Goal: Task Accomplishment & Management: Manage account settings

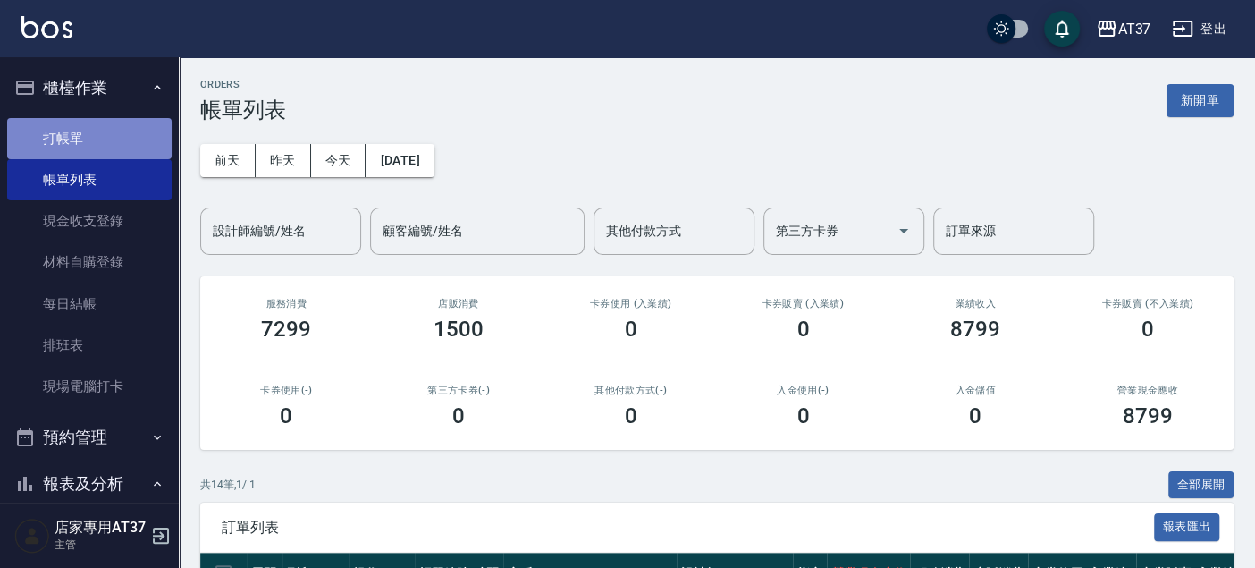
click at [135, 122] on link "打帳單" at bounding box center [89, 138] width 165 height 41
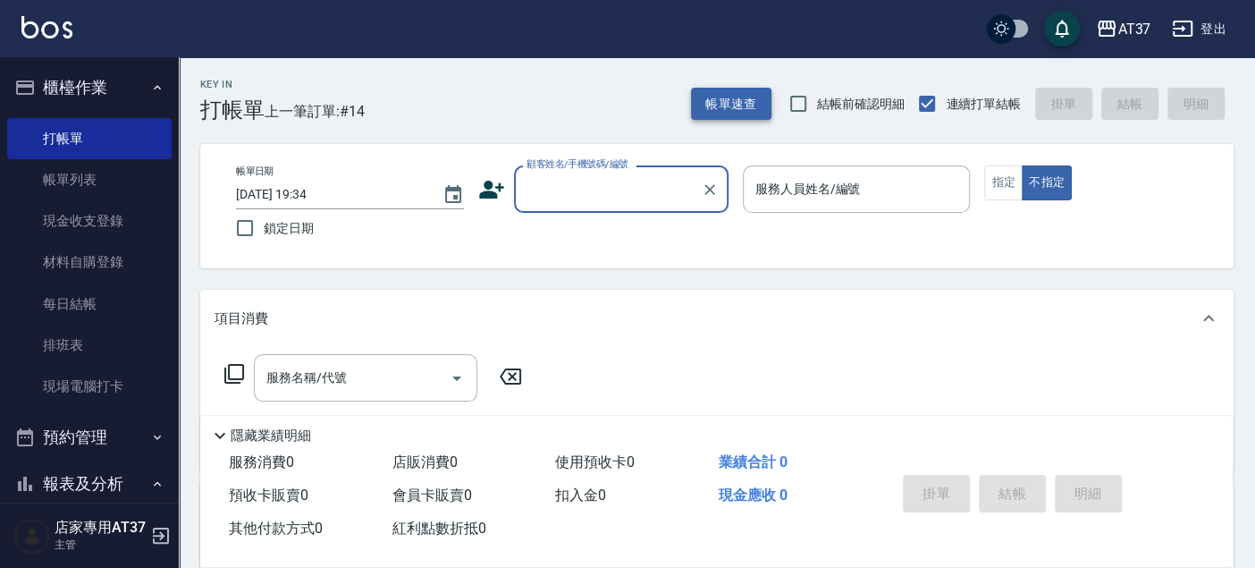
click at [704, 114] on button "帳單速查" at bounding box center [731, 104] width 80 height 33
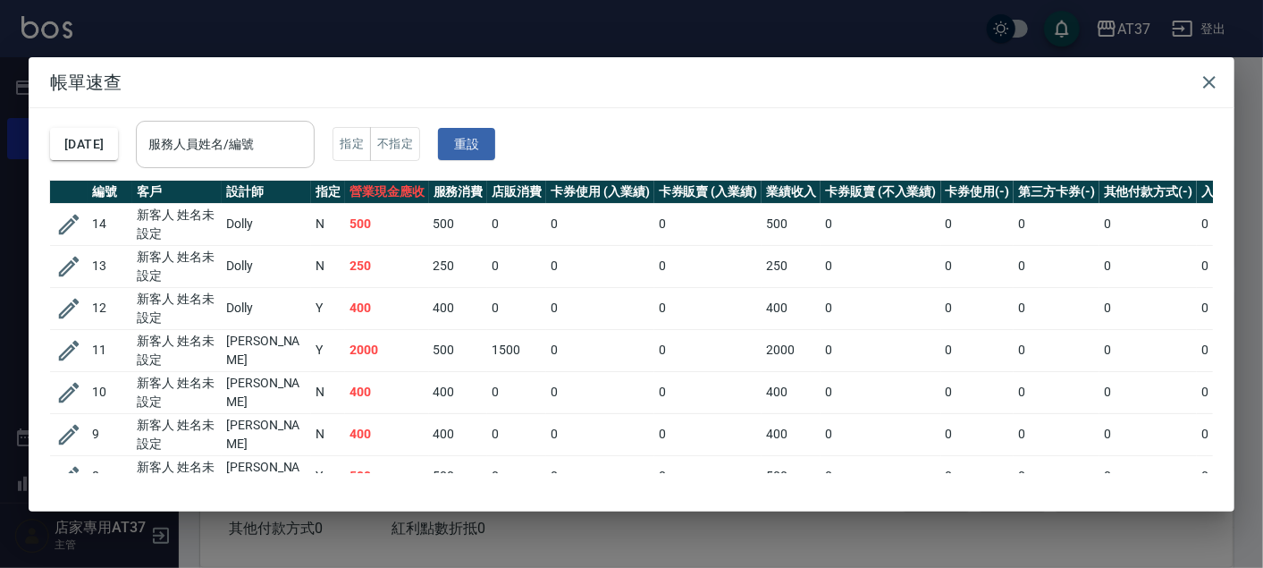
click at [303, 160] on div "服務人員姓名/編號" at bounding box center [225, 144] width 179 height 47
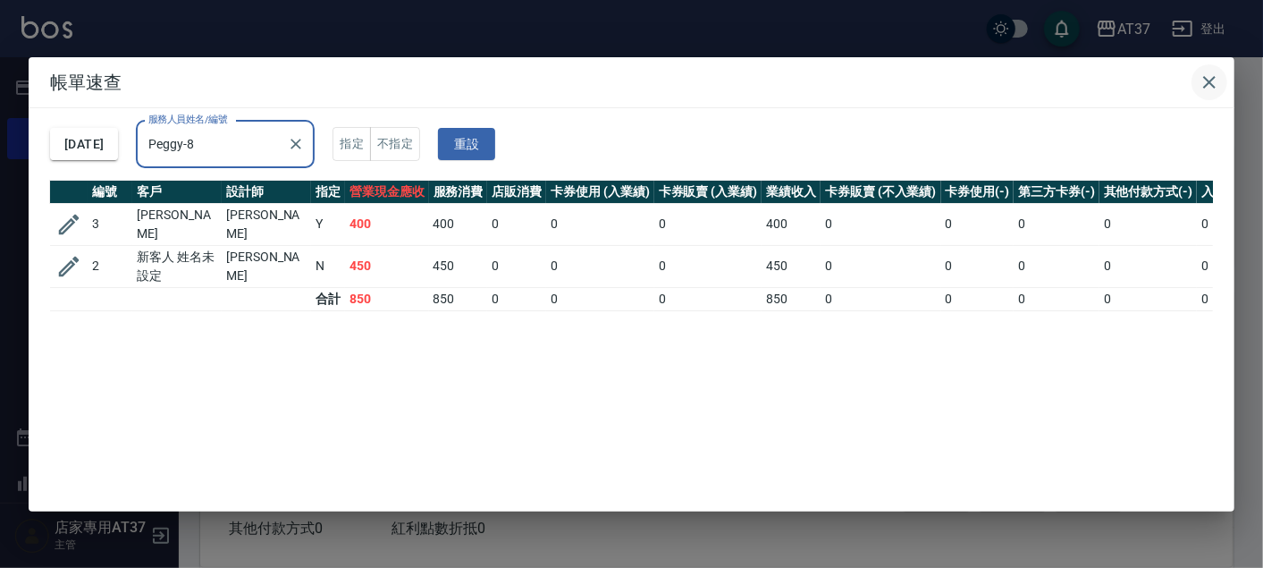
type input "Peggy-8"
click at [1216, 80] on icon "button" at bounding box center [1209, 82] width 21 height 21
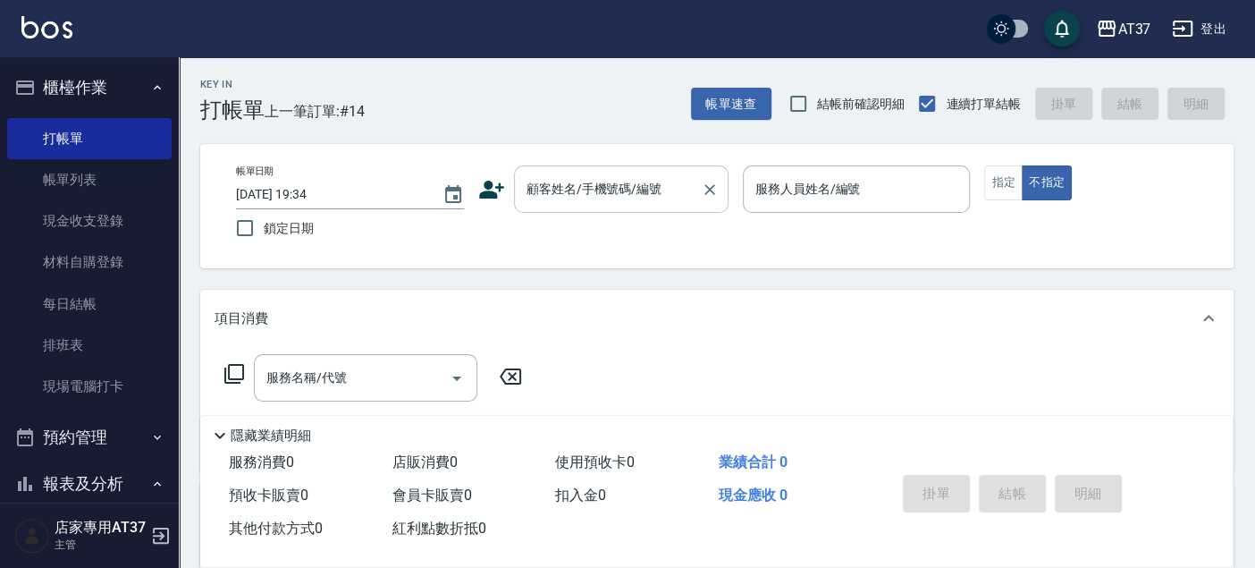
click at [686, 189] on input "顧客姓名/手機號碼/編號" at bounding box center [608, 188] width 172 height 31
click at [640, 194] on input "鄭文文" at bounding box center [608, 188] width 172 height 31
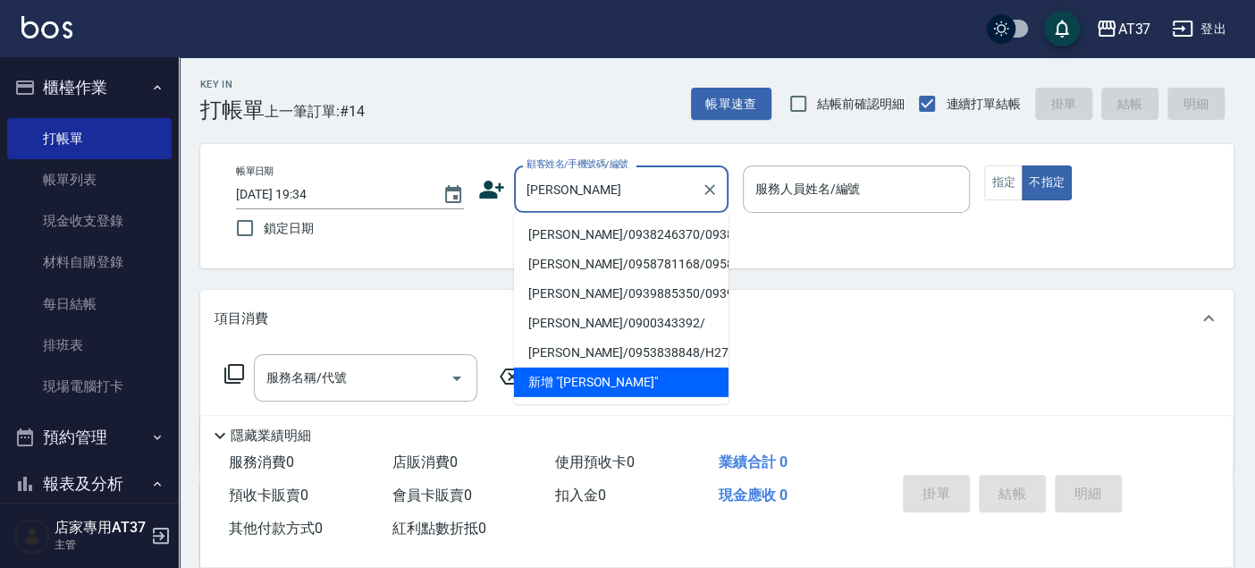
click at [570, 232] on li "[PERSON_NAME]/0938246370/0938246370" at bounding box center [621, 235] width 215 height 30
type input "[PERSON_NAME]/0938246370/0938246370"
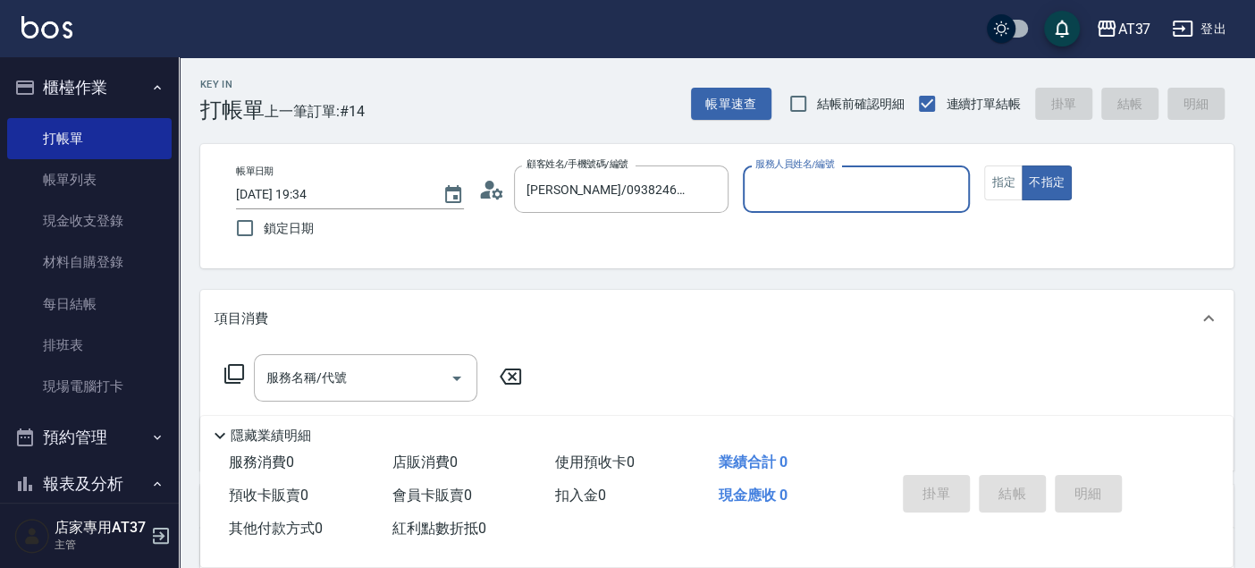
type input "Peggy-8"
click at [1006, 188] on button "指定" at bounding box center [1003, 182] width 38 height 35
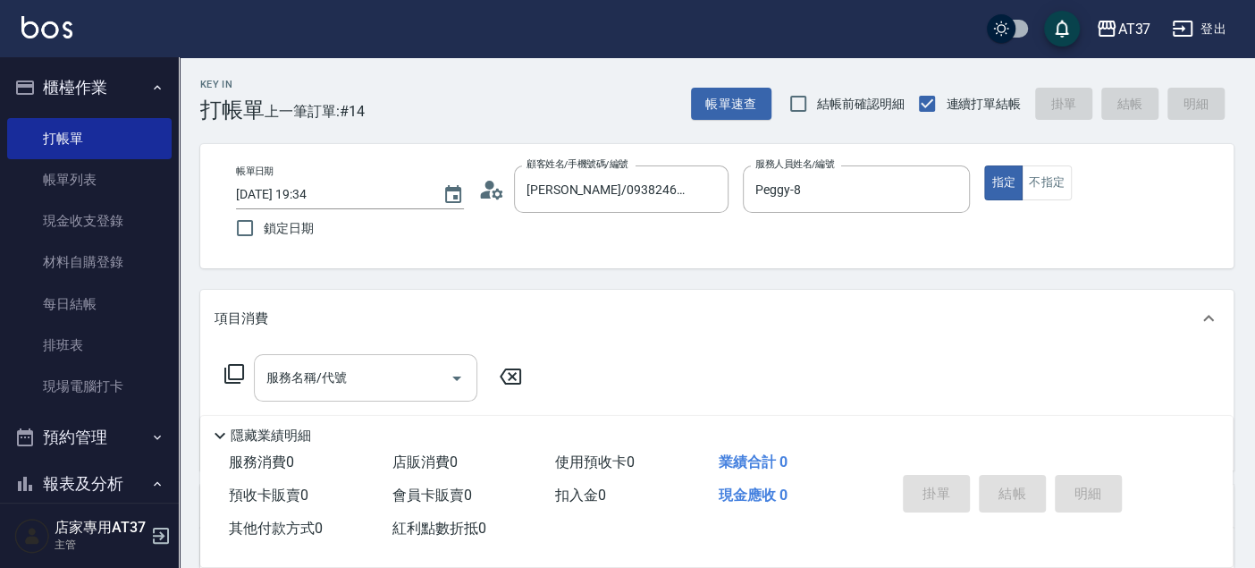
click at [271, 370] on div "服務名稱/代號 服務名稱/代號" at bounding box center [366, 377] width 224 height 47
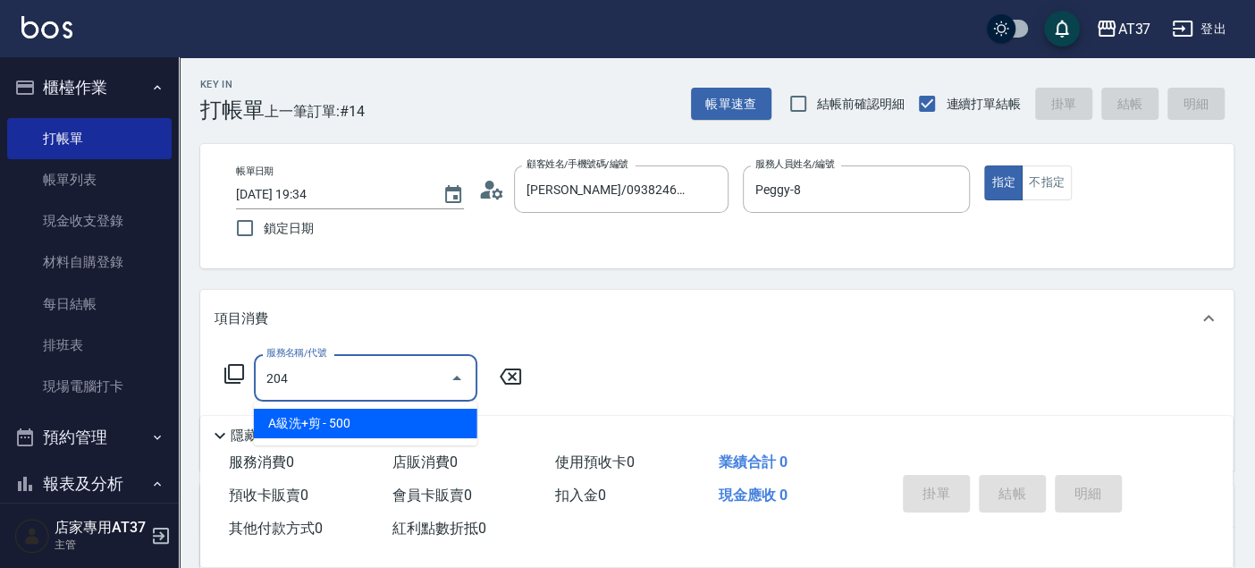
type input "A級洗+剪(204)"
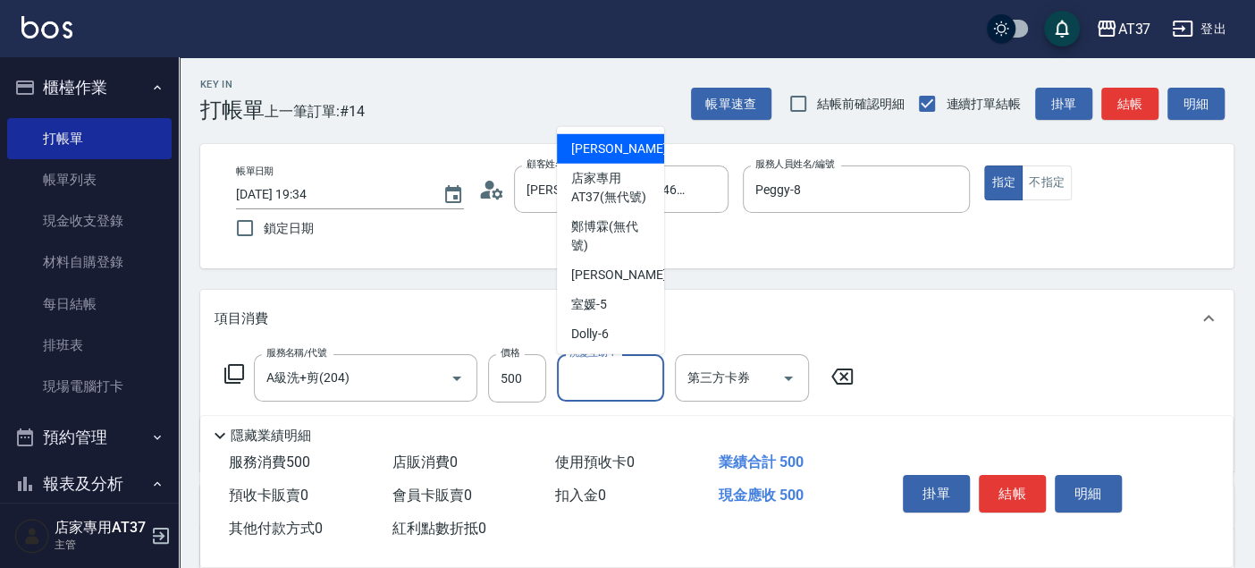
click at [600, 377] on div "洗髮互助-1 洗髮互助-1" at bounding box center [610, 377] width 107 height 47
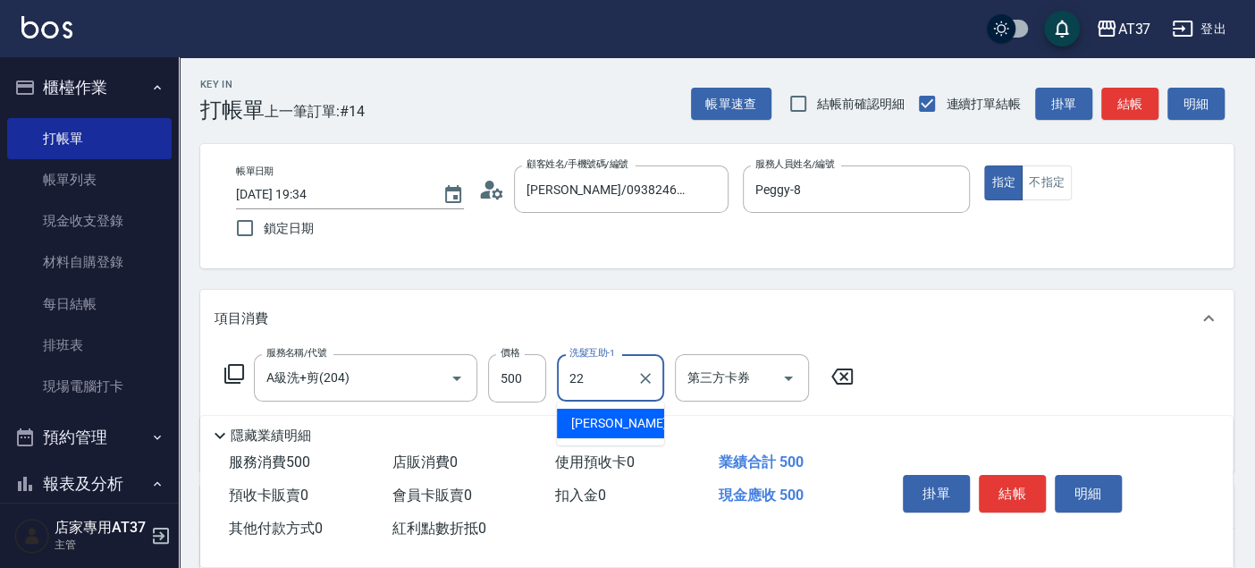
type input "[PERSON_NAME]-22"
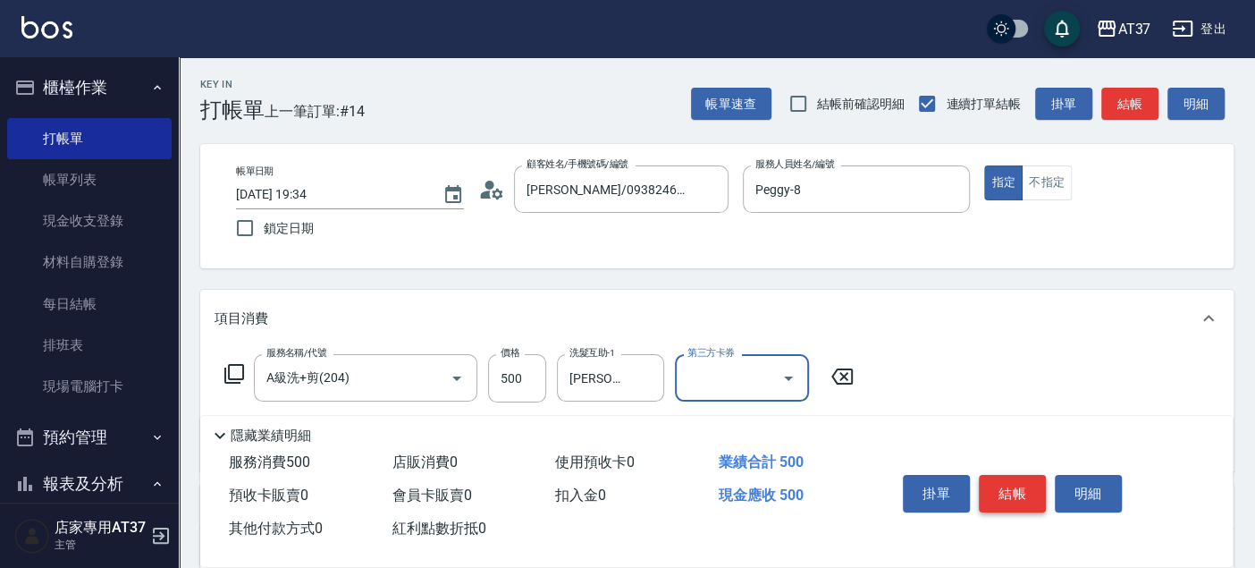
click at [1006, 490] on button "結帳" at bounding box center [1012, 494] width 67 height 38
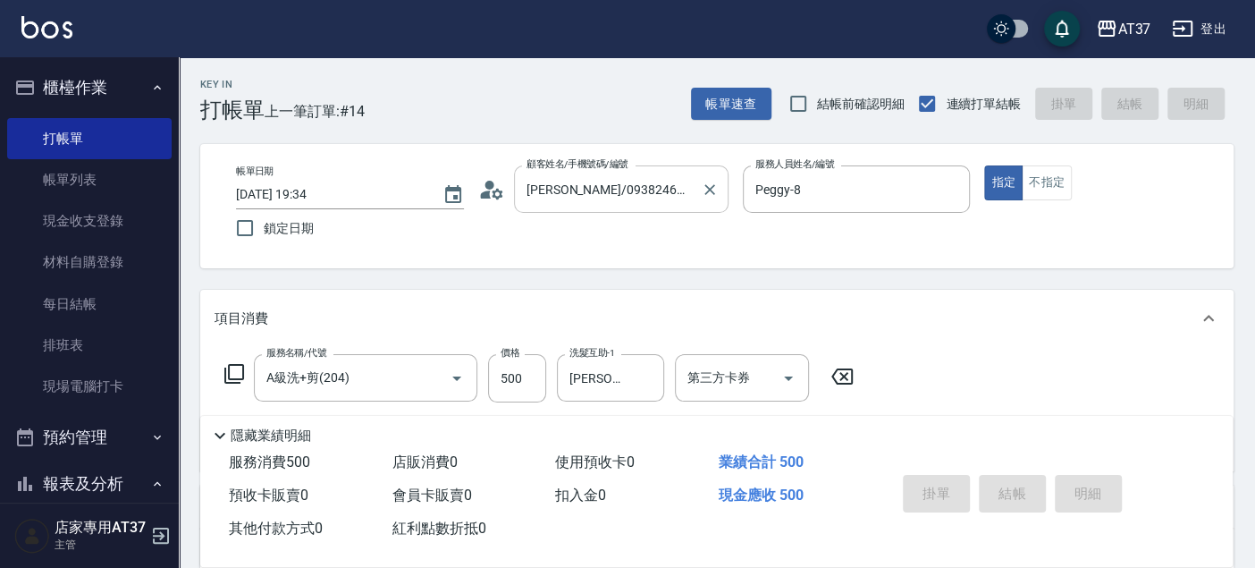
type input "2025/10/11 19:36"
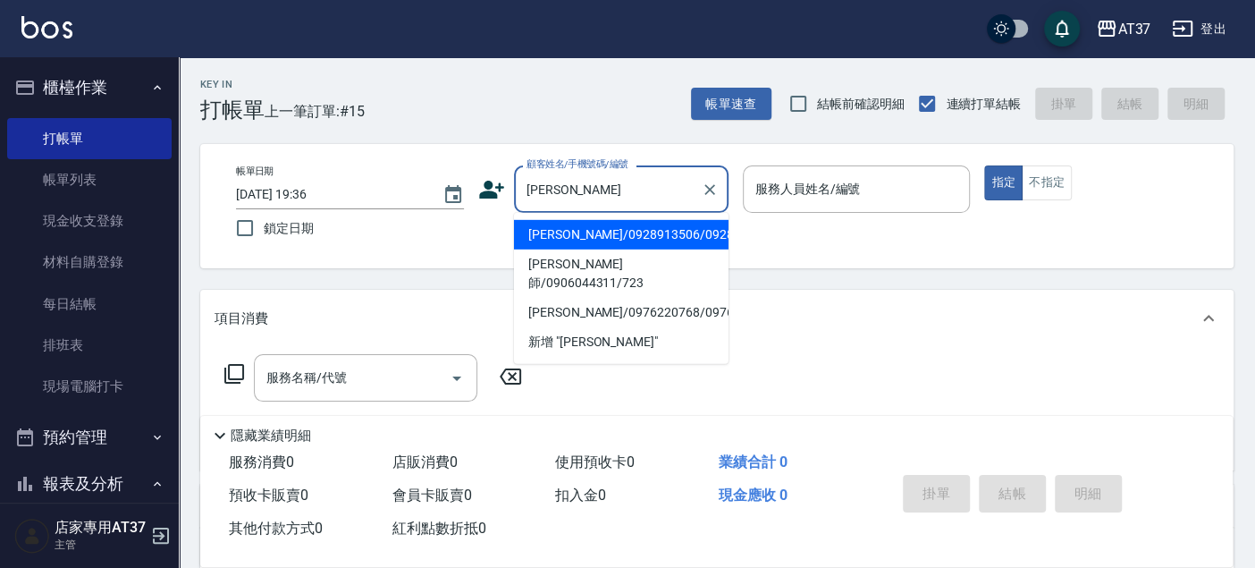
click at [598, 271] on li "[PERSON_NAME]師/0906044311/723" at bounding box center [621, 273] width 215 height 48
type input "[PERSON_NAME]師/0906044311/723"
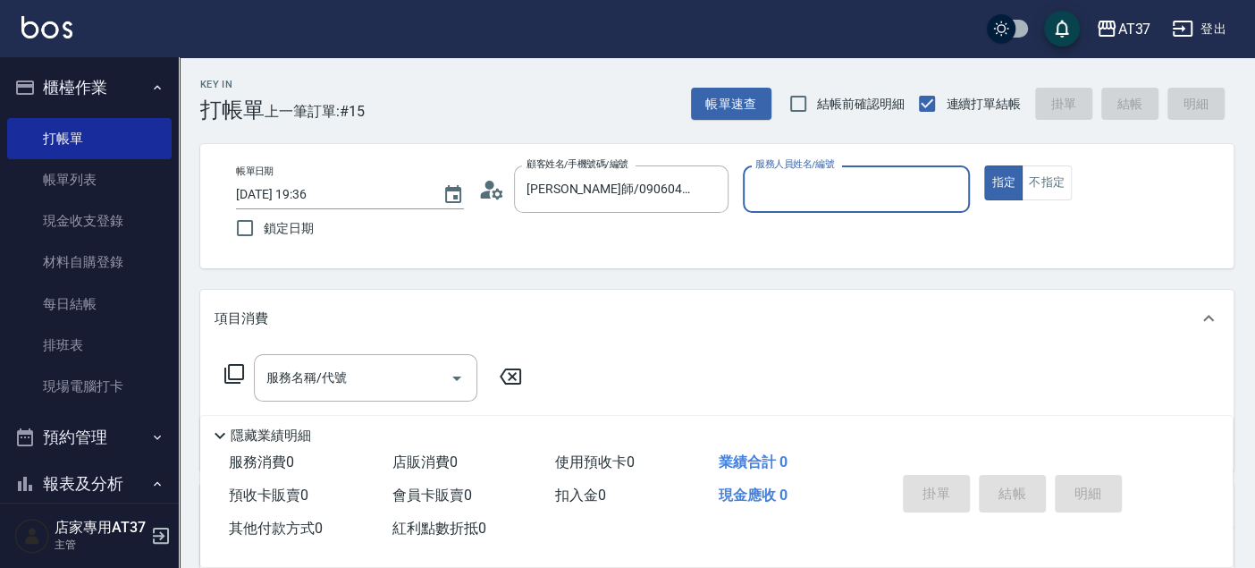
type input "Peggy-8"
click at [281, 374] on div "服務名稱/代號 服務名稱/代號" at bounding box center [366, 377] width 224 height 47
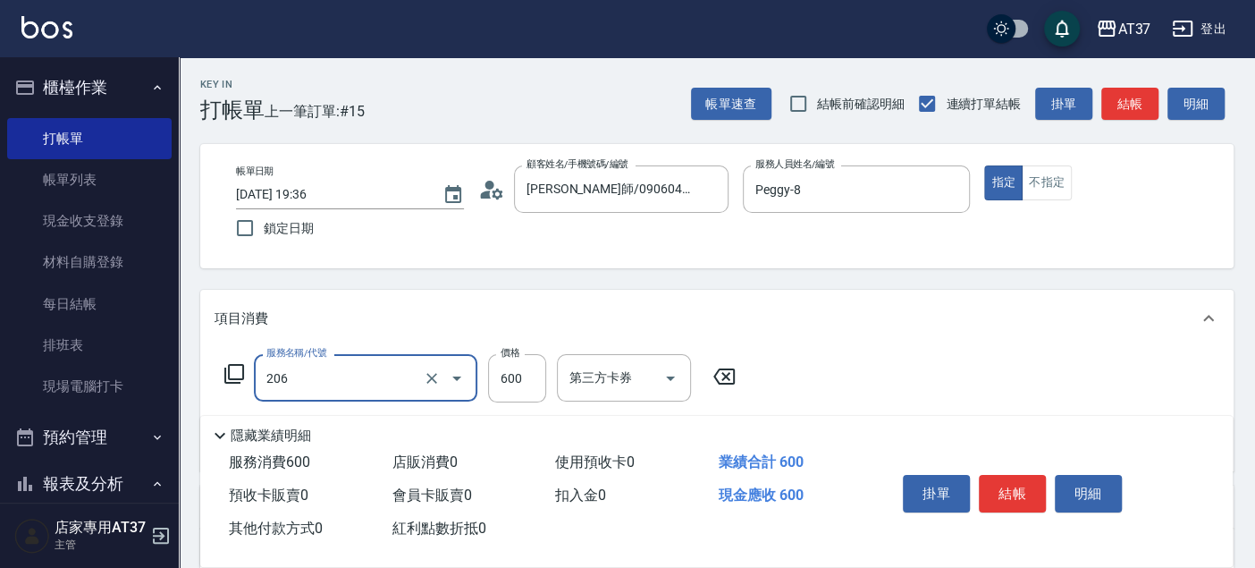
type input "A精油洗+剪(206)"
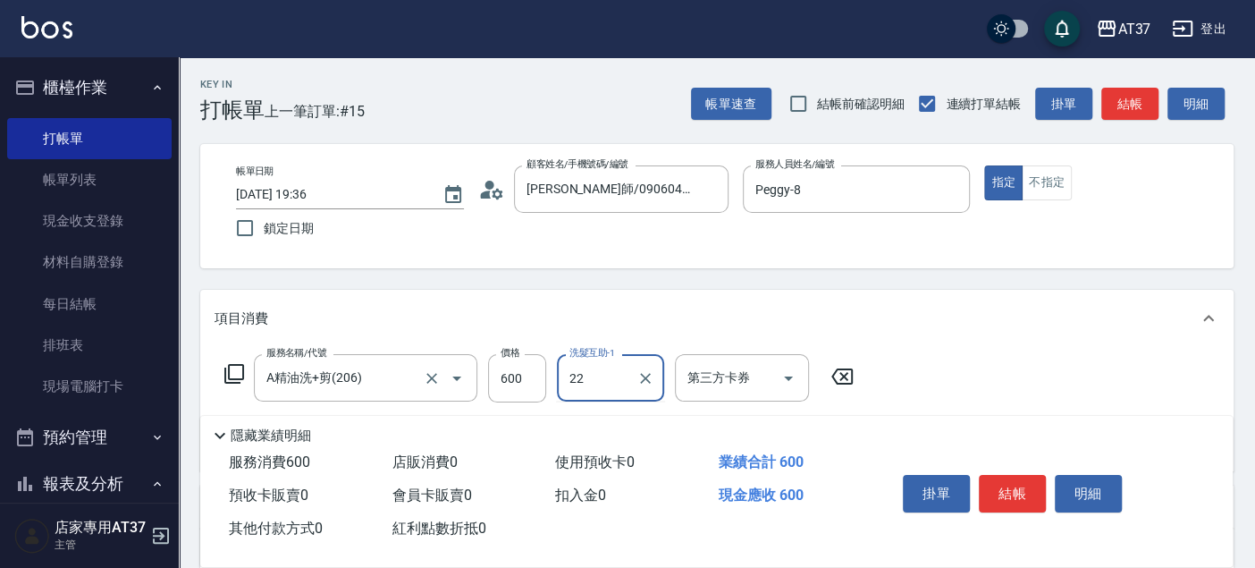
type input "[PERSON_NAME]-22"
click at [1030, 486] on button "結帳" at bounding box center [1012, 494] width 67 height 38
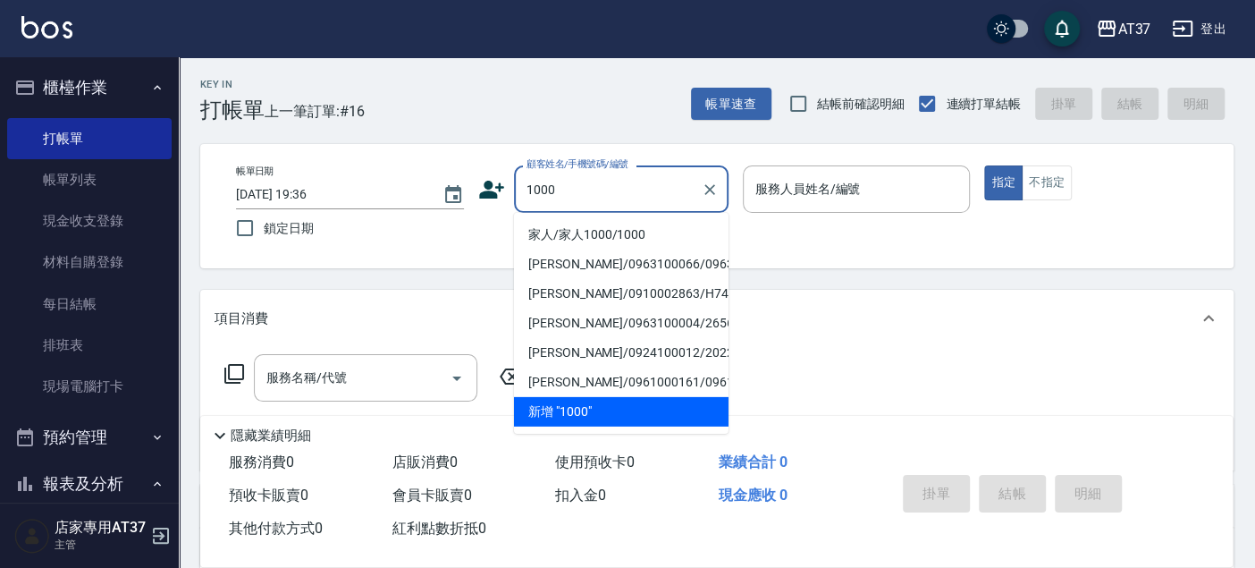
click at [583, 222] on li "家人/家人1000/1000" at bounding box center [621, 235] width 215 height 30
type input "家人/家人1000/1000"
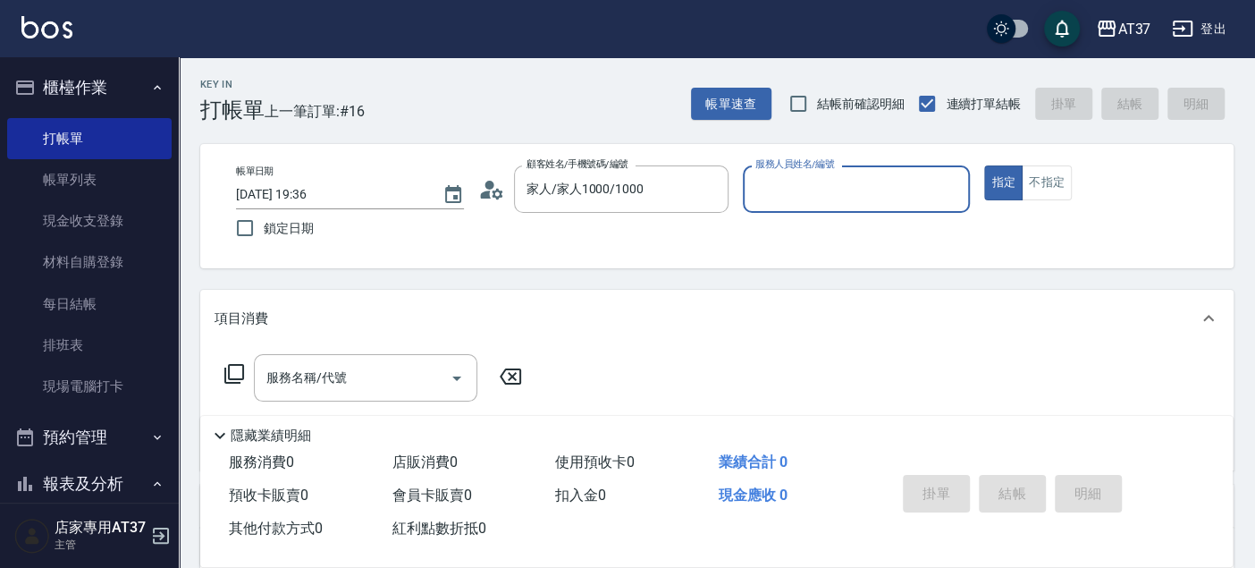
type input "Peggy-8"
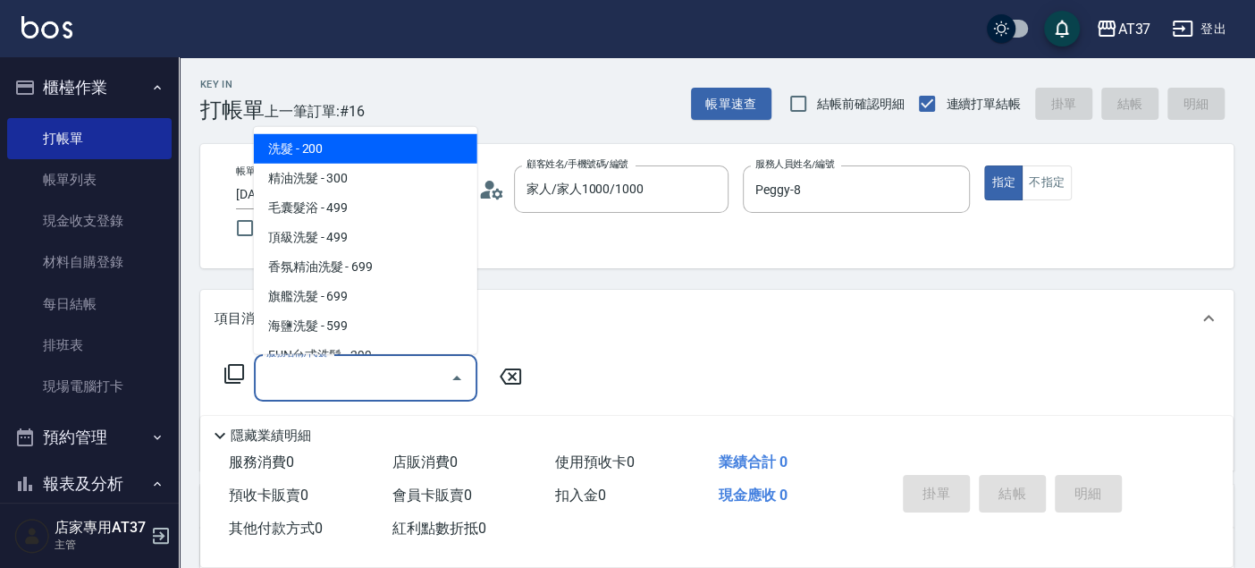
click at [306, 383] on div "服務名稱/代號 服務名稱/代號" at bounding box center [366, 377] width 224 height 47
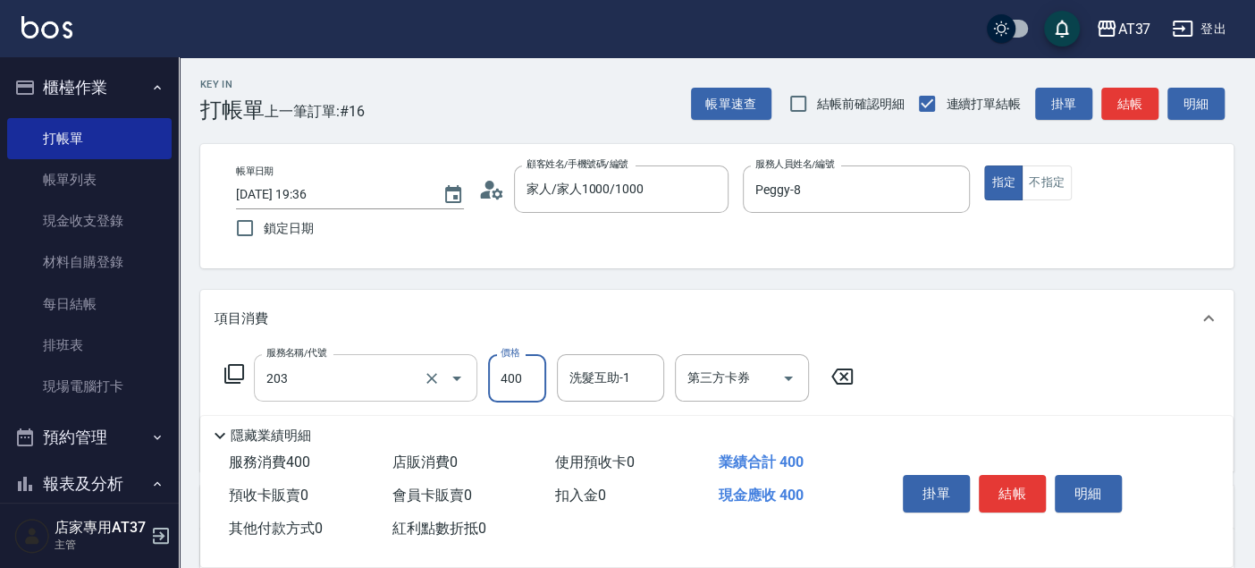
type input "B級洗+剪(203)"
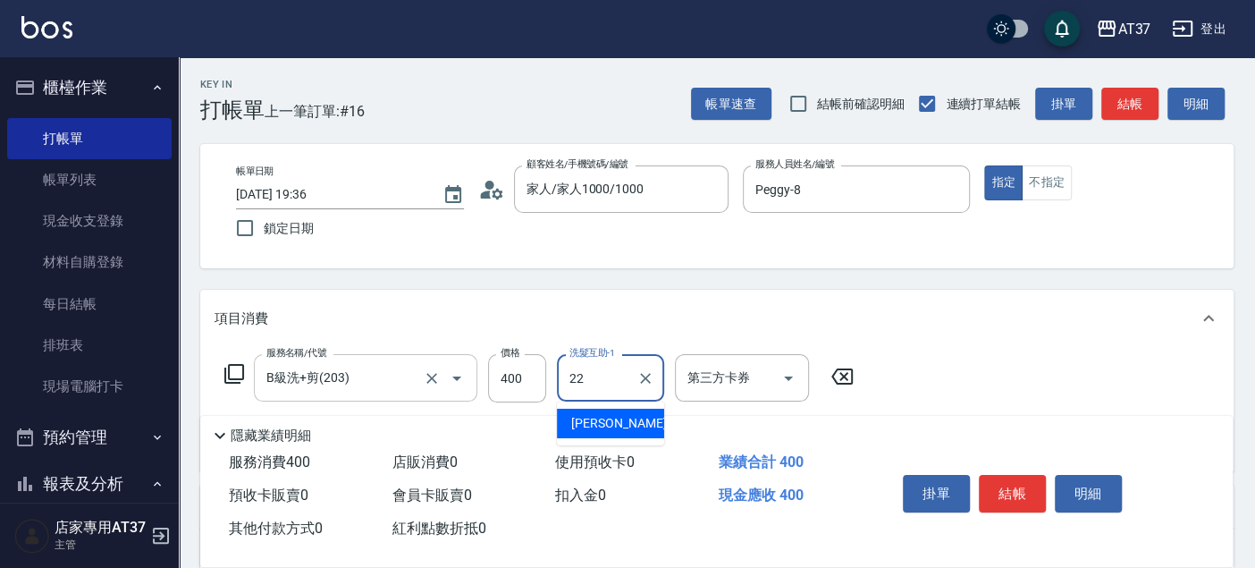
type input "[PERSON_NAME]-22"
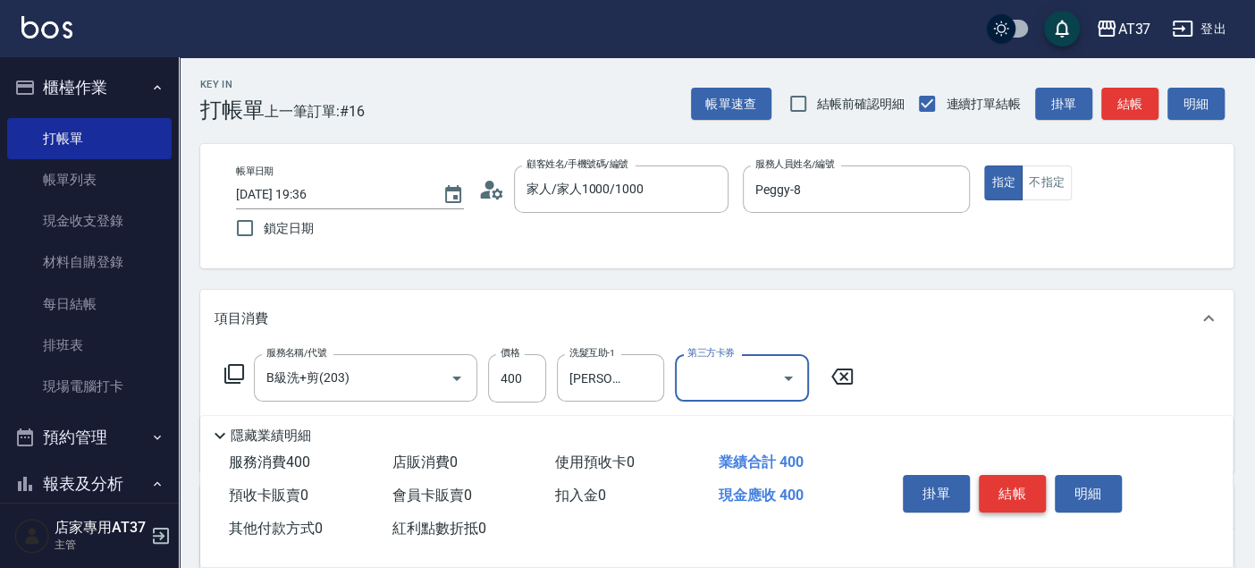
click at [1009, 501] on button "結帳" at bounding box center [1012, 494] width 67 height 38
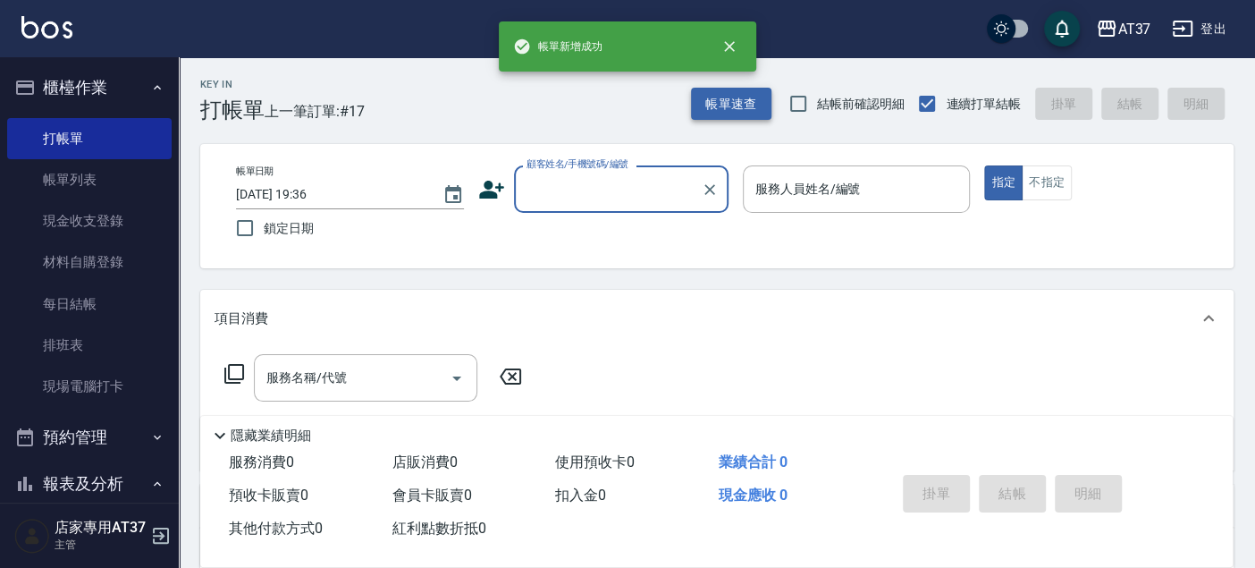
click at [745, 94] on button "帳單速查" at bounding box center [731, 104] width 80 height 33
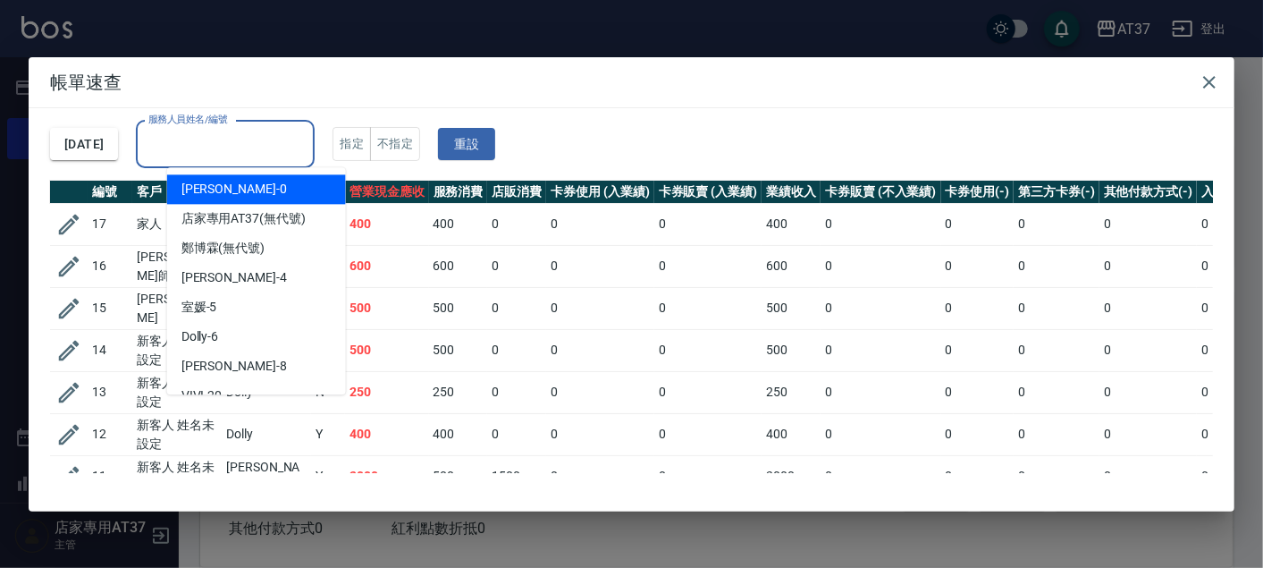
click at [218, 153] on input "服務人員姓名/編號" at bounding box center [225, 144] width 163 height 31
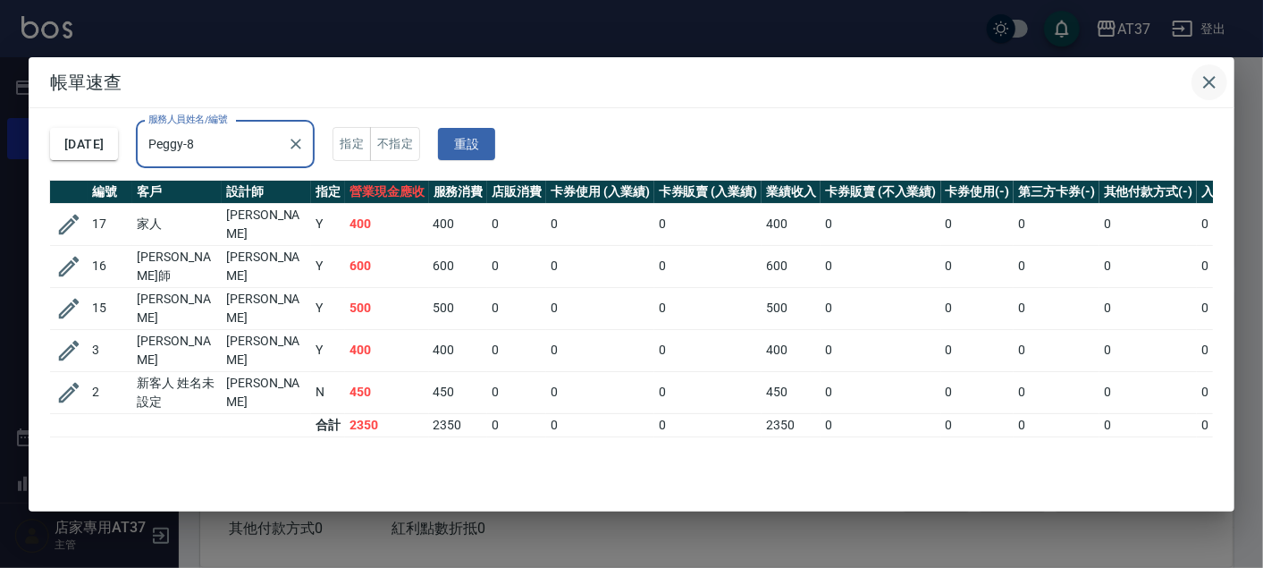
type input "Peggy-8"
click at [1208, 76] on icon "button" at bounding box center [1209, 82] width 21 height 21
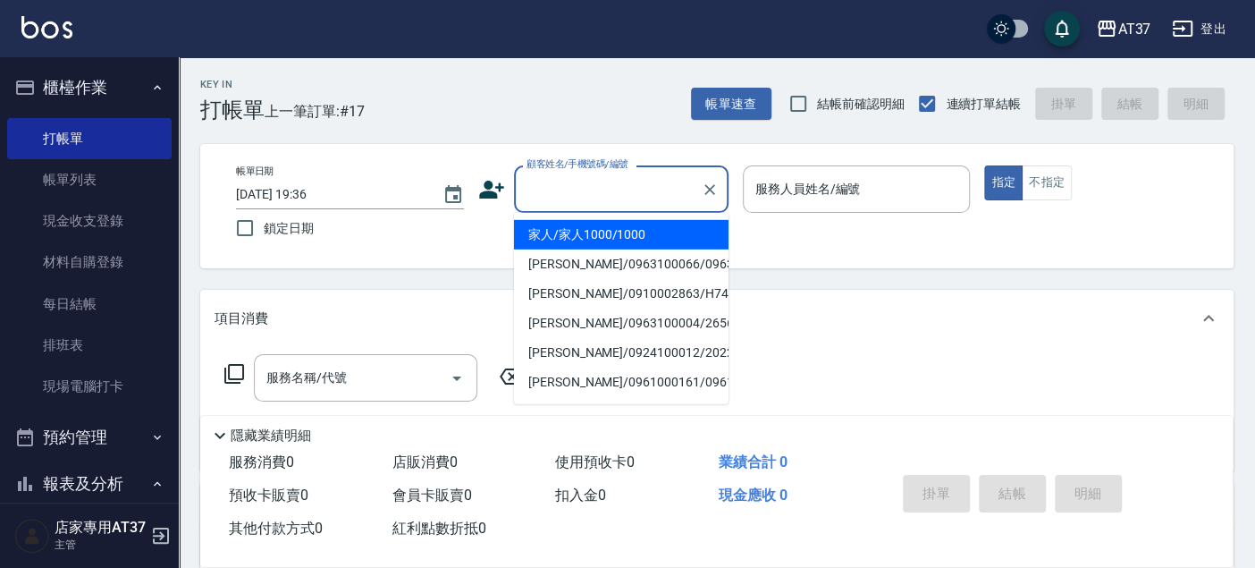
click at [527, 186] on input "顧客姓名/手機號碼/編號" at bounding box center [608, 188] width 172 height 31
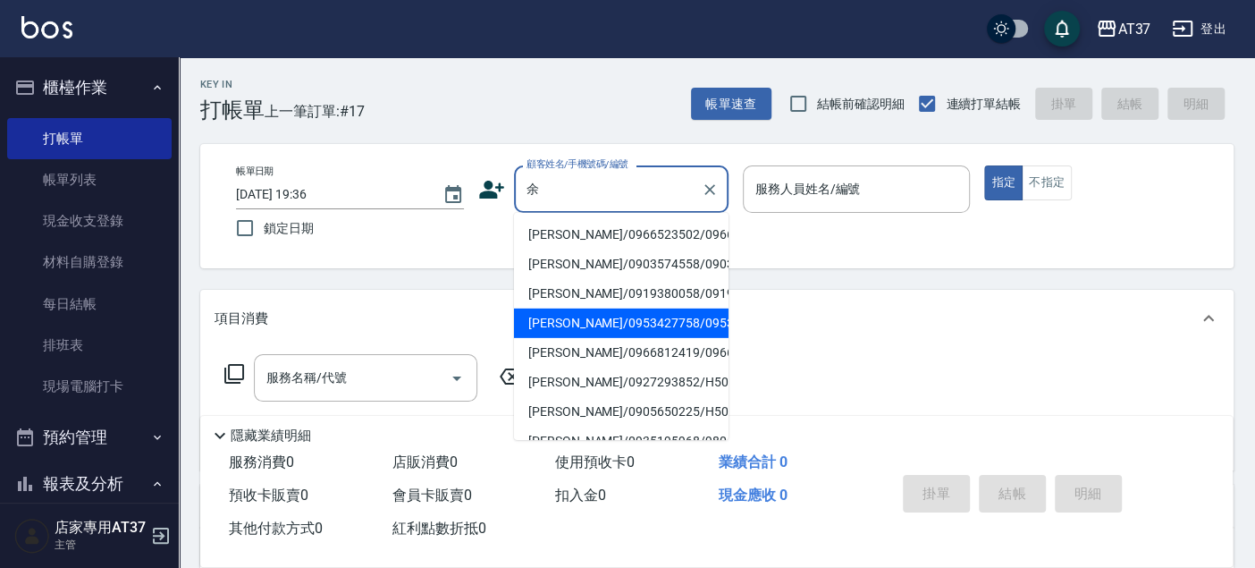
click at [617, 338] on li "[PERSON_NAME]/0953427758/0953427758" at bounding box center [621, 323] width 215 height 30
type input "[PERSON_NAME]/0953427758/0953427758"
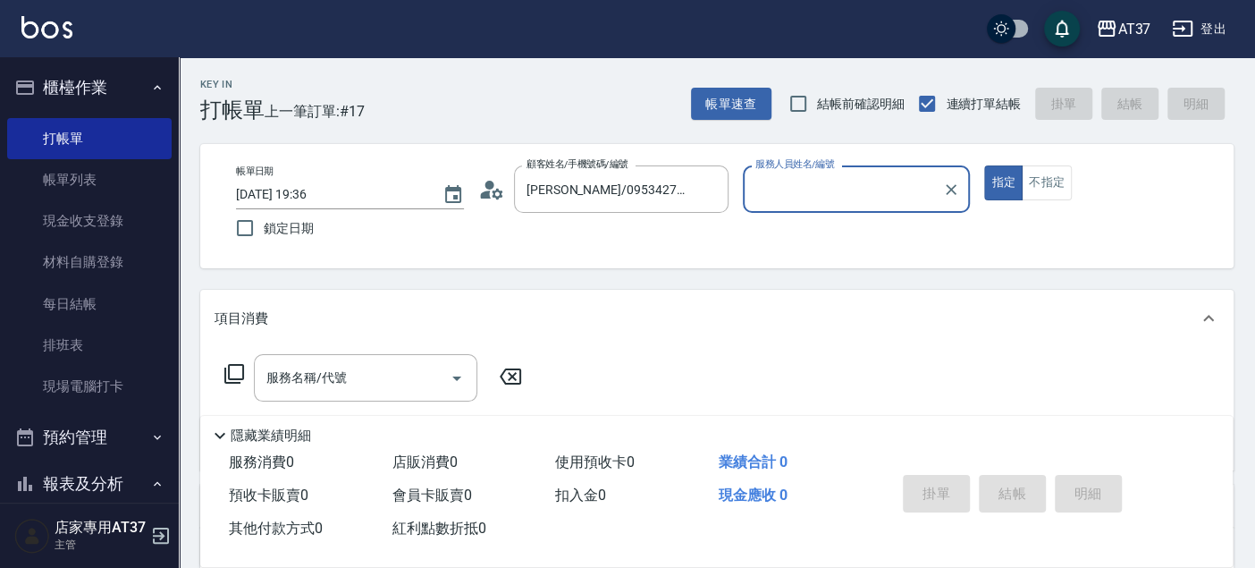
type input "Peggy-8"
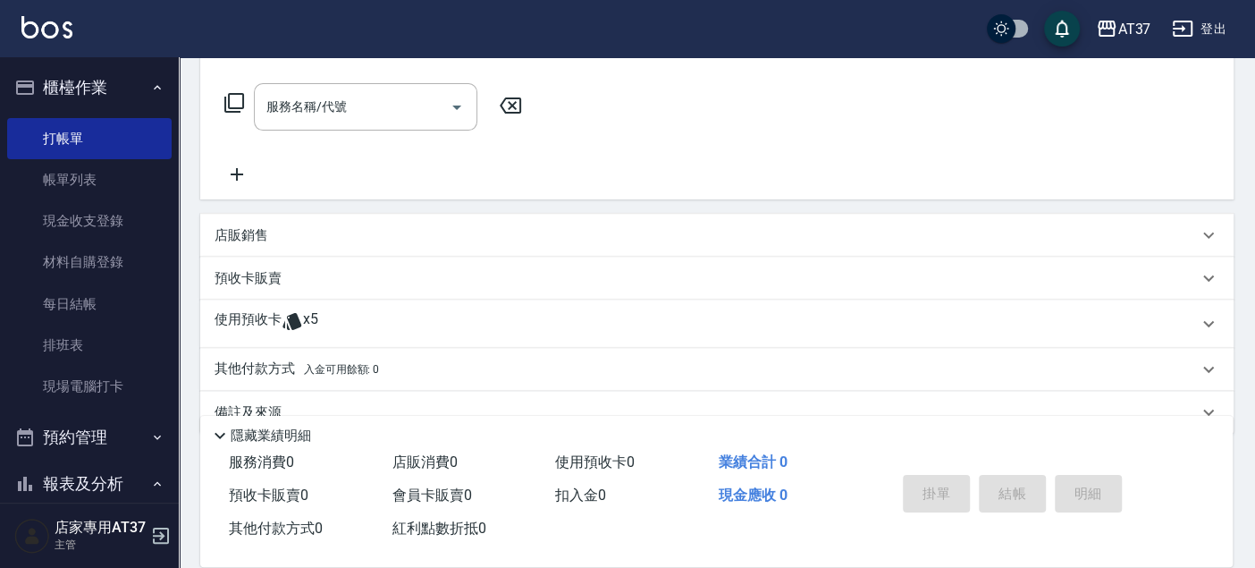
scroll to position [304, 0]
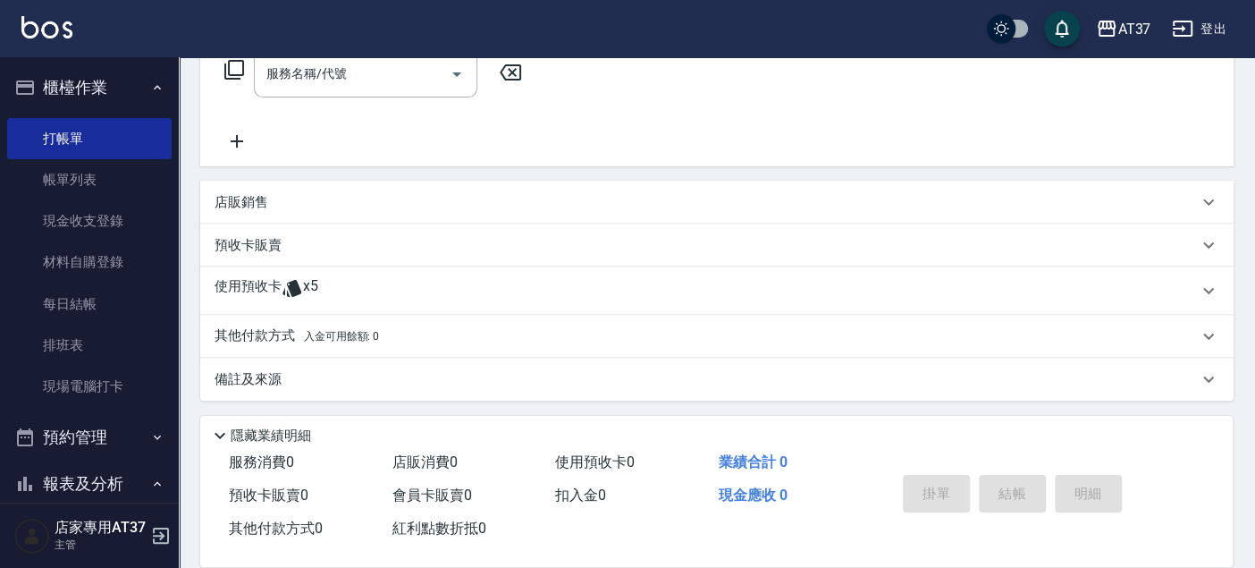
click at [303, 277] on span "x5" at bounding box center [310, 290] width 15 height 27
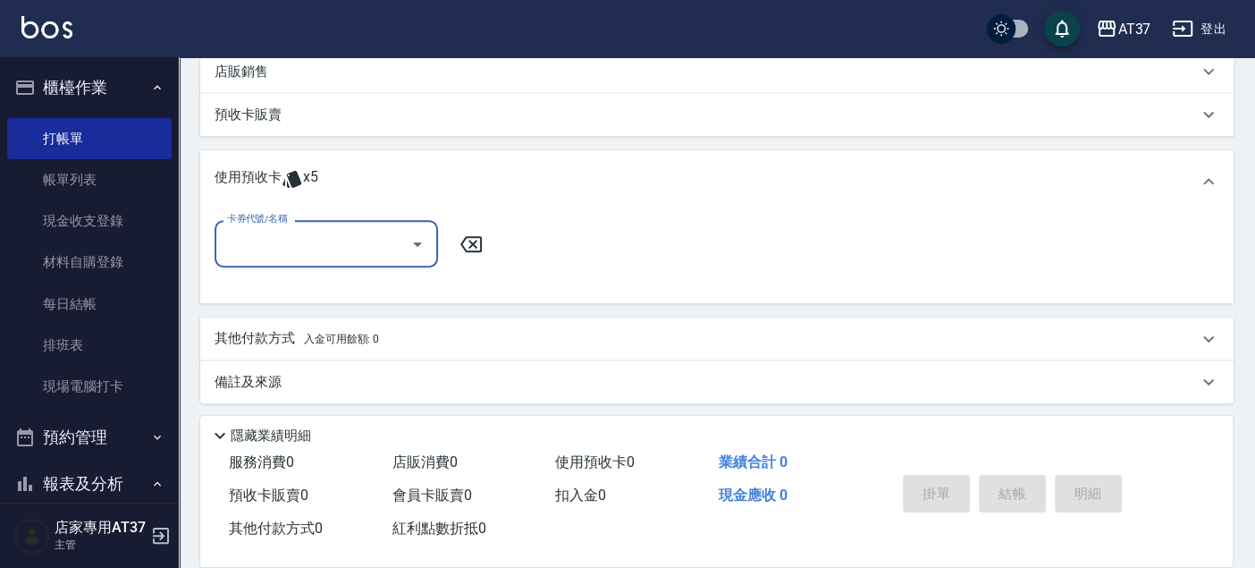
scroll to position [437, 0]
click at [339, 235] on input "卡券代號/名稱" at bounding box center [313, 240] width 181 height 31
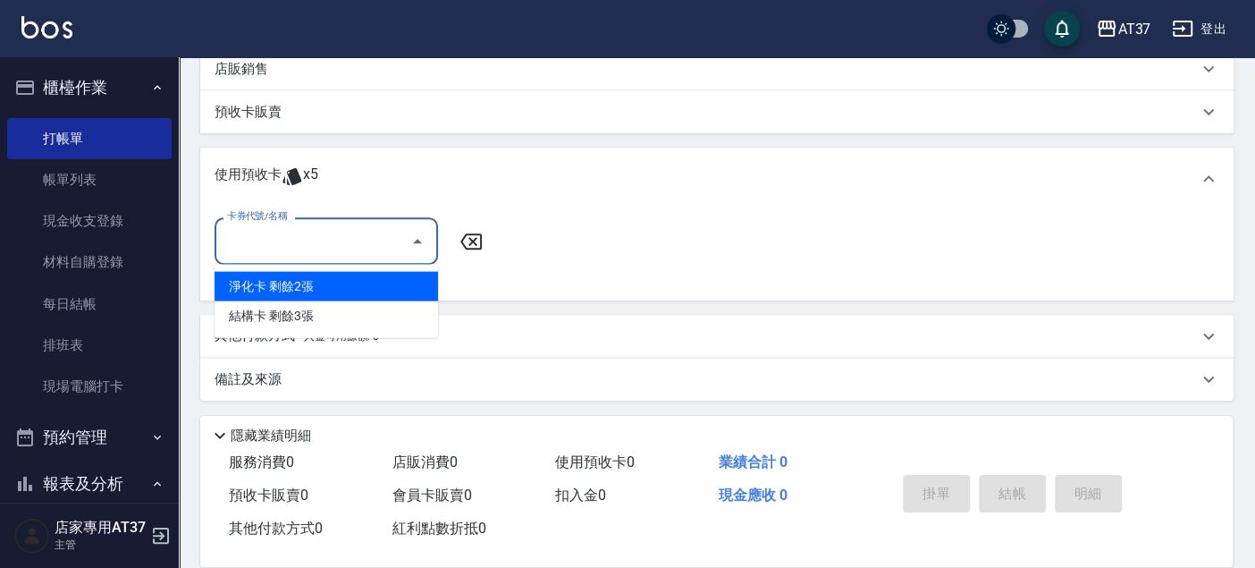
click at [334, 283] on div "淨化卡 剩餘2張" at bounding box center [327, 286] width 224 height 30
type input "淨化卡"
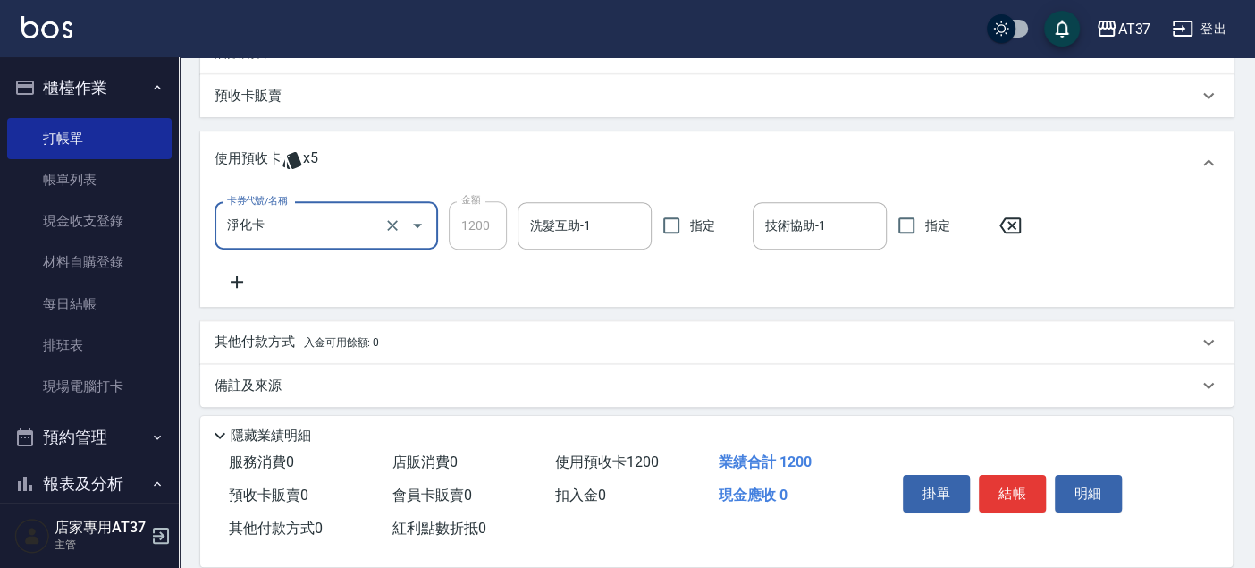
scroll to position [460, 0]
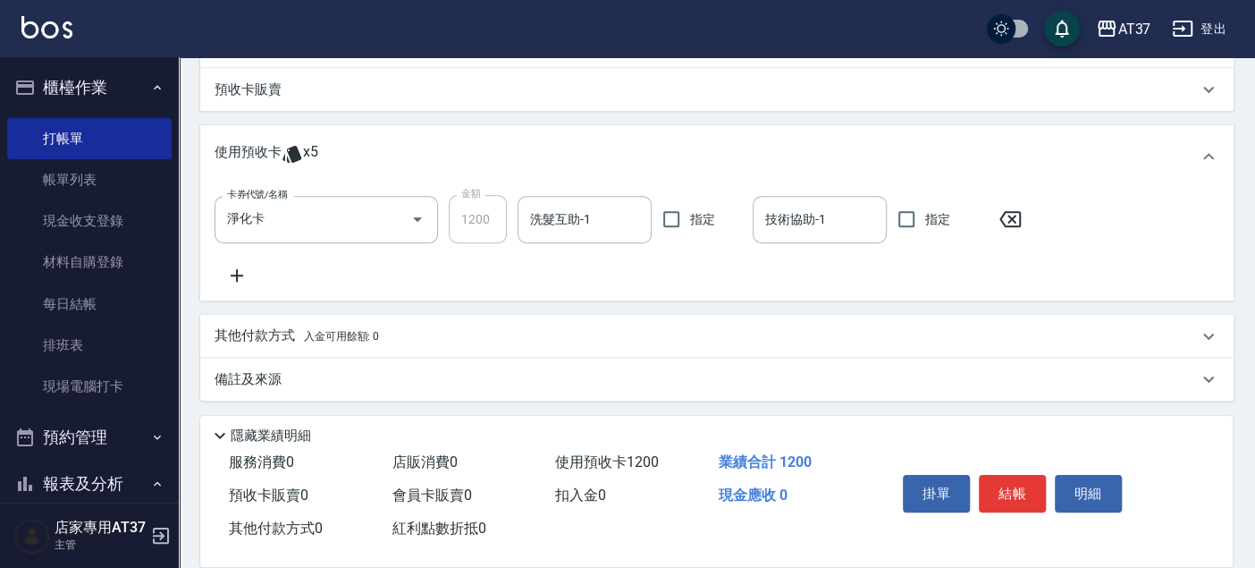
click at [242, 272] on icon at bounding box center [237, 275] width 45 height 21
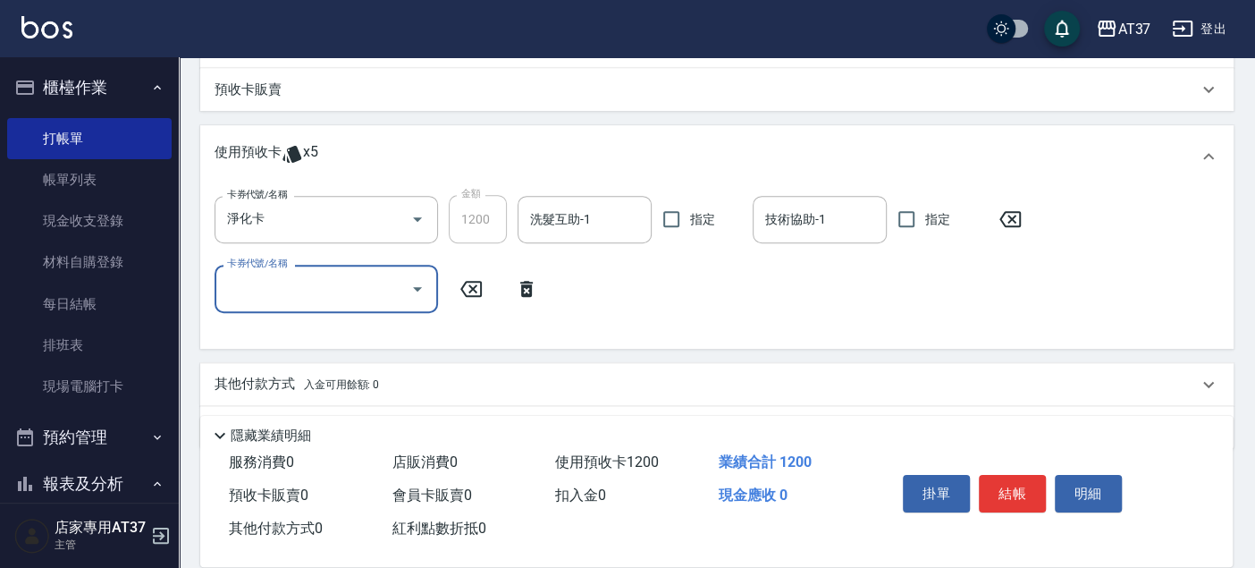
click at [304, 287] on input "卡券代號/名稱" at bounding box center [313, 288] width 181 height 31
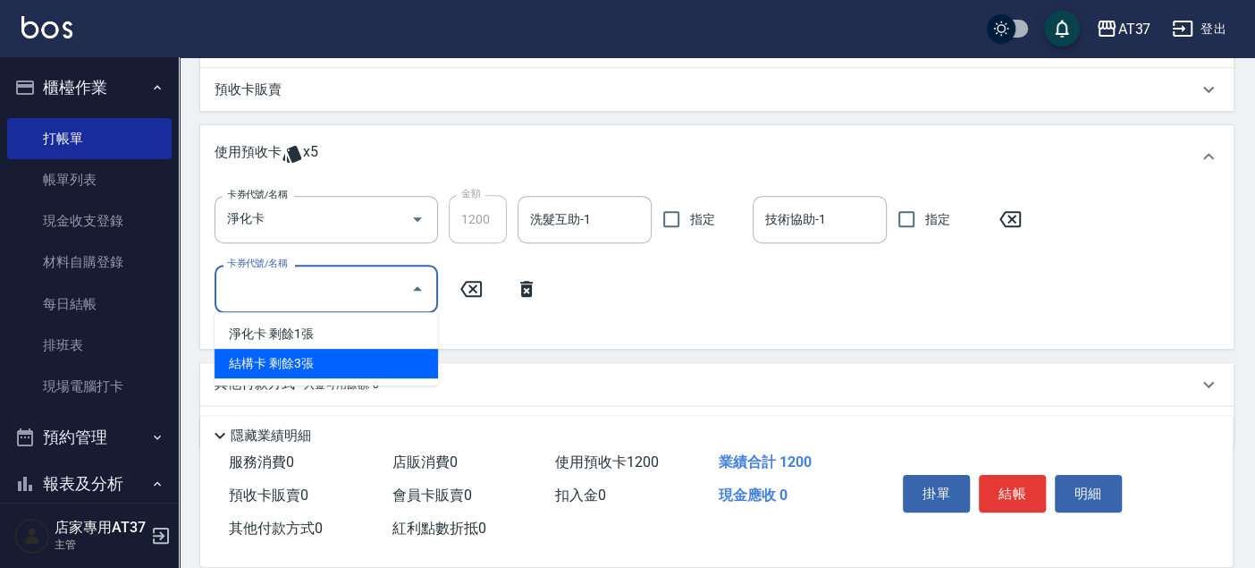
click at [303, 371] on div "結構卡 剩餘3張" at bounding box center [327, 364] width 224 height 30
type input "結構卡"
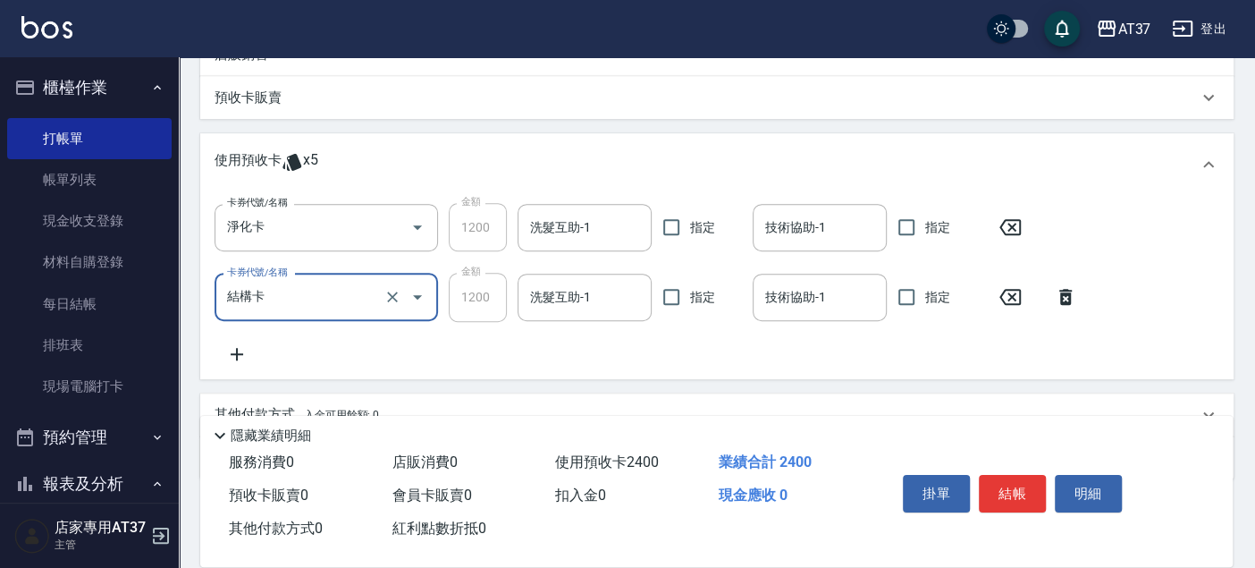
scroll to position [530, 0]
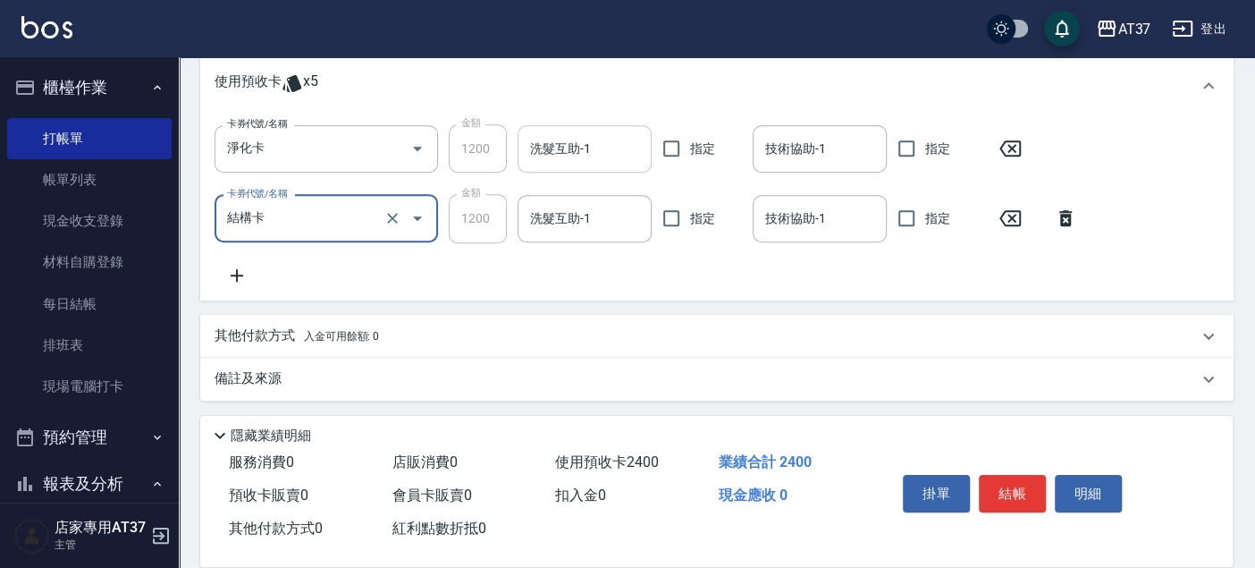
click at [545, 161] on input "洗髮互助-1" at bounding box center [585, 148] width 118 height 31
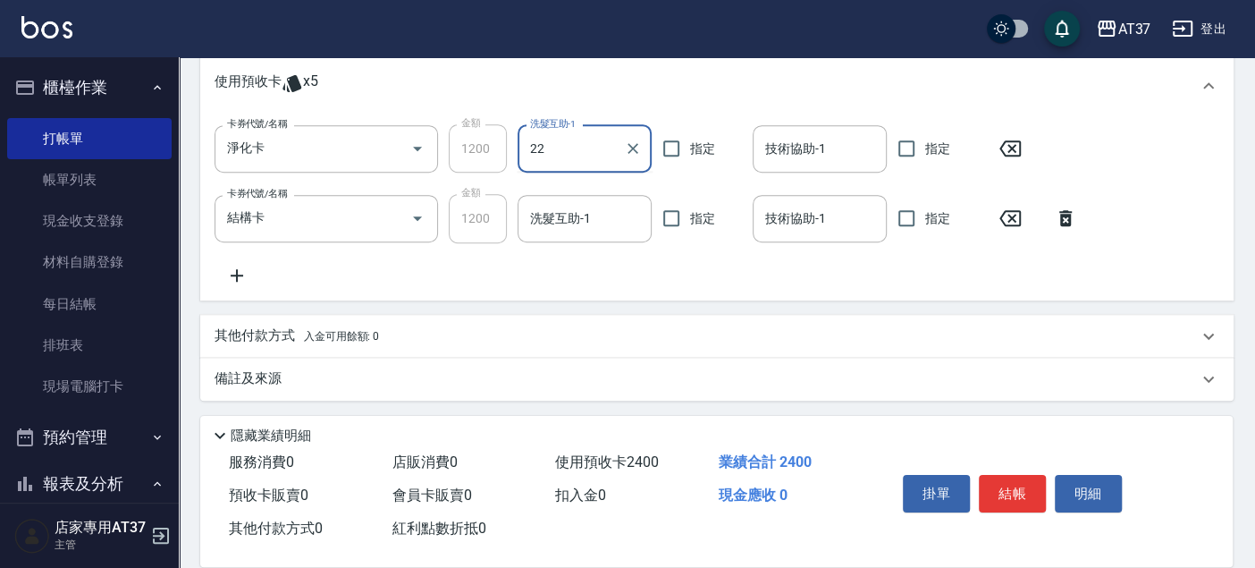
type input "[PERSON_NAME]-22"
click at [789, 153] on div "技術協助-1 技術協助-1" at bounding box center [820, 148] width 134 height 47
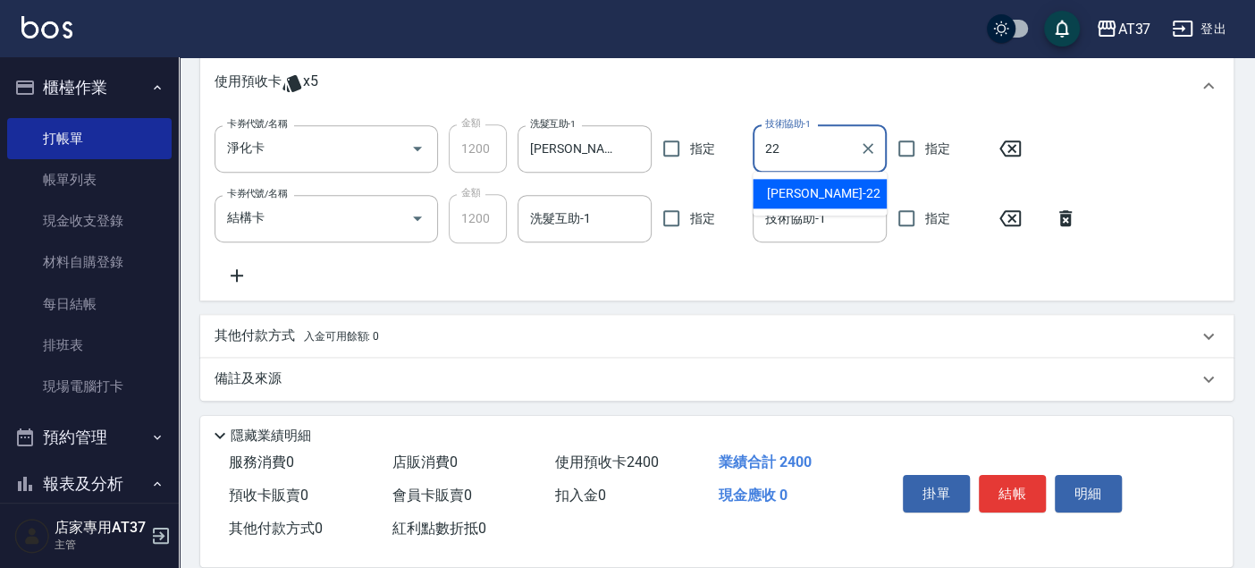
type input "[PERSON_NAME]-22"
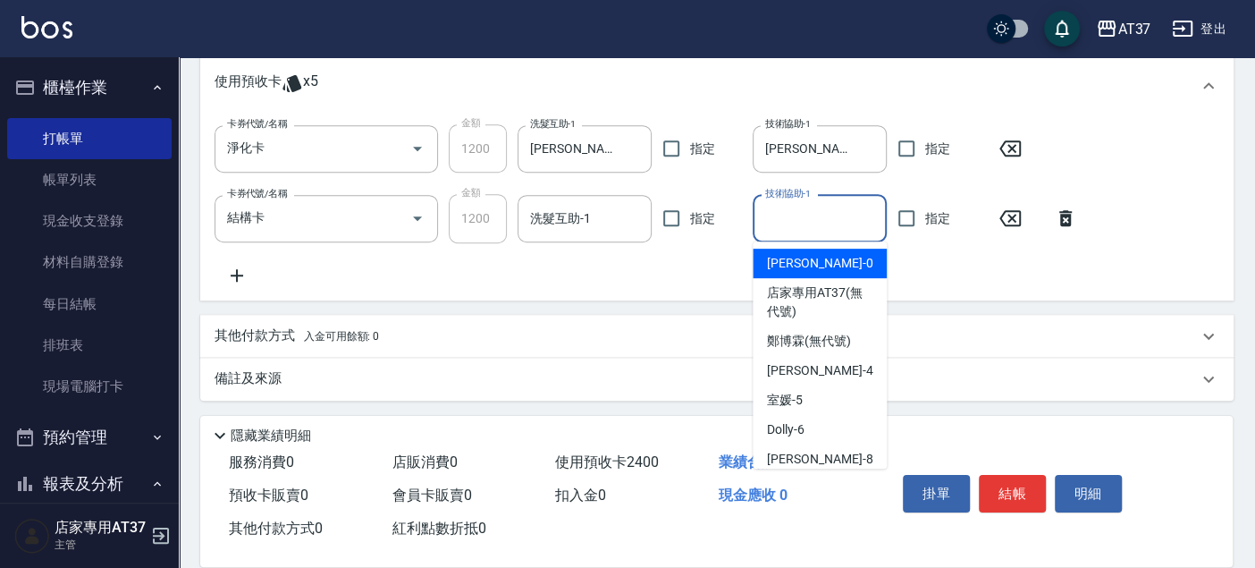
click at [812, 204] on div "技術協助-1 技術協助-1" at bounding box center [820, 218] width 134 height 47
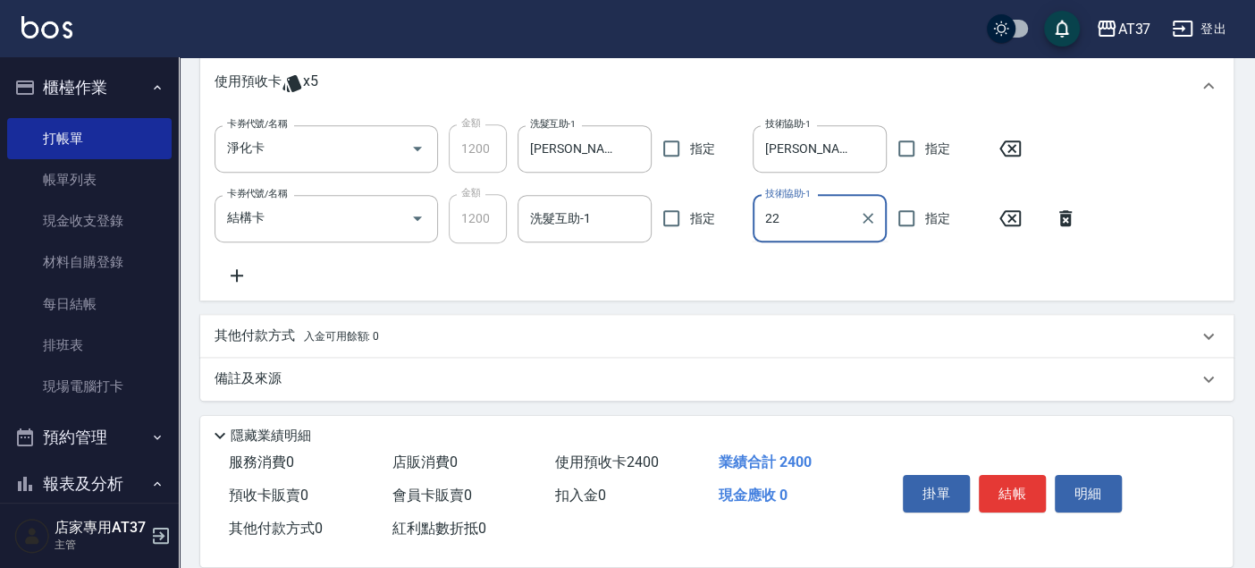
type input "[PERSON_NAME]-22"
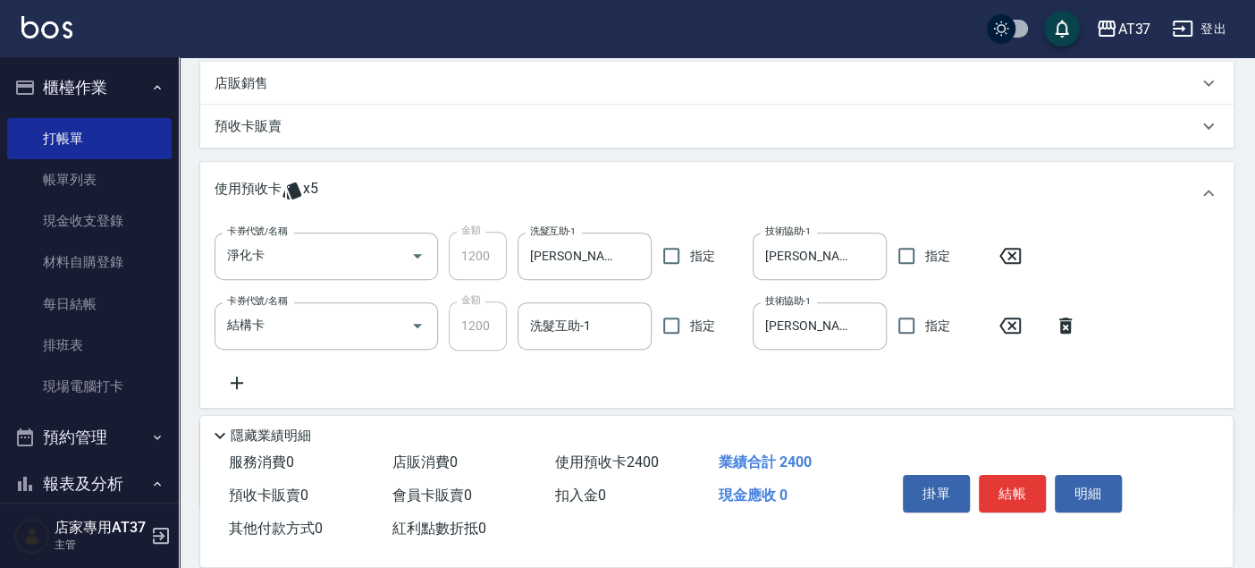
scroll to position [431, 0]
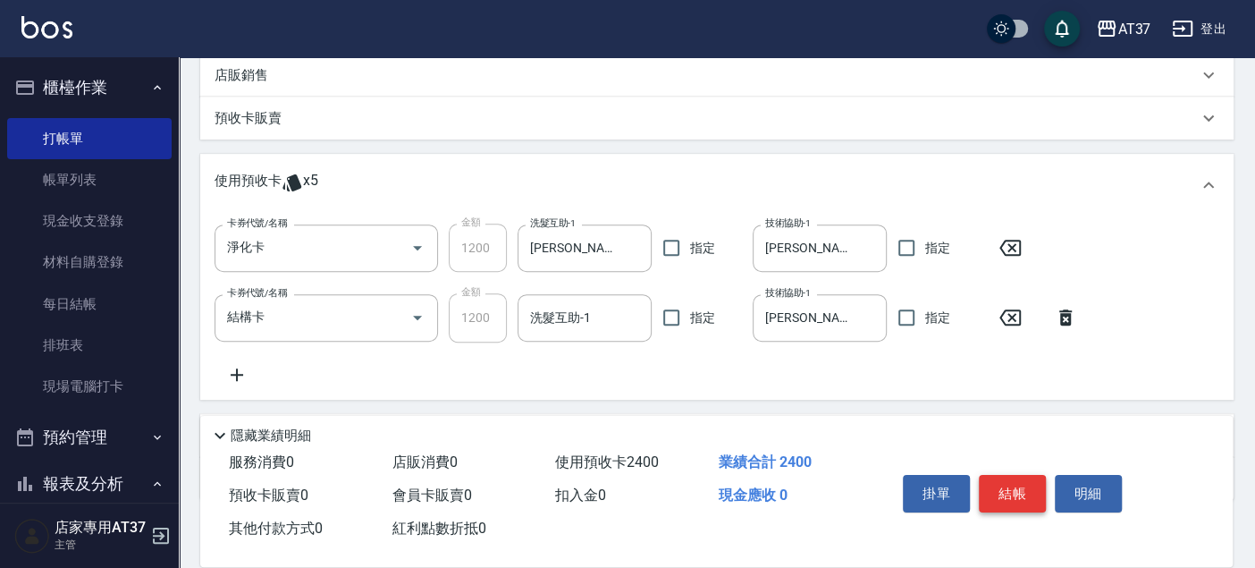
click at [1006, 494] on button "結帳" at bounding box center [1012, 494] width 67 height 38
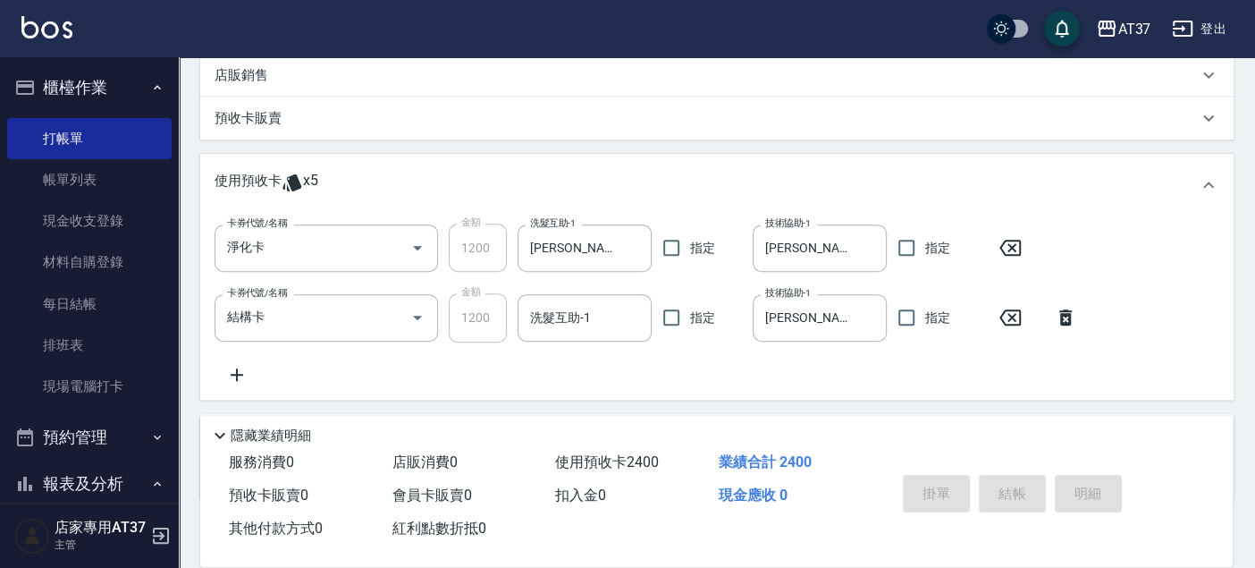
type input "2025/10/11 19:37"
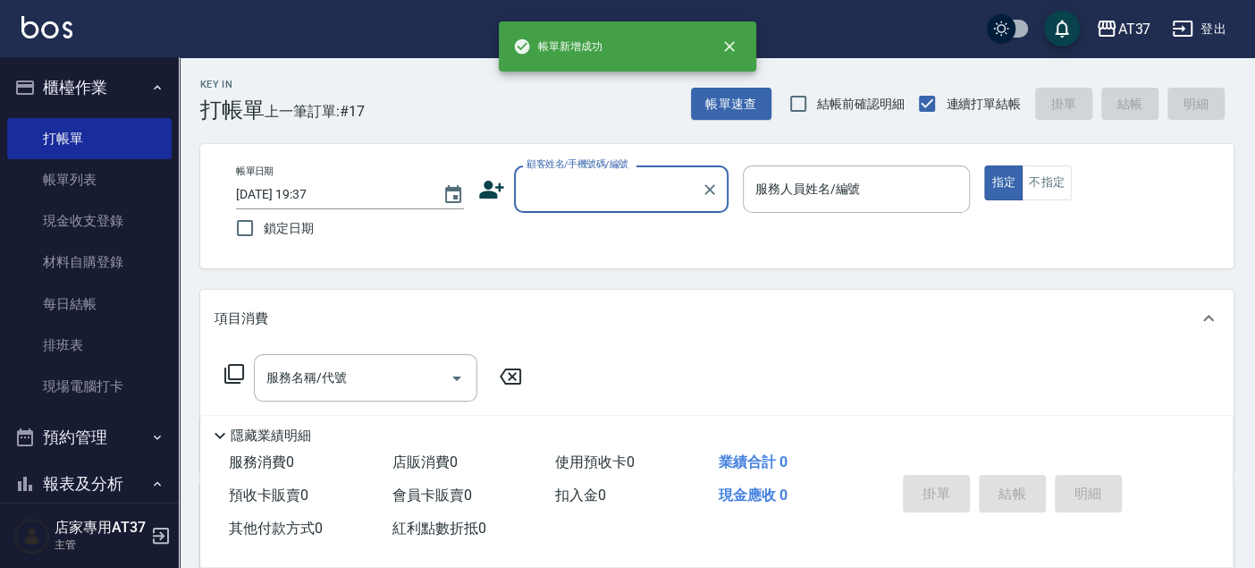
scroll to position [0, 0]
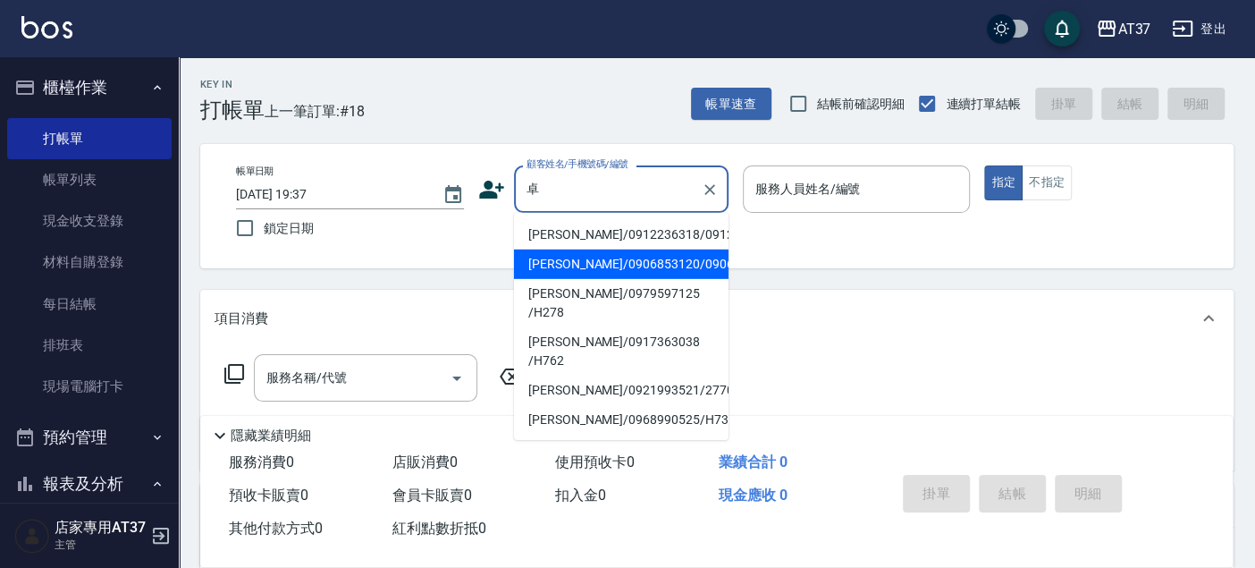
click at [588, 279] on li "[PERSON_NAME]/0906853120/0906853120" at bounding box center [621, 264] width 215 height 30
type input "[PERSON_NAME]/0906853120/0906853120"
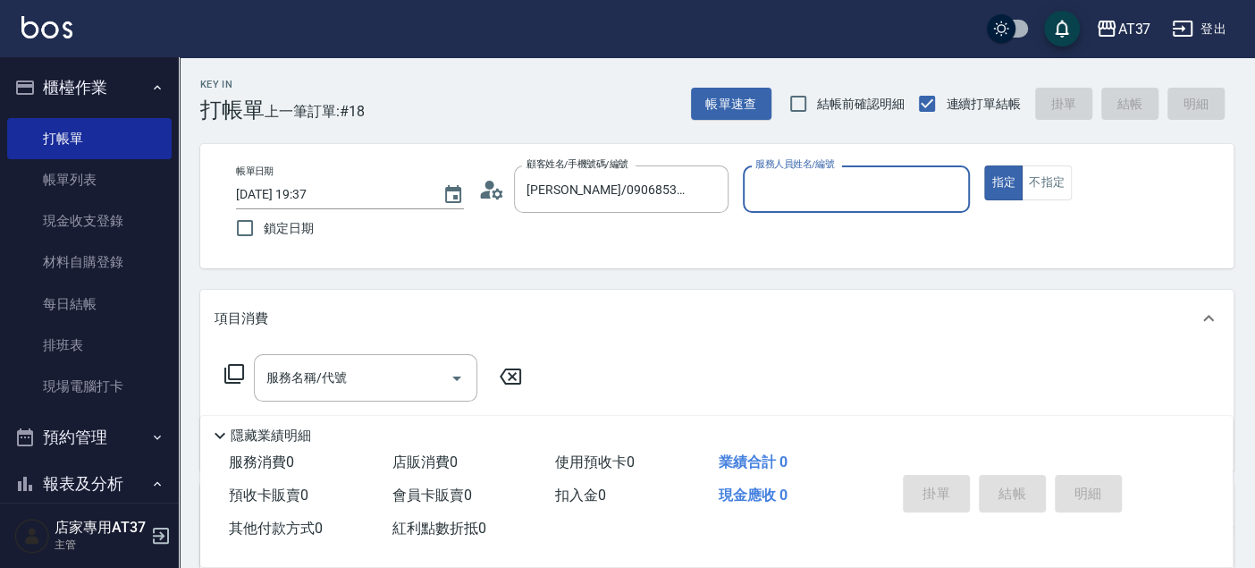
type input "Peggy-8"
click at [380, 359] on div "服務名稱/代號" at bounding box center [366, 377] width 224 height 47
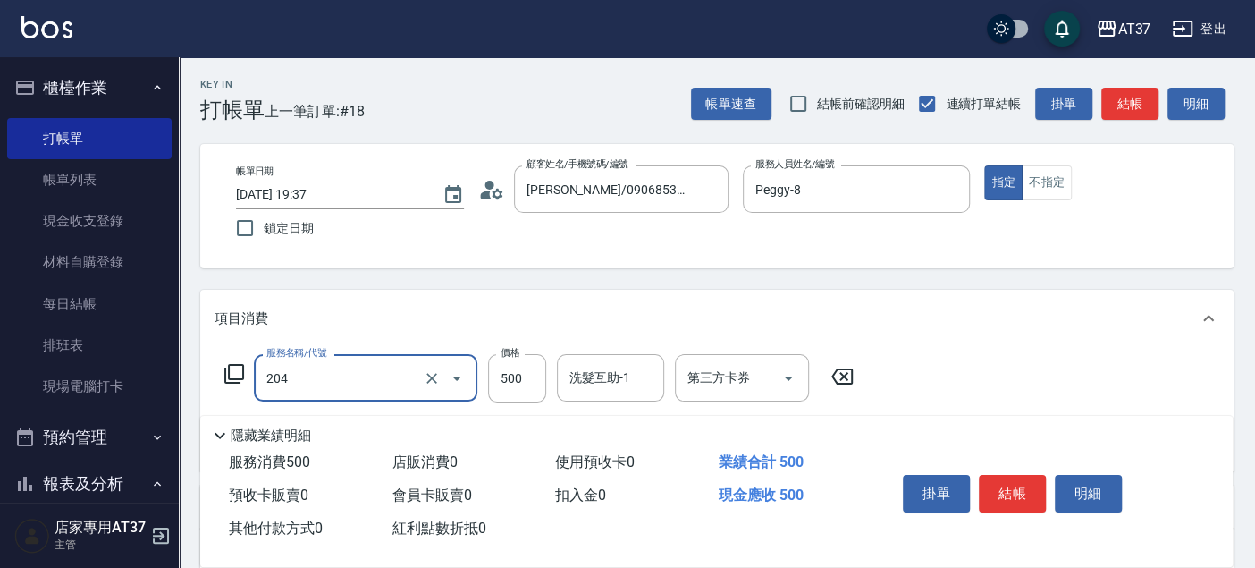
type input "A級洗+剪(204)"
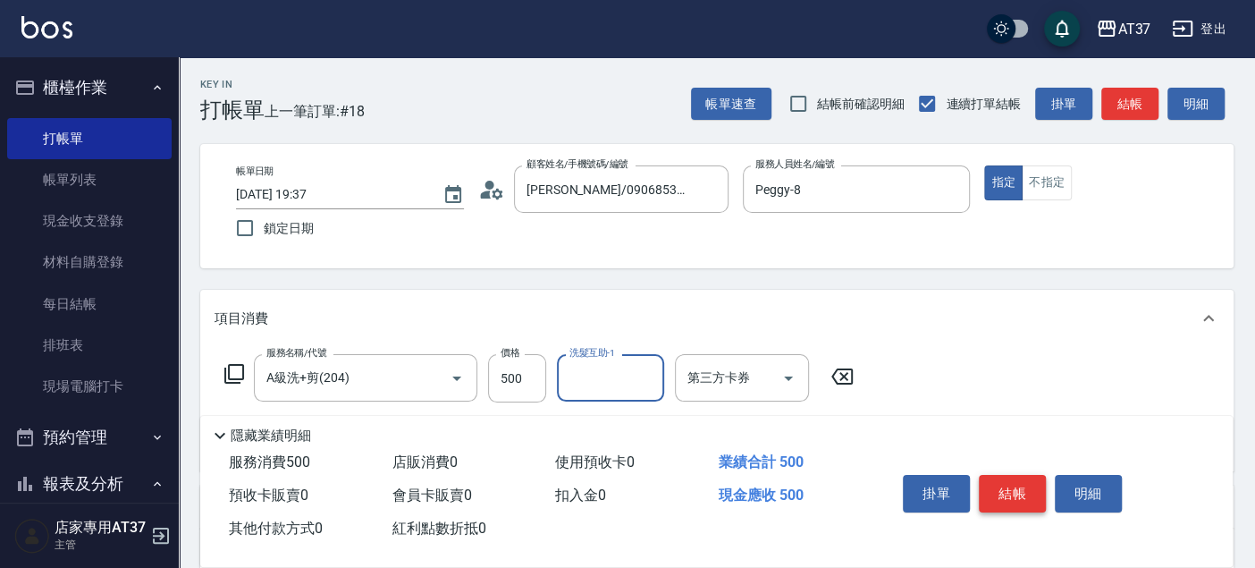
click at [1021, 475] on button "結帳" at bounding box center [1012, 494] width 67 height 38
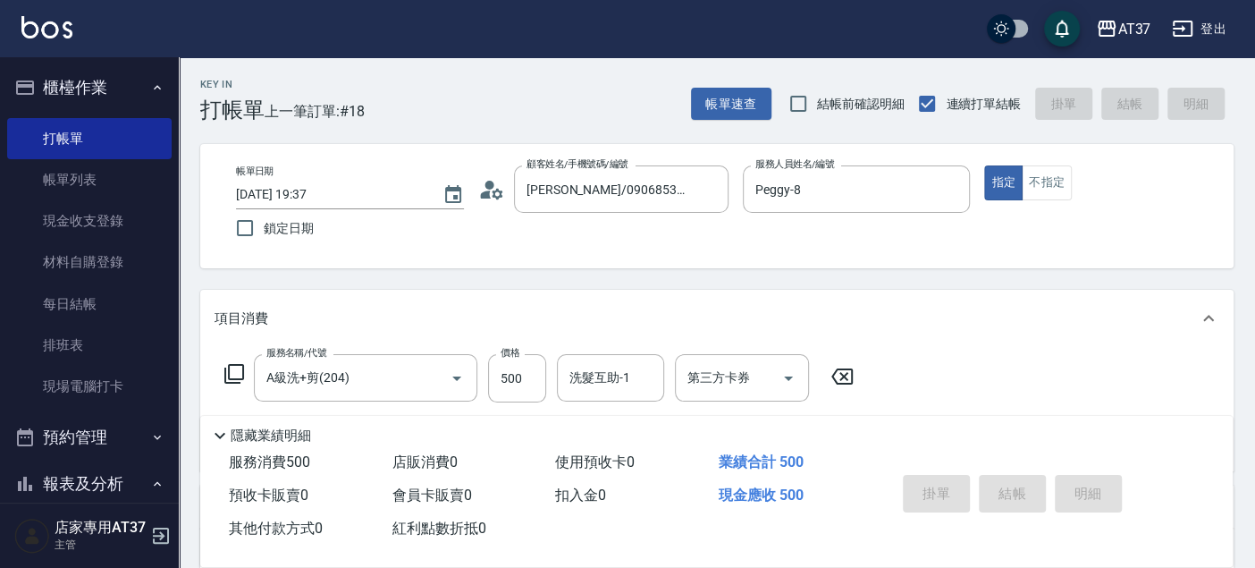
type input "2025/10/11 19:38"
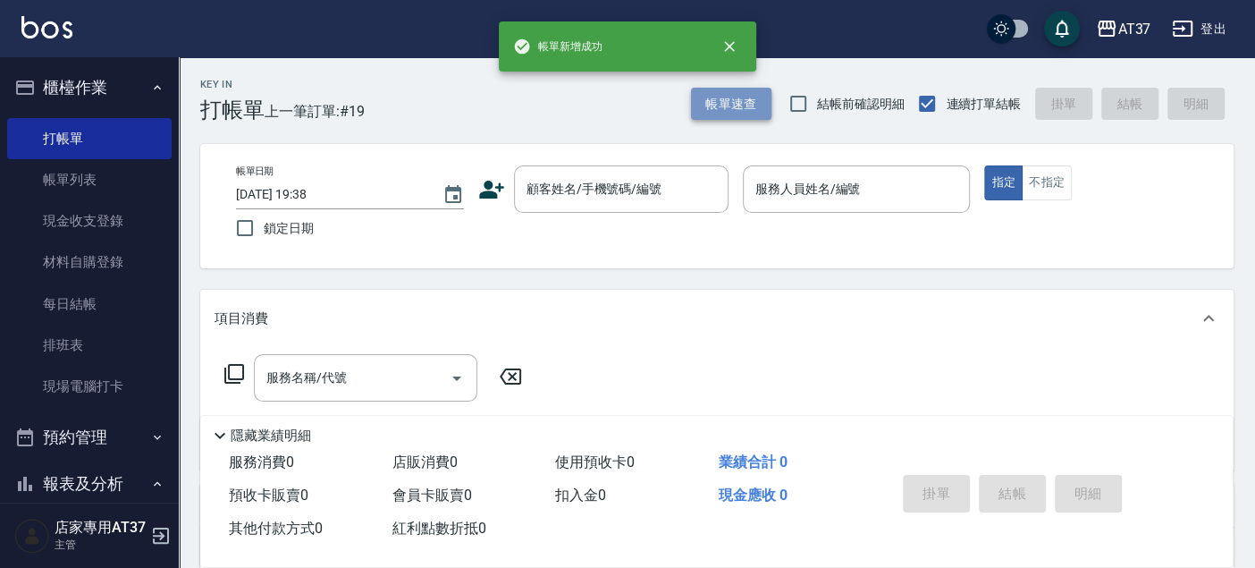
click at [752, 105] on button "帳單速查" at bounding box center [731, 104] width 80 height 33
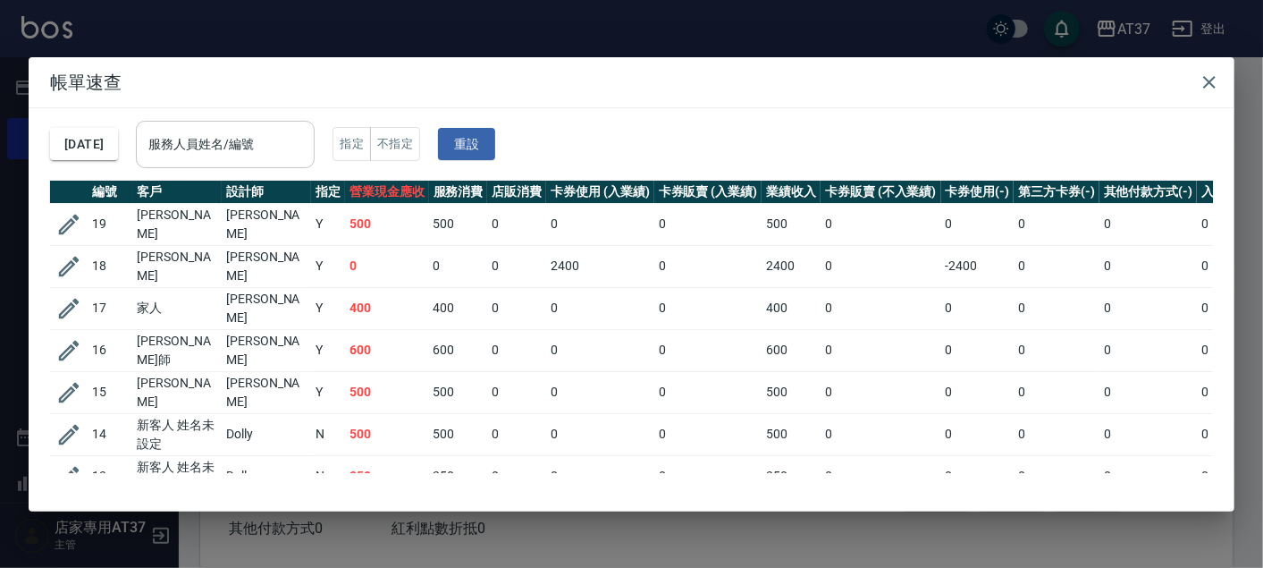
click at [250, 132] on div "服務人員姓名/編號 服務人員姓名/編號" at bounding box center [225, 144] width 179 height 47
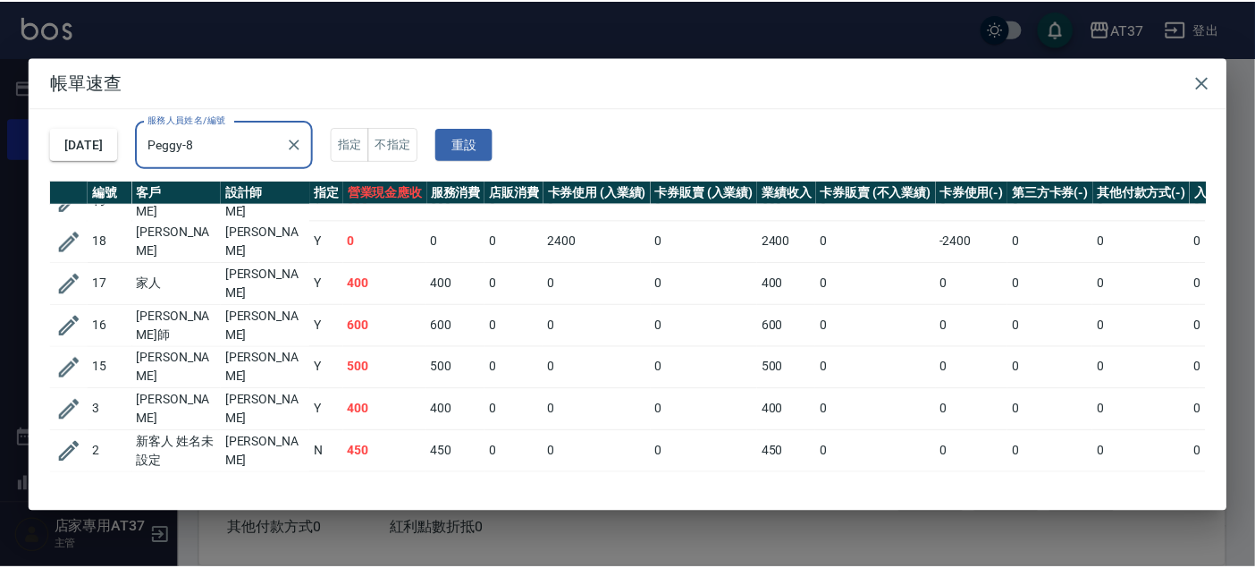
scroll to position [38, 0]
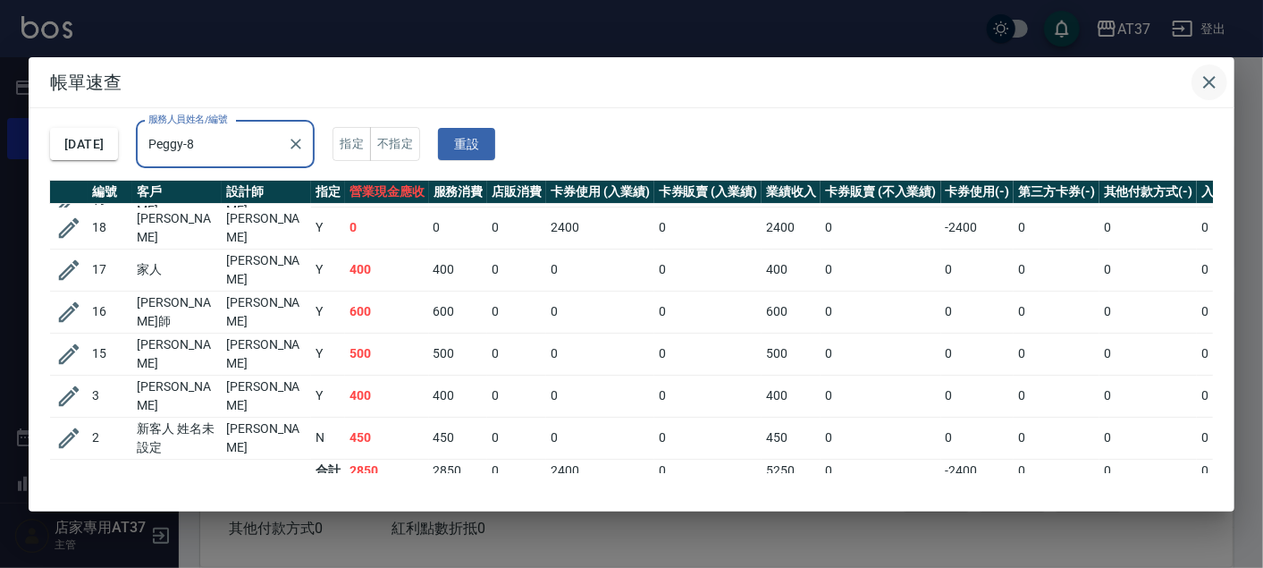
type input "Peggy-8"
click at [1210, 78] on icon "button" at bounding box center [1209, 82] width 21 height 21
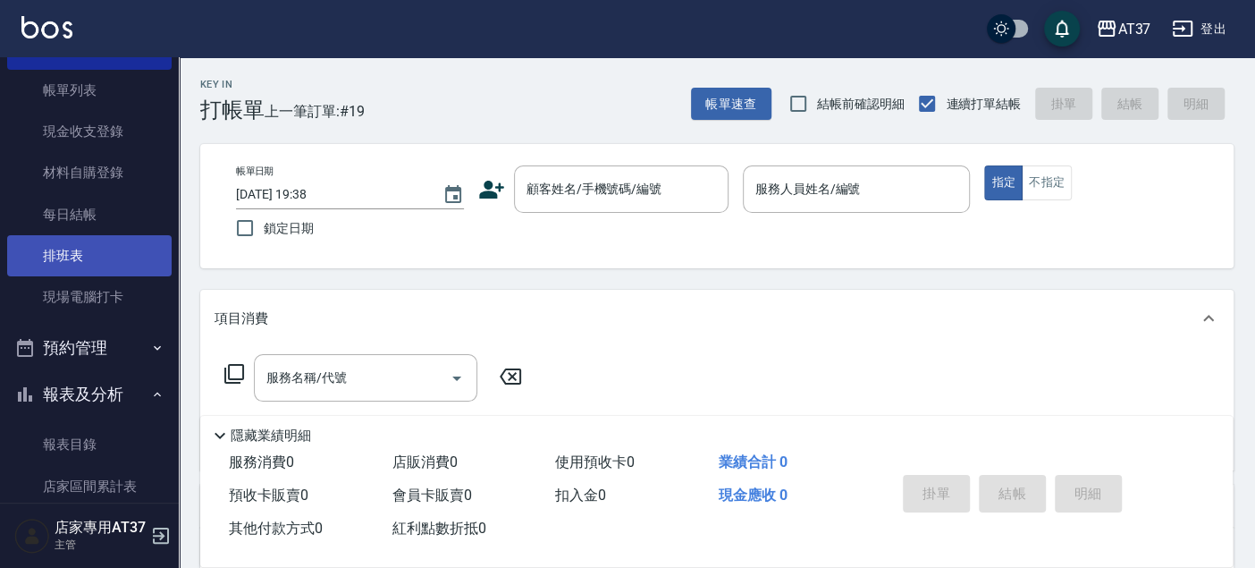
scroll to position [198, 0]
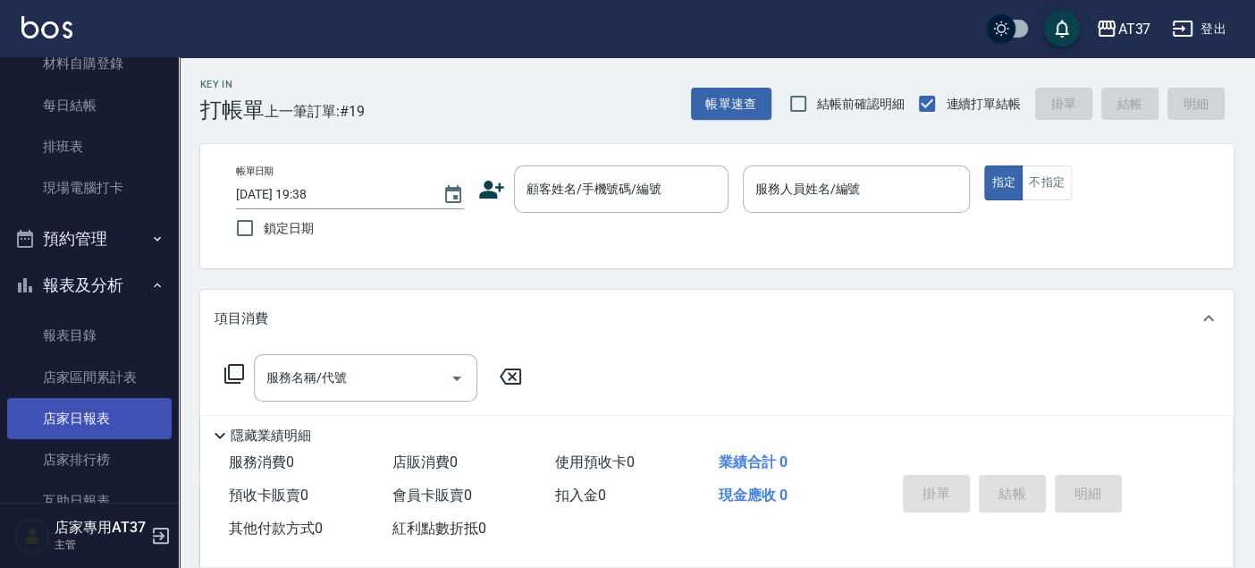
drag, startPoint x: 91, startPoint y: 406, endPoint x: 108, endPoint y: 396, distance: 19.6
click at [91, 406] on link "店家日報表" at bounding box center [89, 418] width 165 height 41
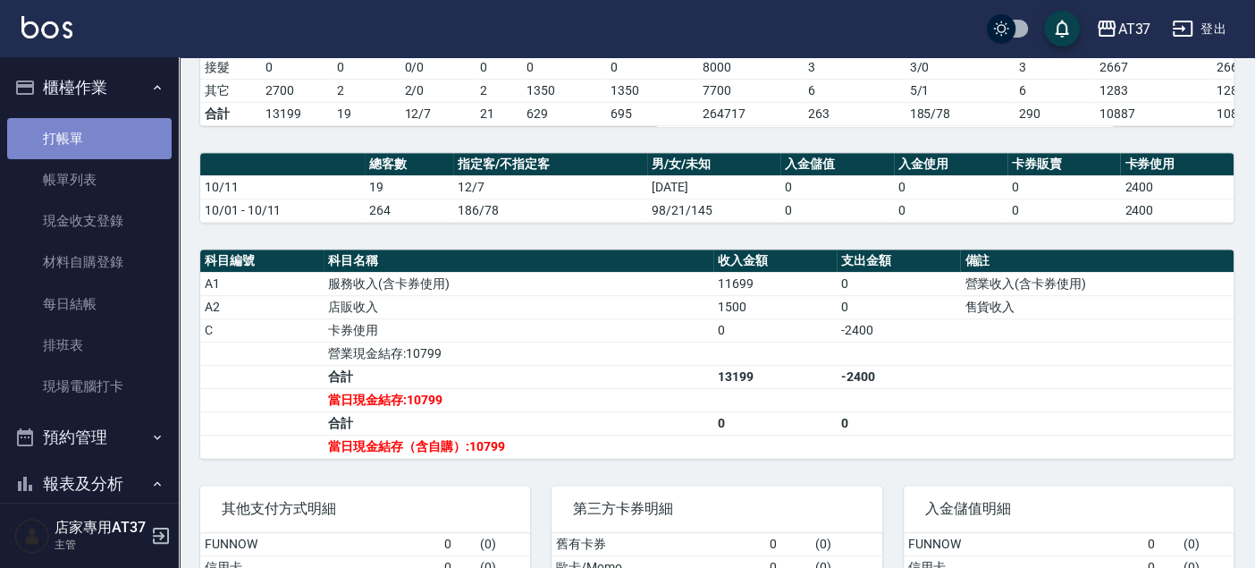
click at [117, 137] on link "打帳單" at bounding box center [89, 138] width 165 height 41
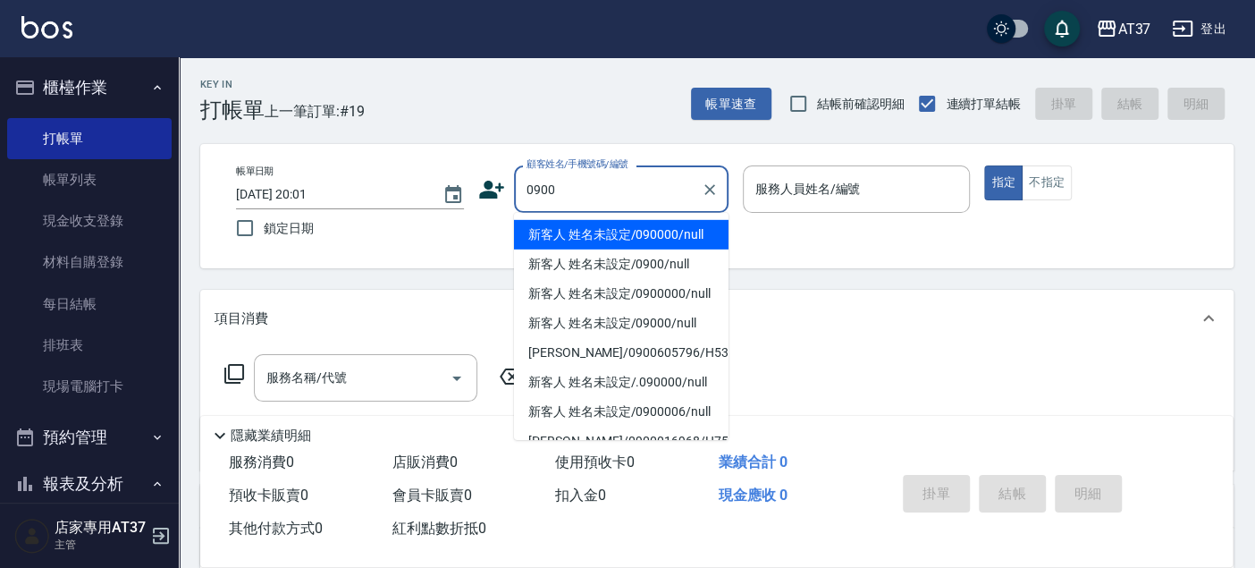
click at [616, 232] on li "新客人 姓名未設定/090000/null" at bounding box center [621, 235] width 215 height 30
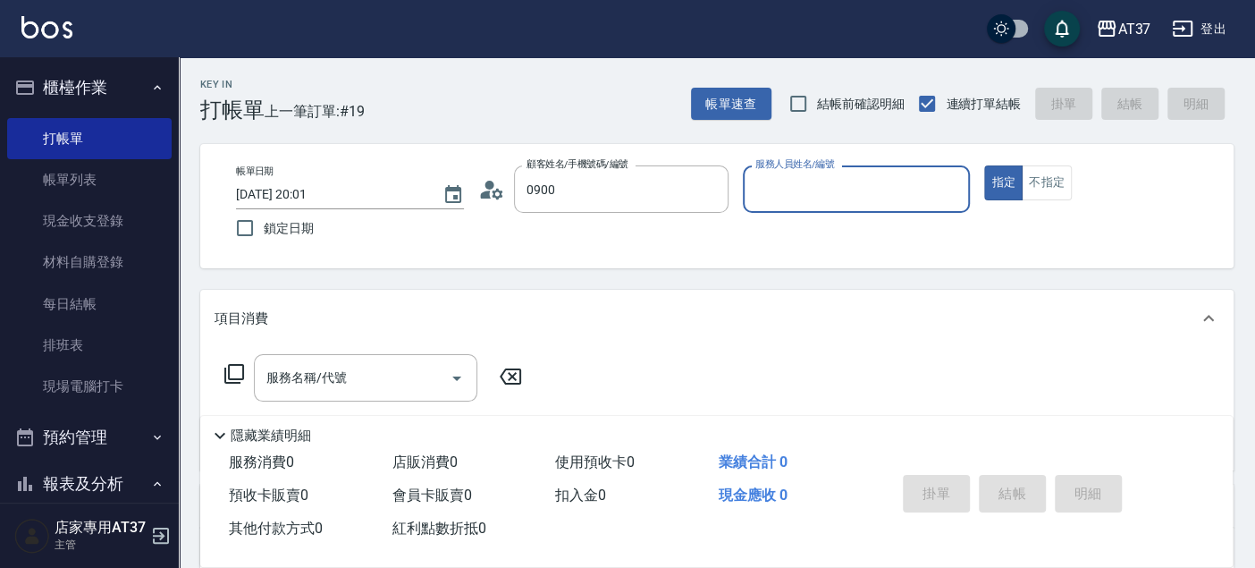
type input "新客人 姓名未設定/090000/null"
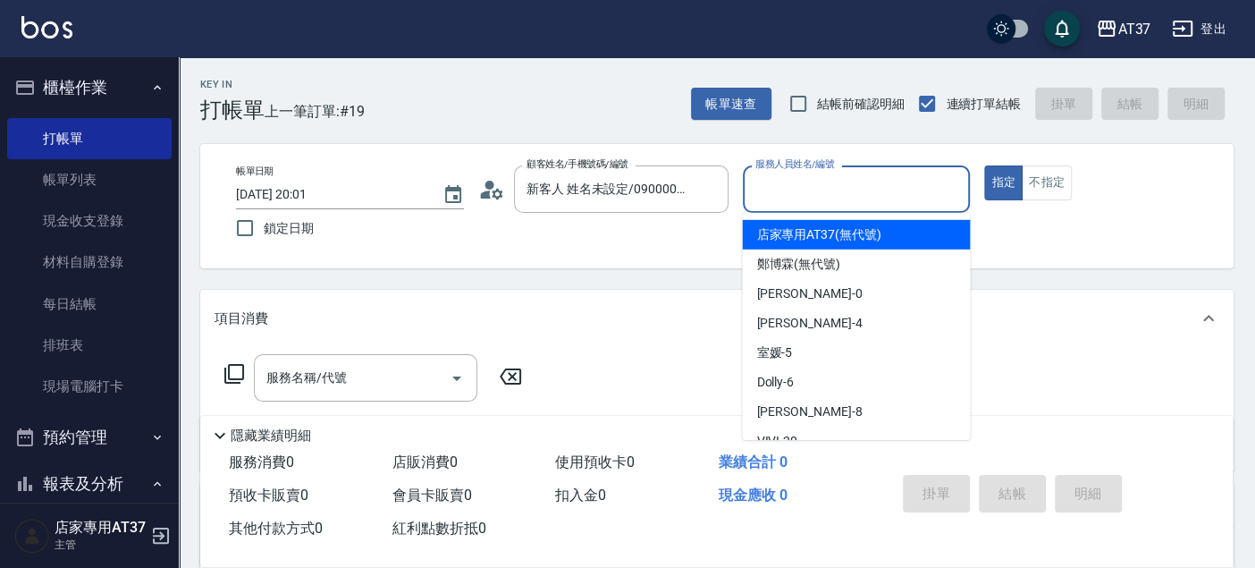
click at [759, 182] on input "服務人員姓名/編號" at bounding box center [857, 188] width 212 height 31
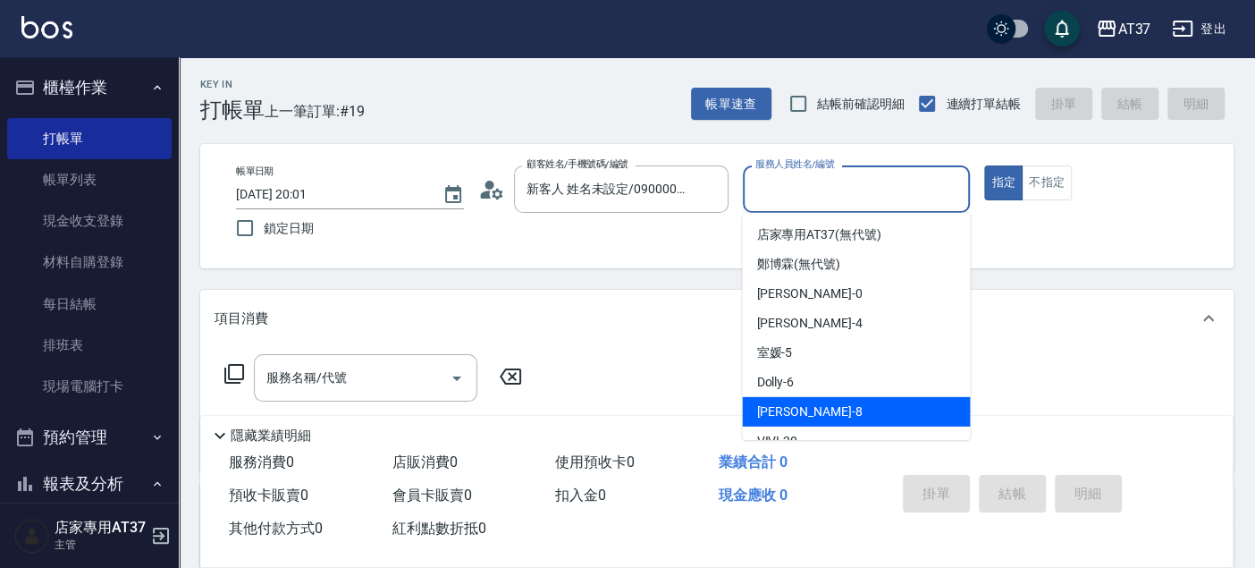
click at [842, 398] on div "Peggy -8" at bounding box center [856, 412] width 228 height 30
type input "Peggy-8"
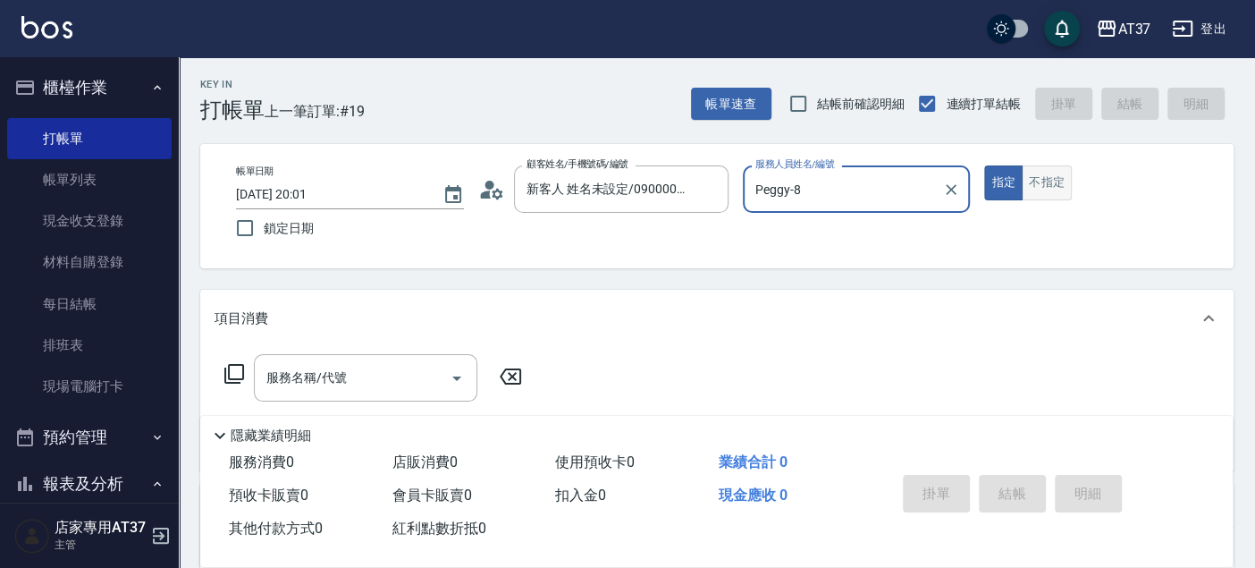
click at [1060, 181] on button "不指定" at bounding box center [1047, 182] width 50 height 35
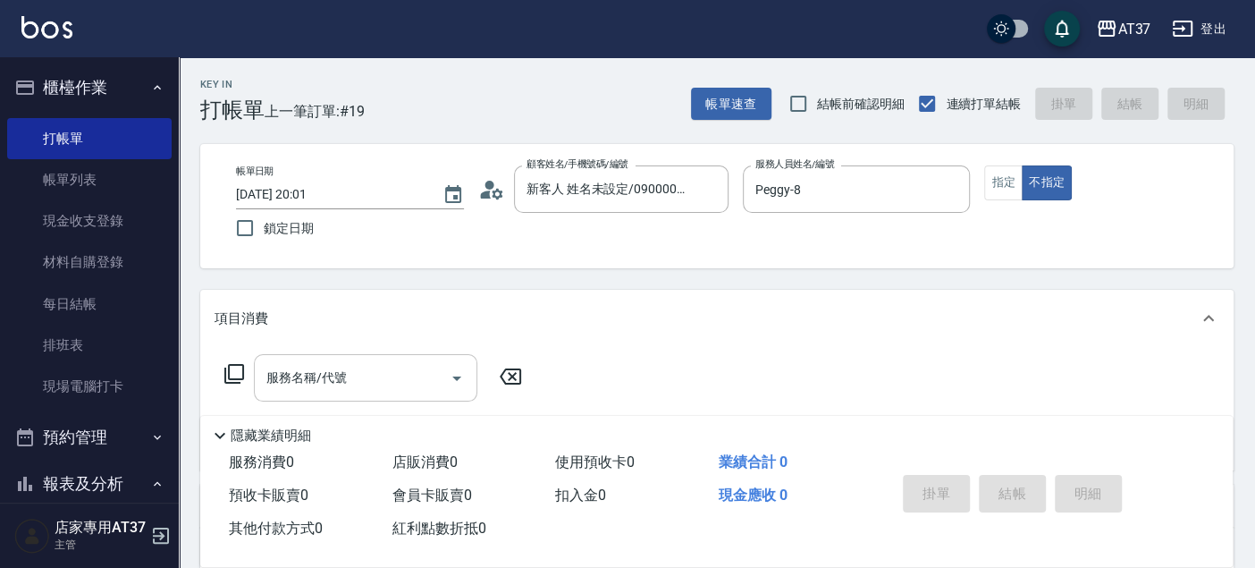
click at [387, 380] on input "服務名稱/代號" at bounding box center [352, 377] width 181 height 31
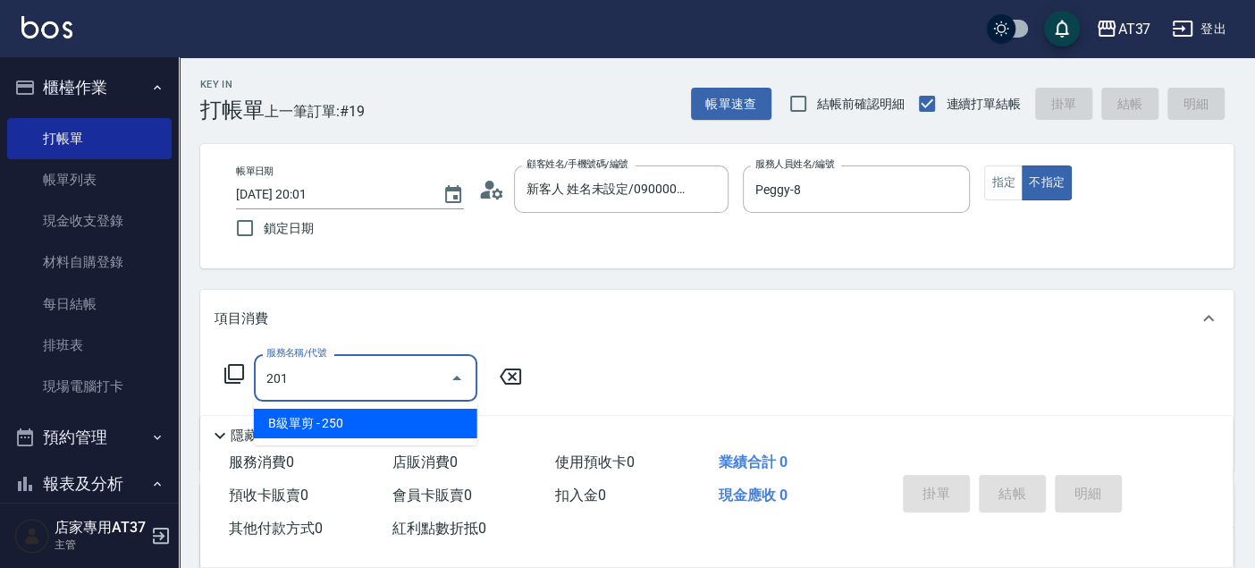
type input "B級單剪(201)"
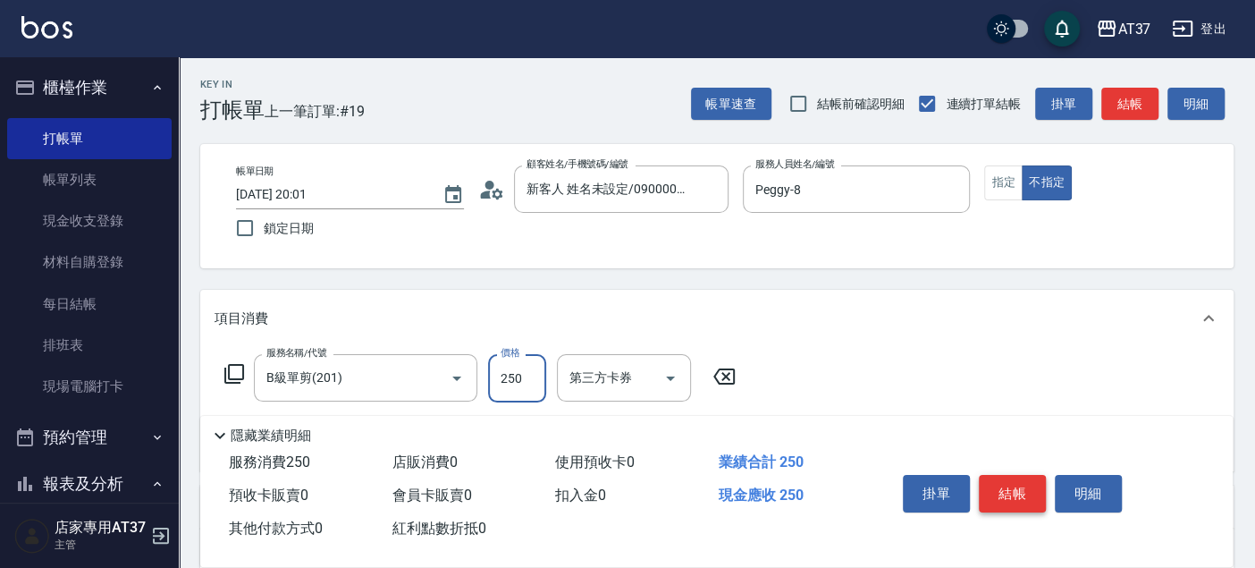
click at [1023, 490] on button "結帳" at bounding box center [1012, 494] width 67 height 38
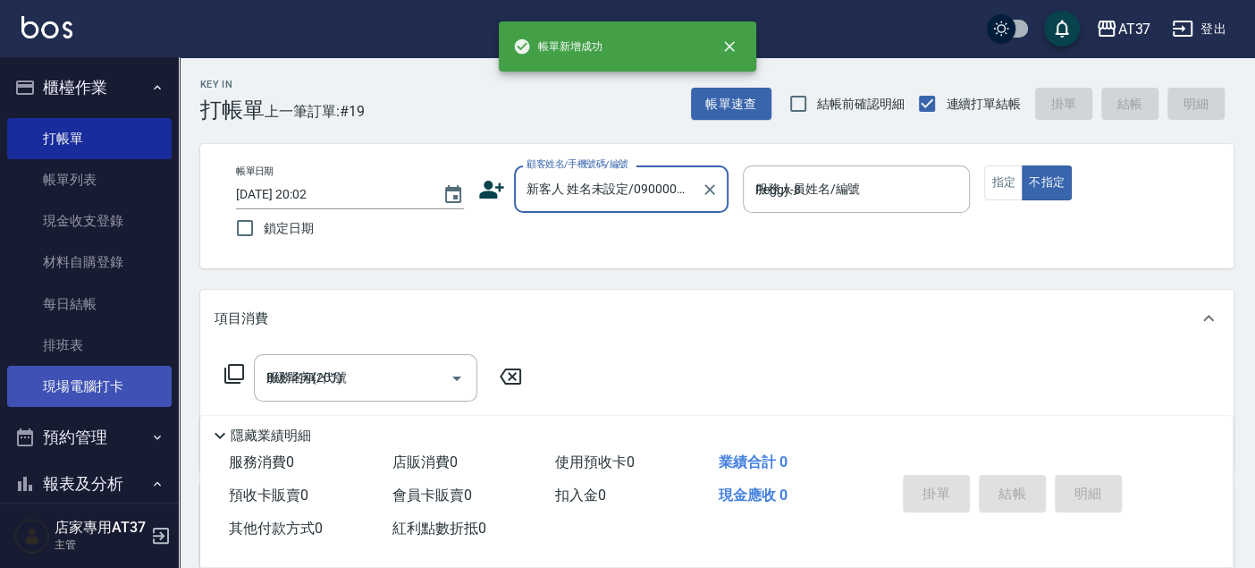
type input "[DATE] 20:02"
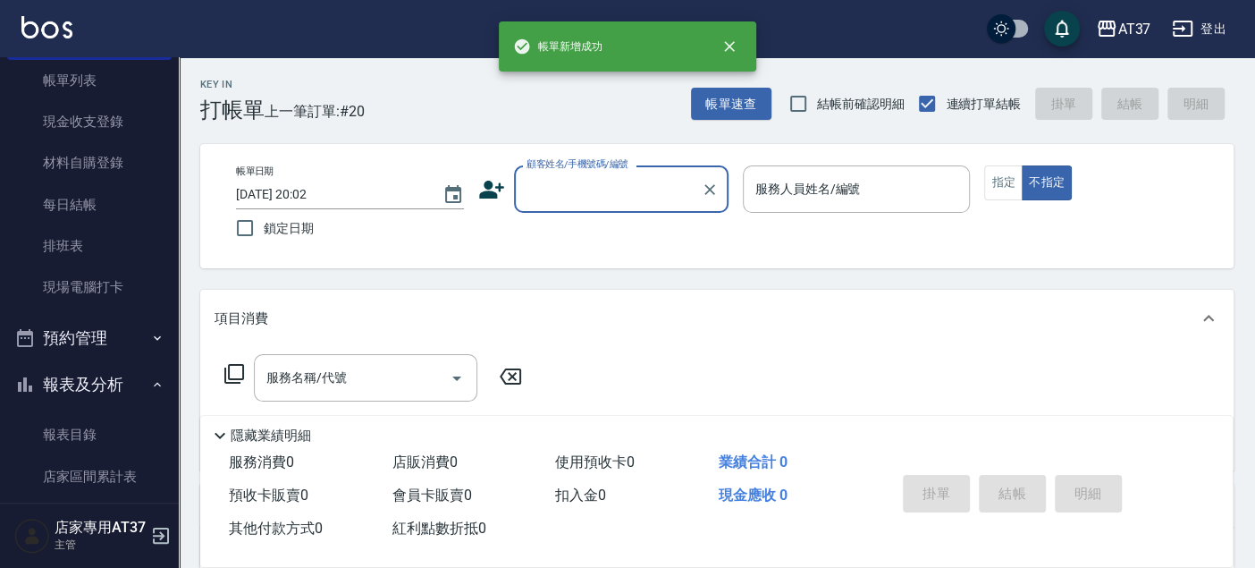
scroll to position [198, 0]
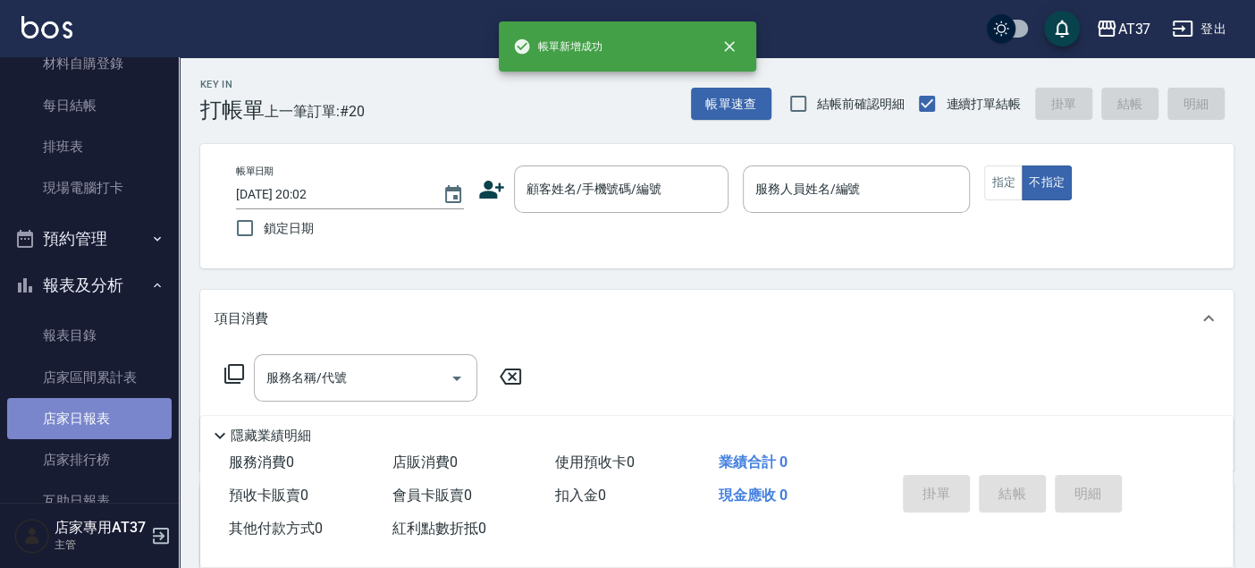
click at [101, 421] on link "店家日報表" at bounding box center [89, 418] width 165 height 41
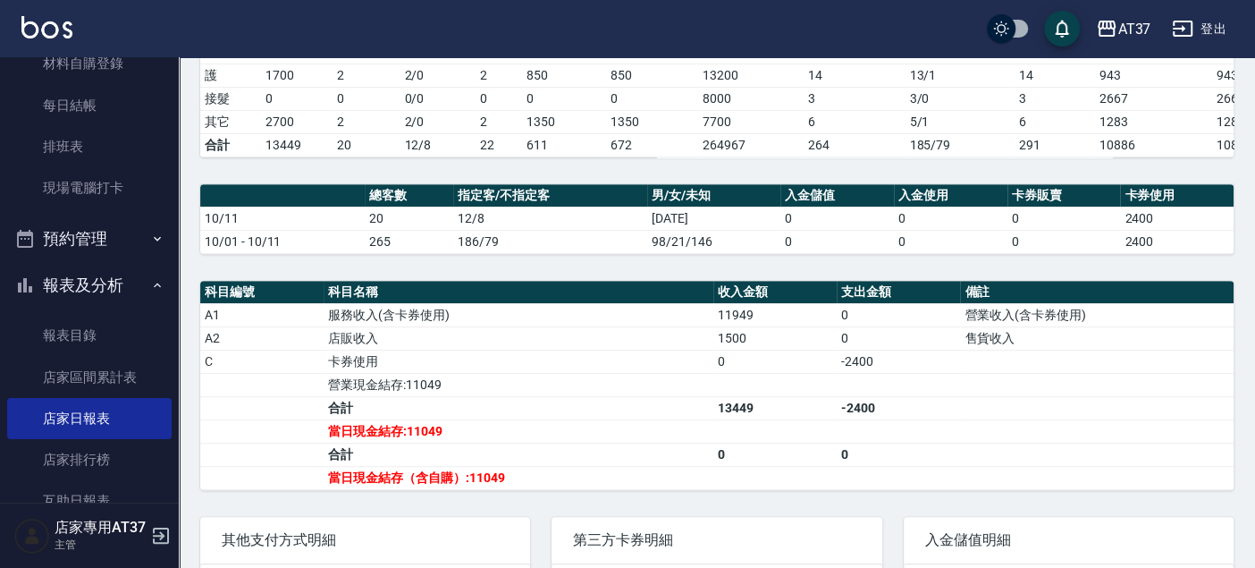
scroll to position [397, 0]
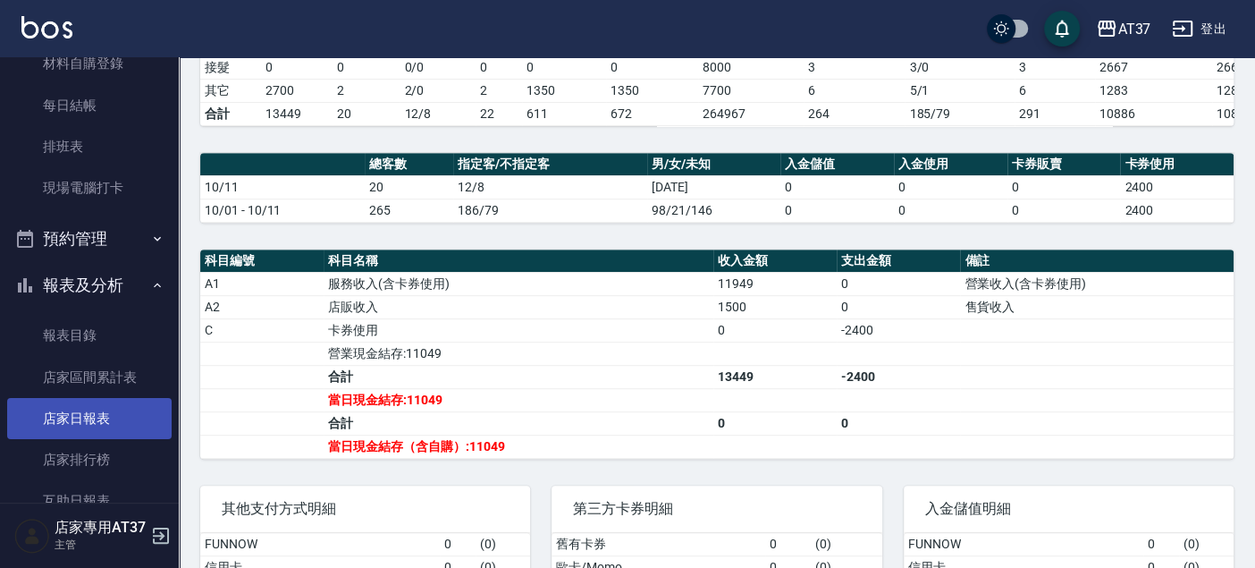
click at [84, 418] on link "店家日報表" at bounding box center [89, 418] width 165 height 41
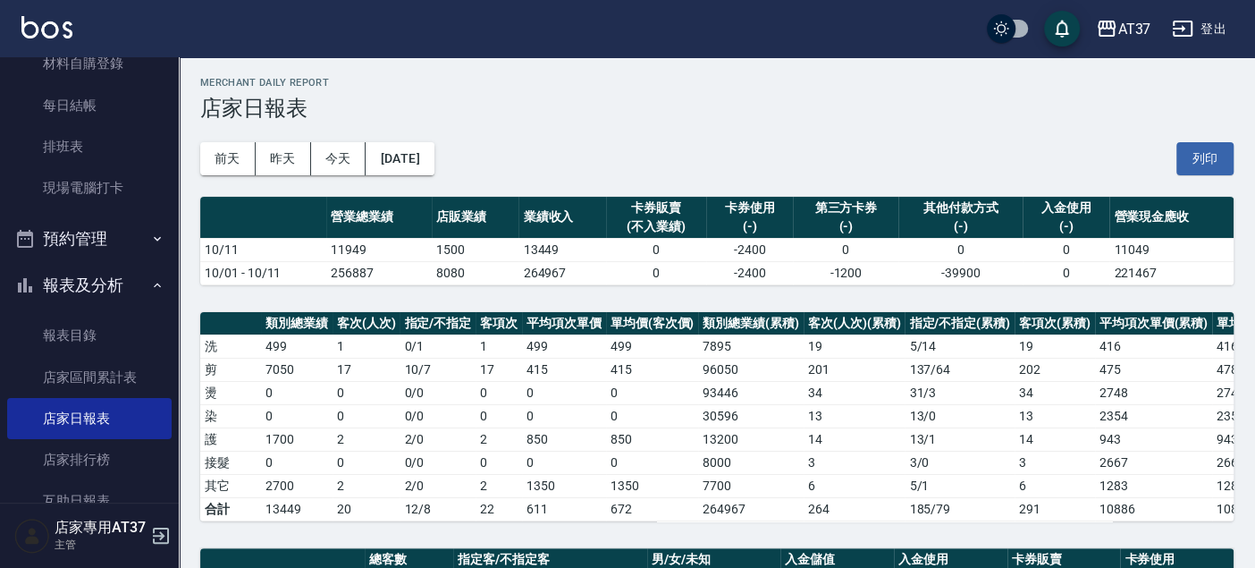
scroll to position [0, 0]
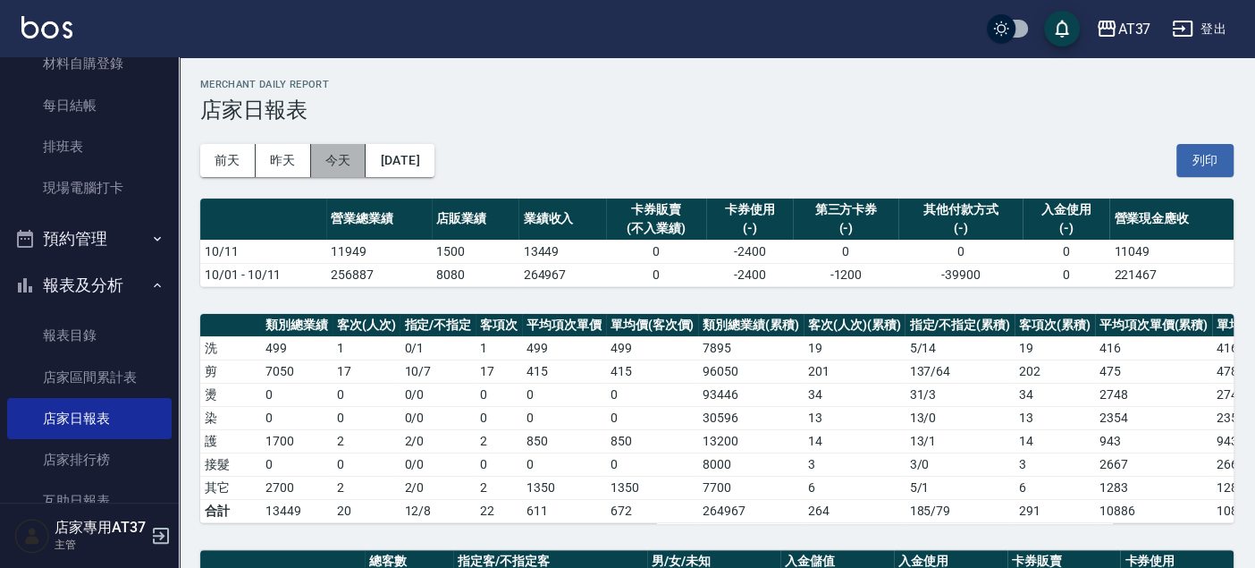
click at [348, 153] on button "今天" at bounding box center [338, 160] width 55 height 33
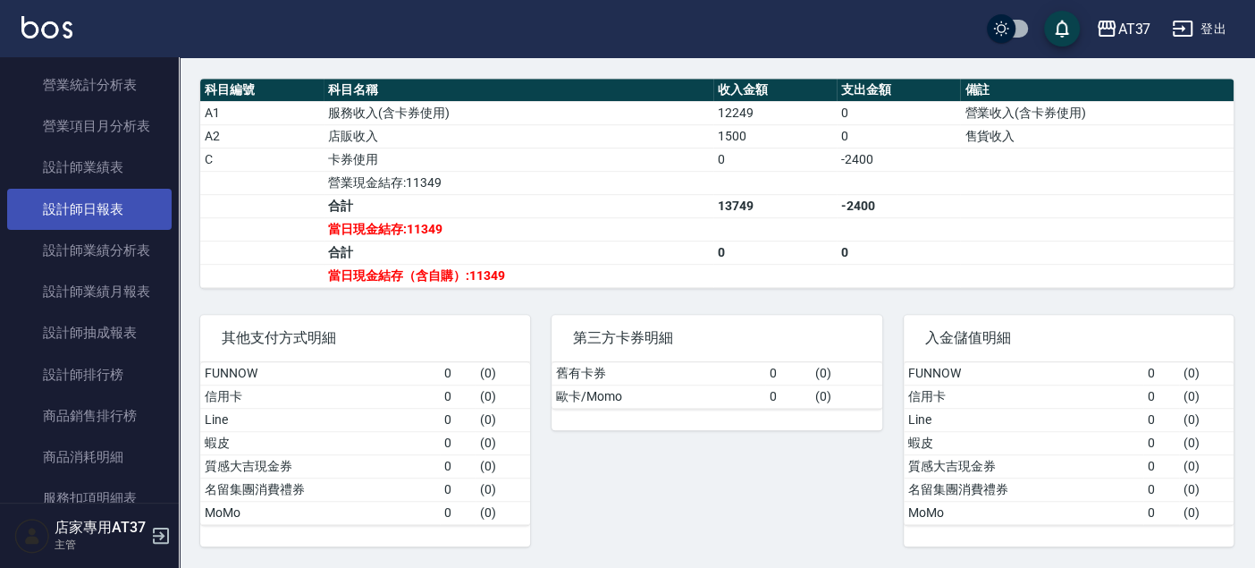
scroll to position [894, 0]
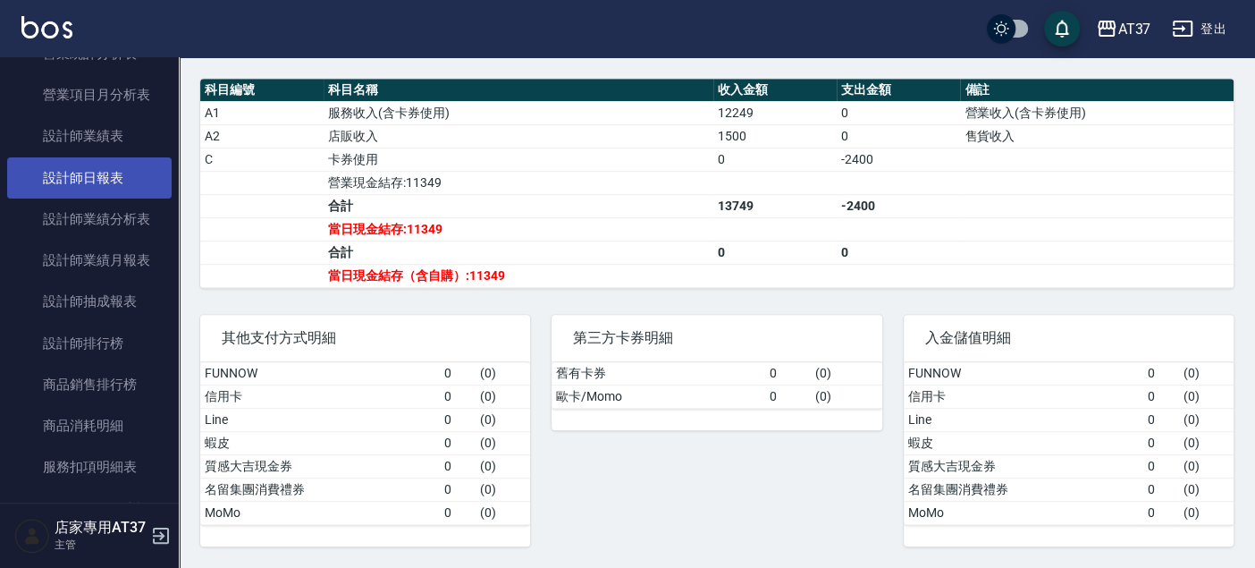
click at [120, 163] on link "設計師日報表" at bounding box center [89, 177] width 165 height 41
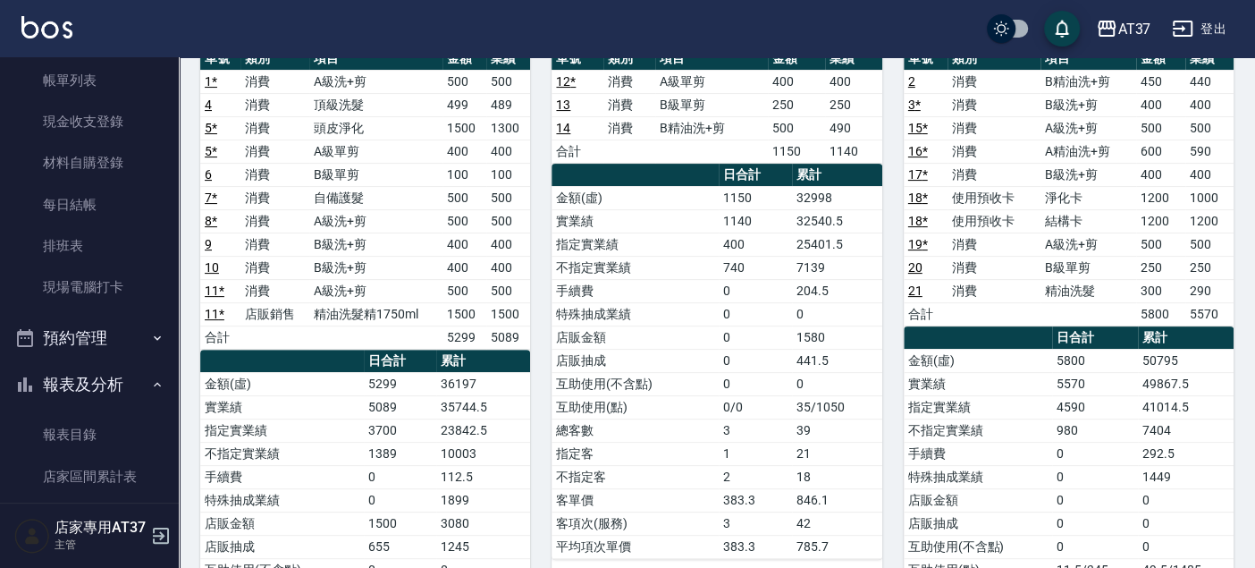
scroll to position [198, 0]
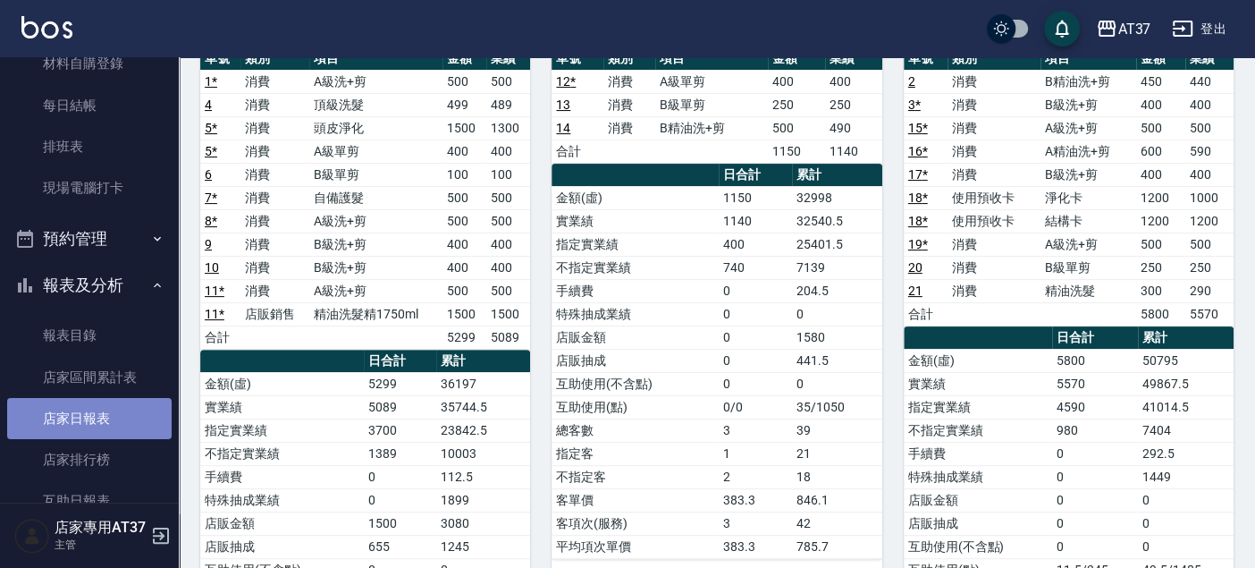
click at [109, 406] on link "店家日報表" at bounding box center [89, 418] width 165 height 41
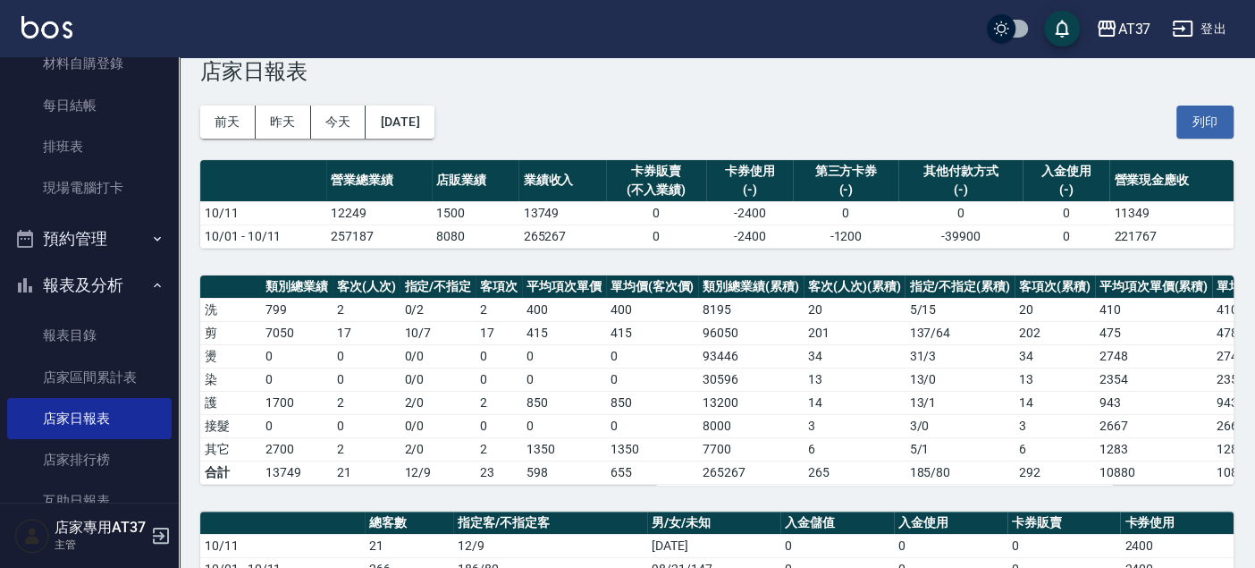
scroll to position [64, 0]
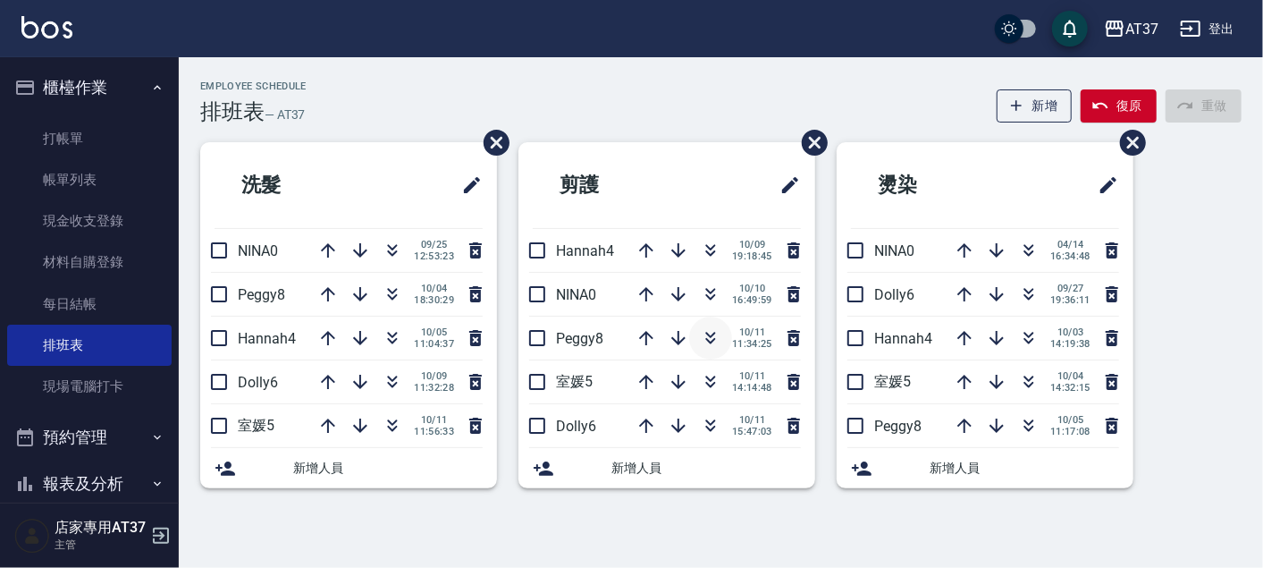
click at [716, 342] on icon "button" at bounding box center [710, 337] width 21 height 21
click at [396, 293] on icon "button" at bounding box center [392, 293] width 21 height 21
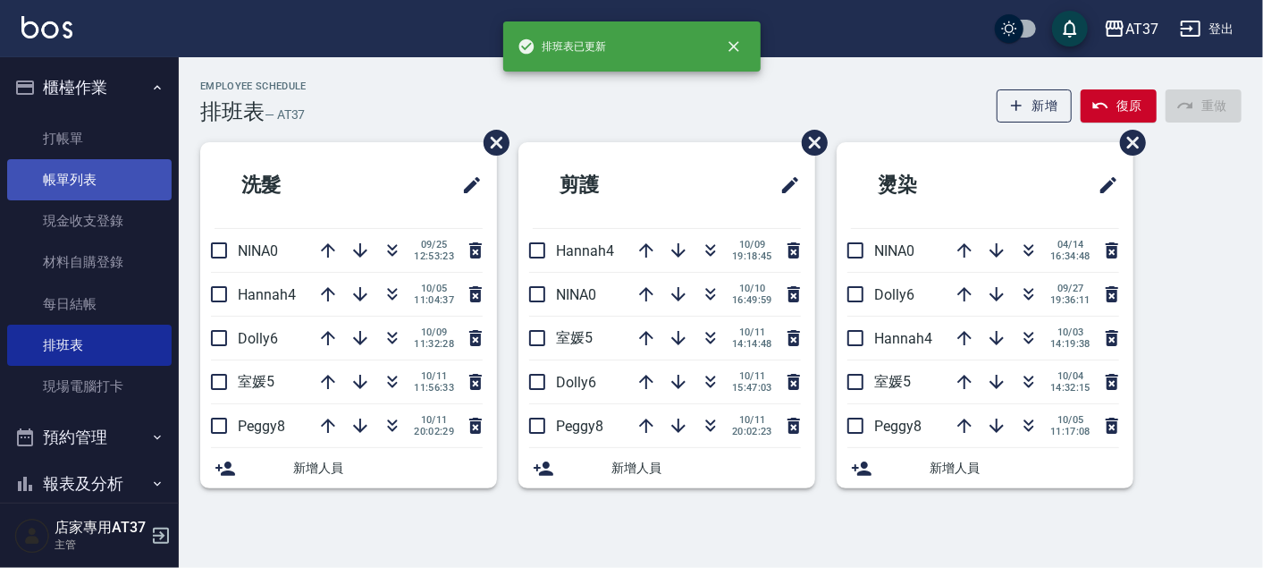
drag, startPoint x: 84, startPoint y: 168, endPoint x: 102, endPoint y: 164, distance: 18.4
click at [84, 168] on link "帳單列表" at bounding box center [89, 179] width 165 height 41
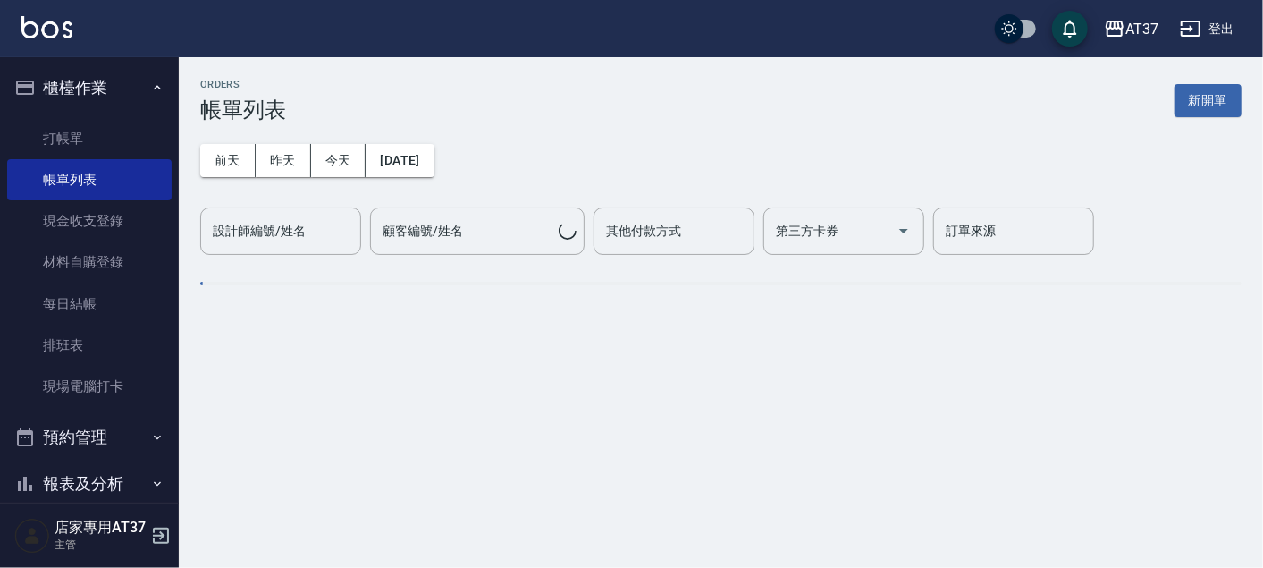
click at [288, 226] on div "設計師編號/姓名 設計師編號/姓名" at bounding box center [280, 230] width 161 height 47
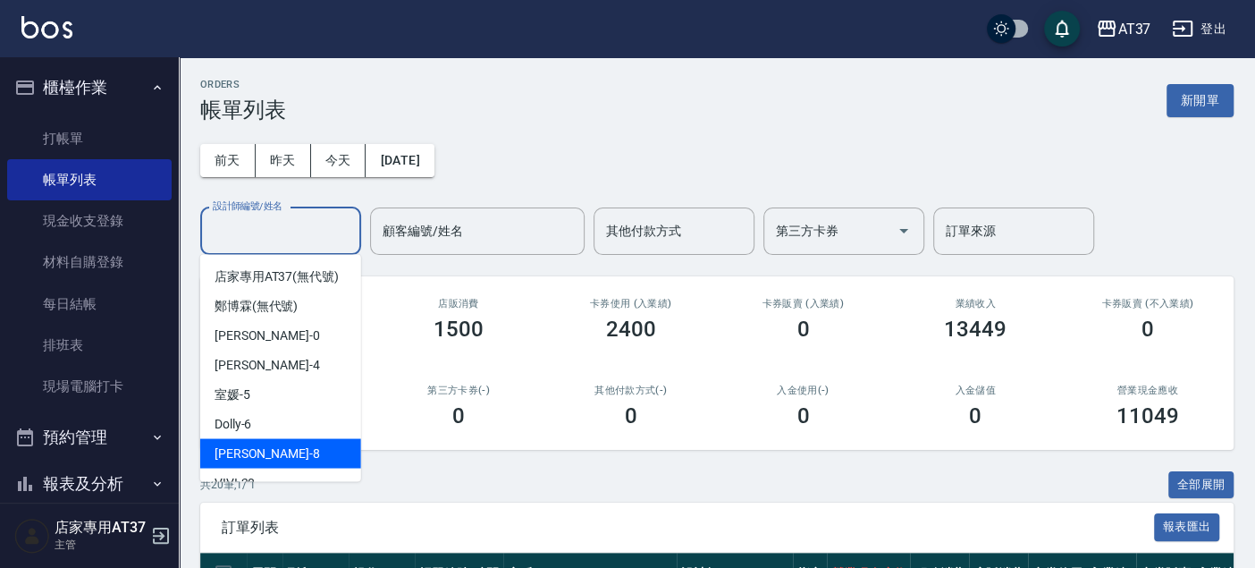
click at [284, 461] on div "Peggy -8" at bounding box center [280, 453] width 161 height 30
type input "Peggy-8"
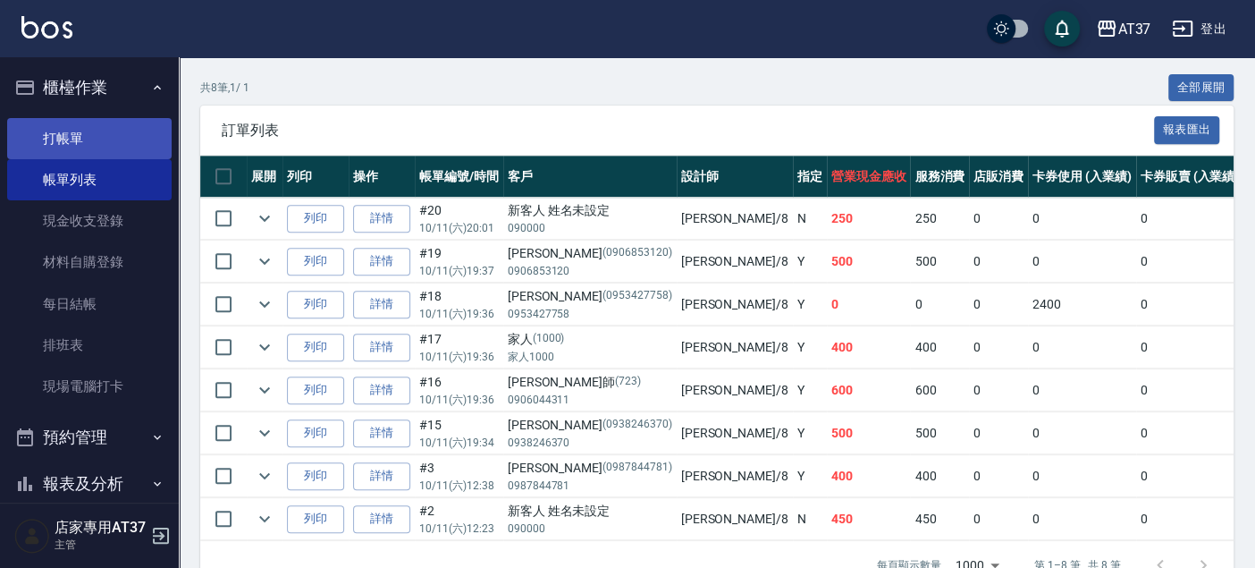
scroll to position [298, 0]
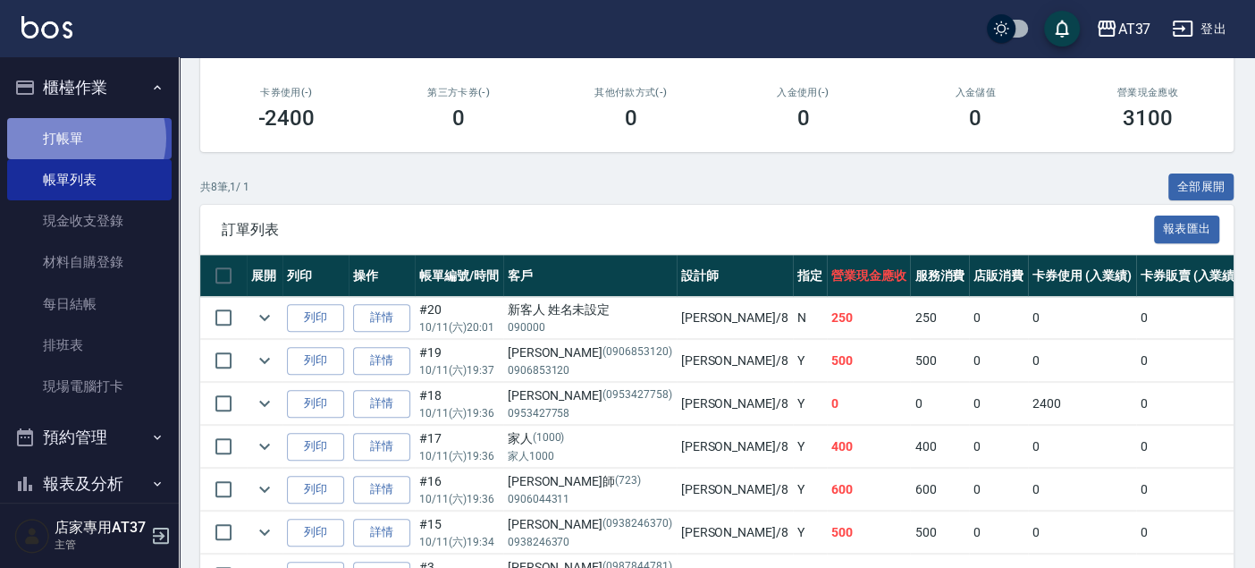
click at [78, 138] on link "打帳單" at bounding box center [89, 138] width 165 height 41
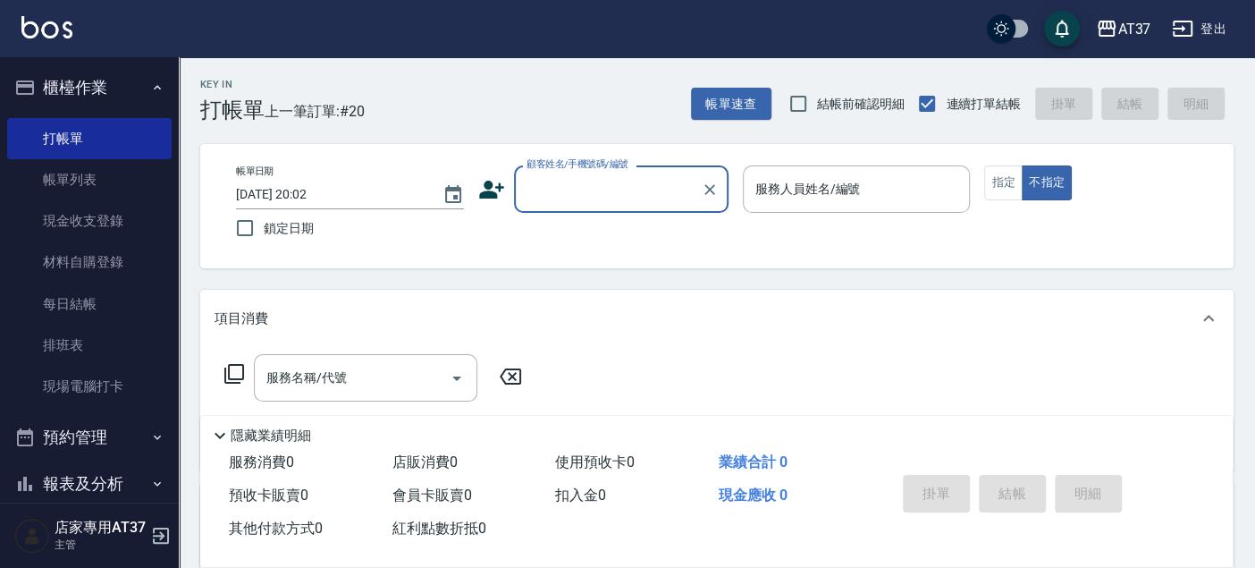
drag, startPoint x: 532, startPoint y: 199, endPoint x: 540, endPoint y: 195, distance: 9.2
click at [537, 197] on input "顧客姓名/手機號碼/編號" at bounding box center [608, 188] width 172 height 31
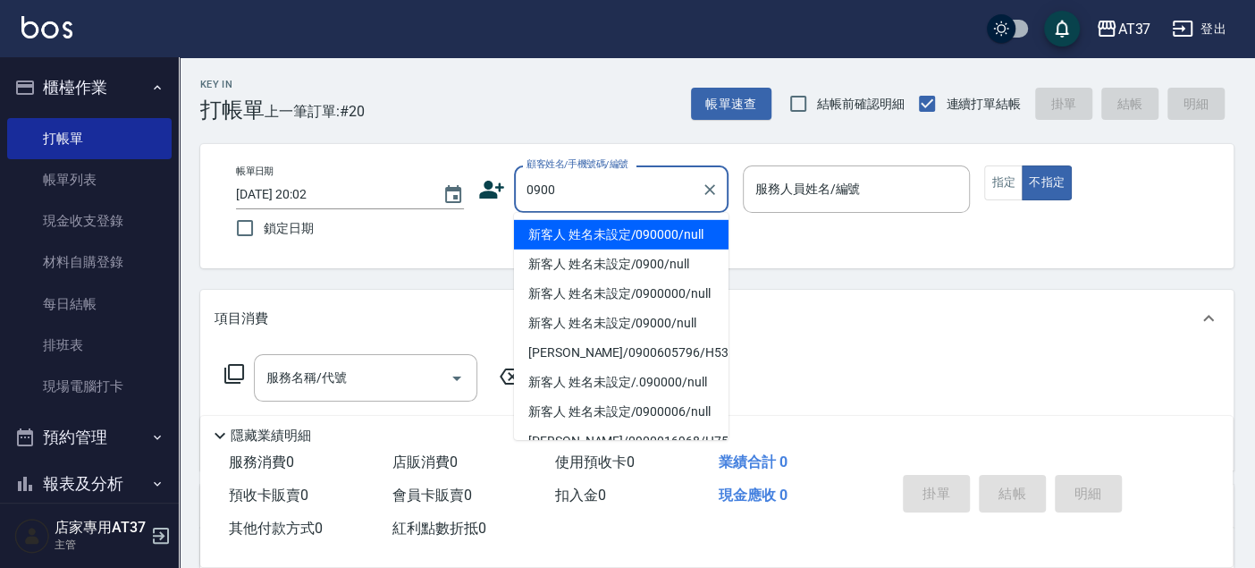
click at [598, 238] on li "新客人 姓名未設定/090000/null" at bounding box center [621, 235] width 215 height 30
type input "新客人 姓名未設定/090000/null"
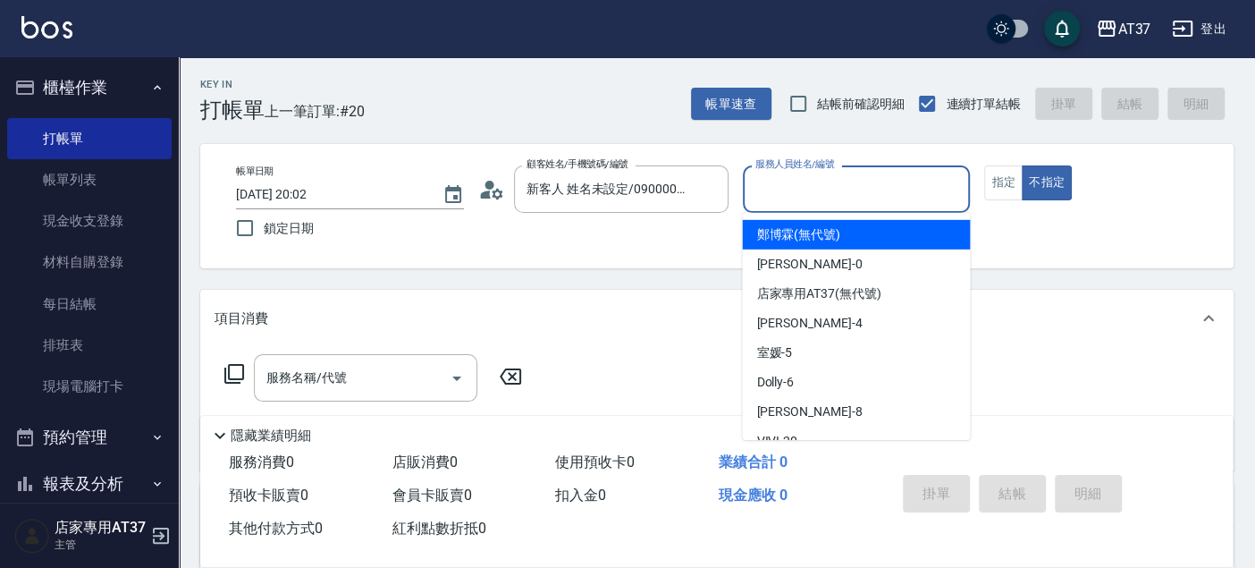
drag, startPoint x: 792, startPoint y: 203, endPoint x: 806, endPoint y: 359, distance: 157.0
click at [792, 201] on input "服務人員姓名/編號" at bounding box center [857, 188] width 212 height 31
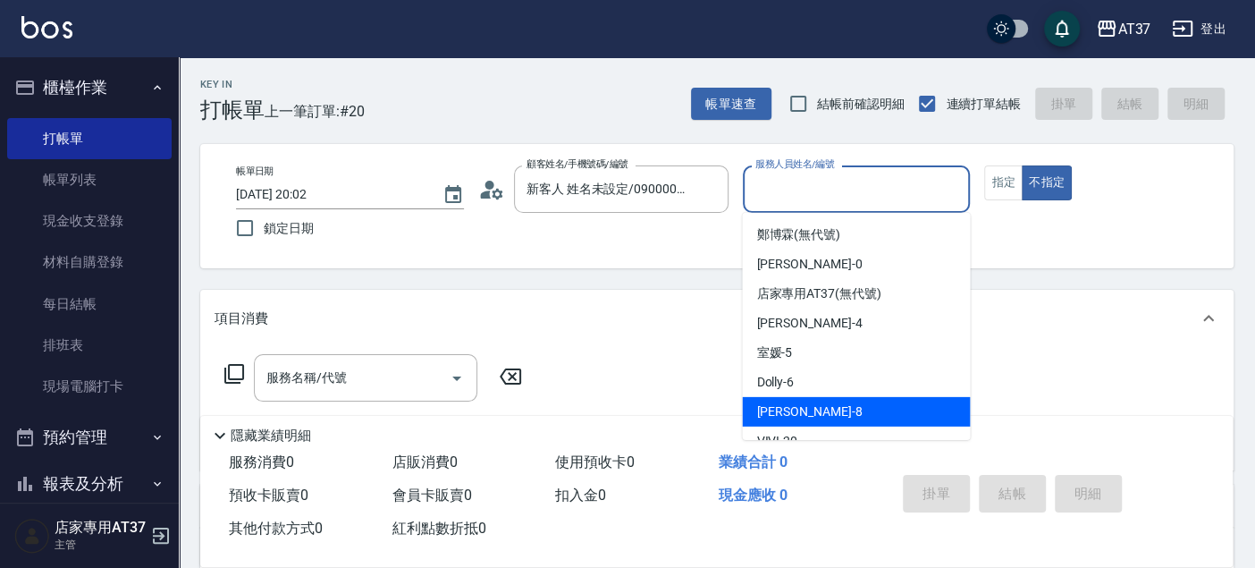
click at [831, 409] on div "Peggy -8" at bounding box center [856, 412] width 228 height 30
type input "Peggy-8"
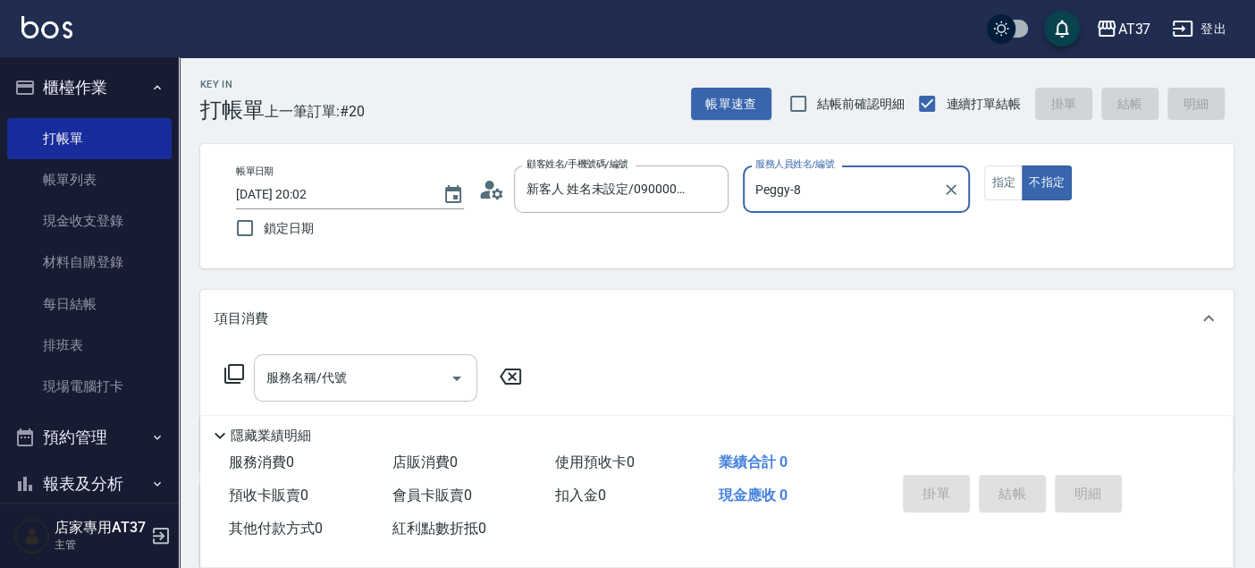
click at [270, 380] on div "服務名稱/代號 服務名稱/代號" at bounding box center [366, 377] width 224 height 47
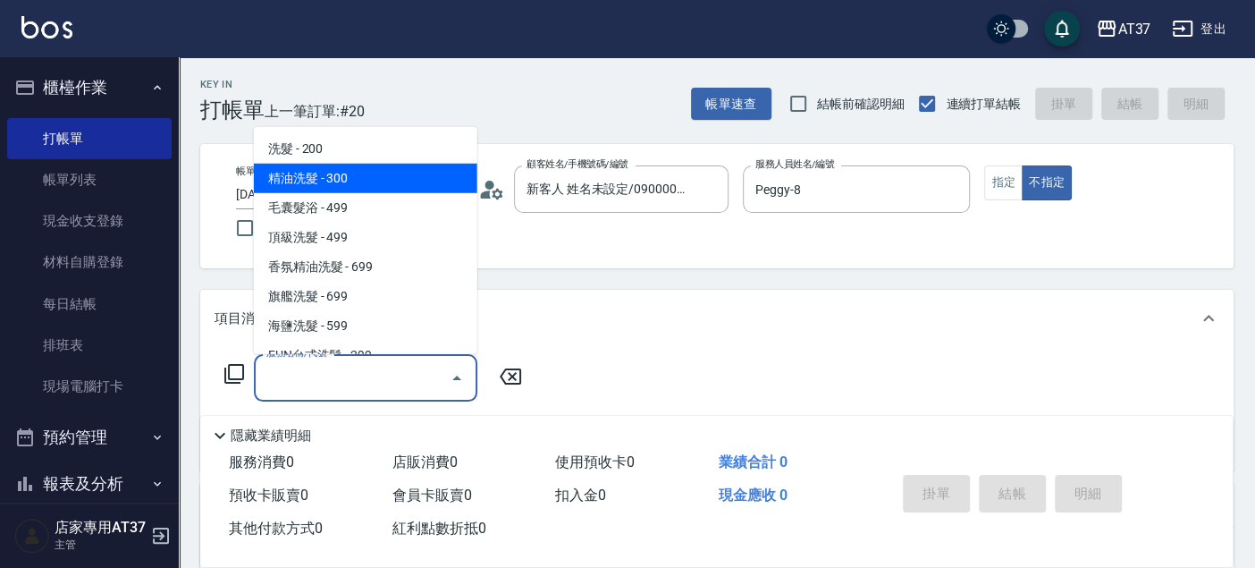
click at [381, 170] on span "精油洗髮 - 300" at bounding box center [366, 179] width 224 height 30
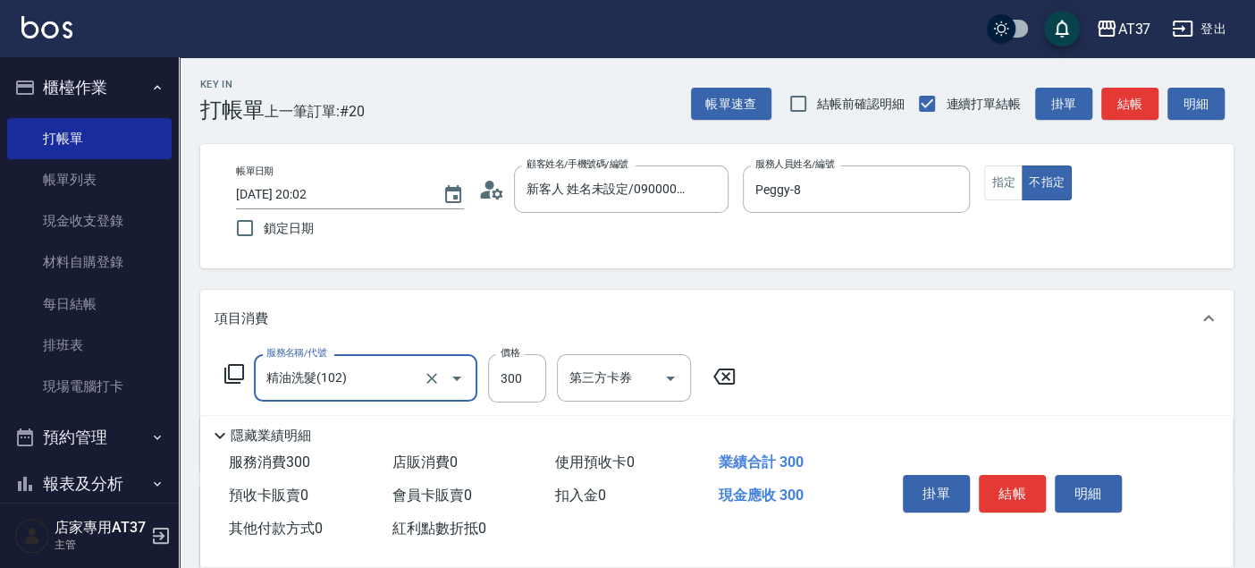
type input "精油洗髮(102)"
click at [618, 382] on div "洗髮互助-1 洗髮互助-1" at bounding box center [610, 377] width 107 height 47
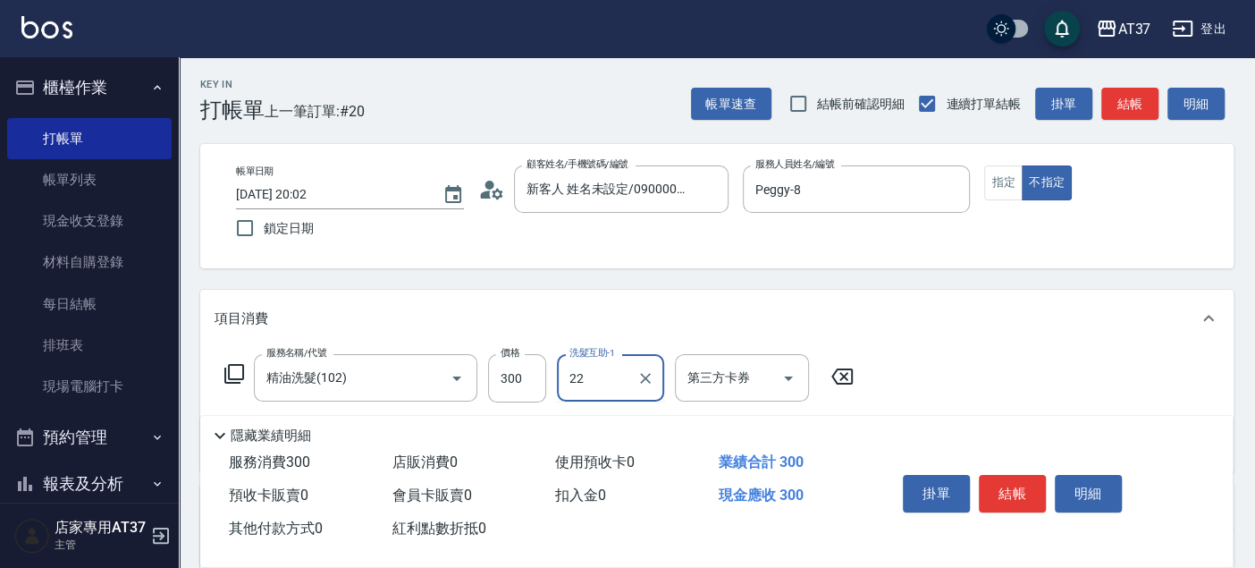
type input "[PERSON_NAME]-22"
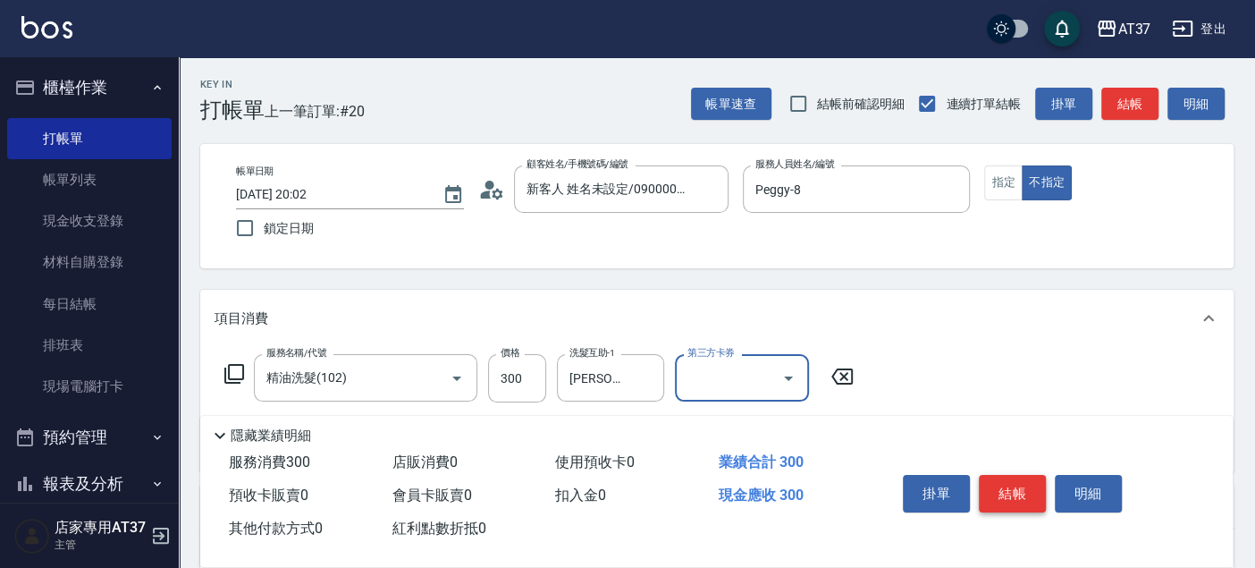
click at [991, 485] on button "結帳" at bounding box center [1012, 494] width 67 height 38
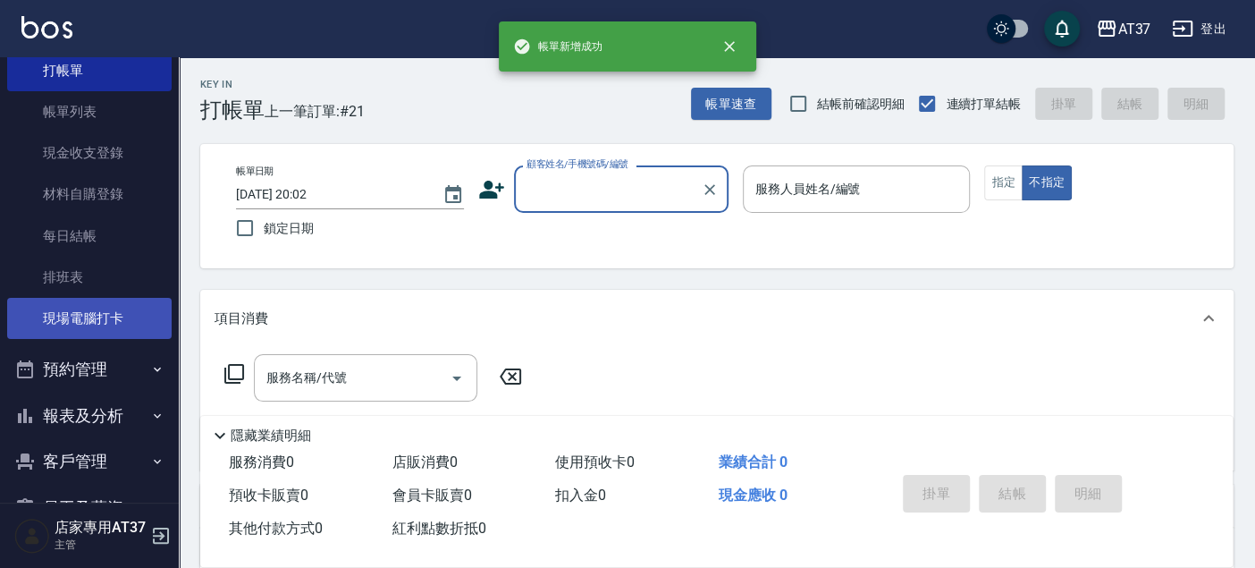
scroll to position [99, 0]
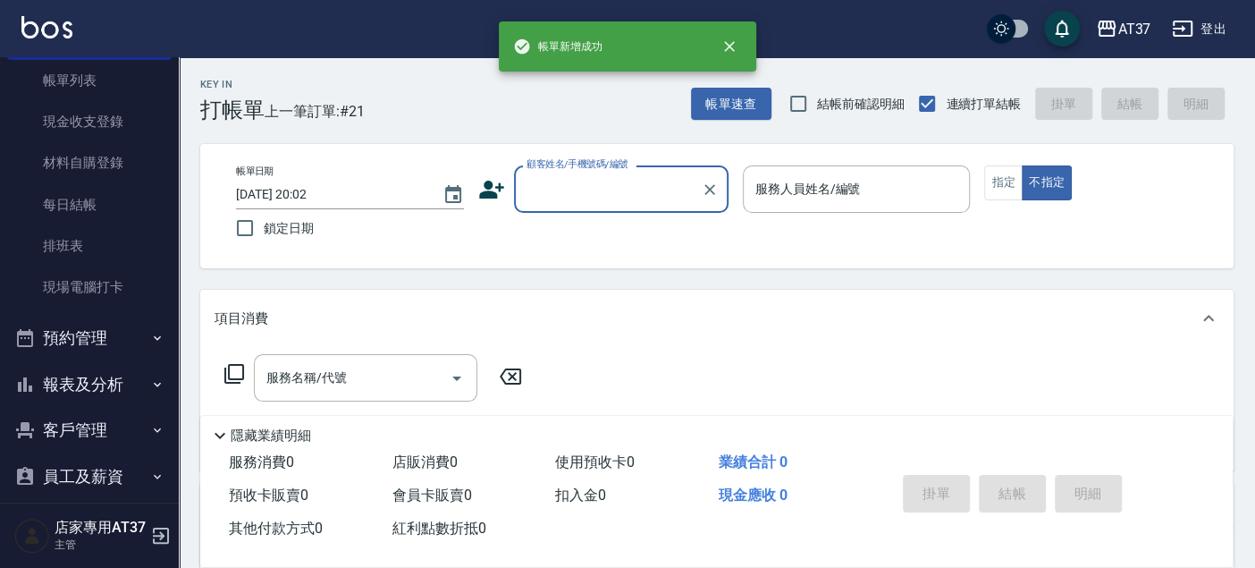
click at [123, 371] on button "報表及分析" at bounding box center [89, 384] width 165 height 46
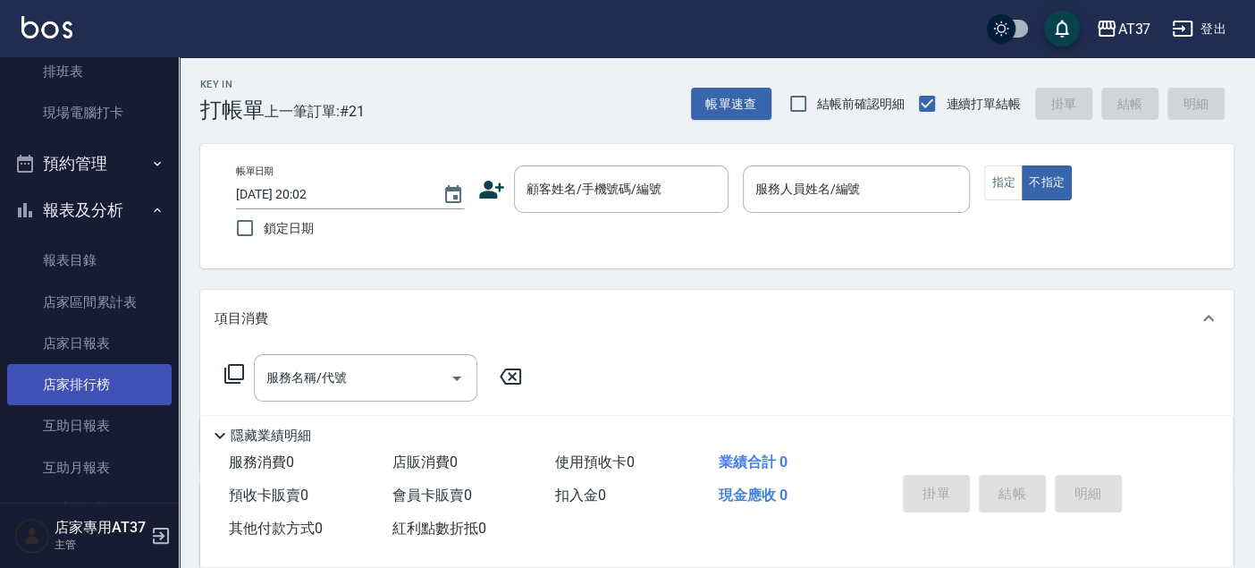
scroll to position [298, 0]
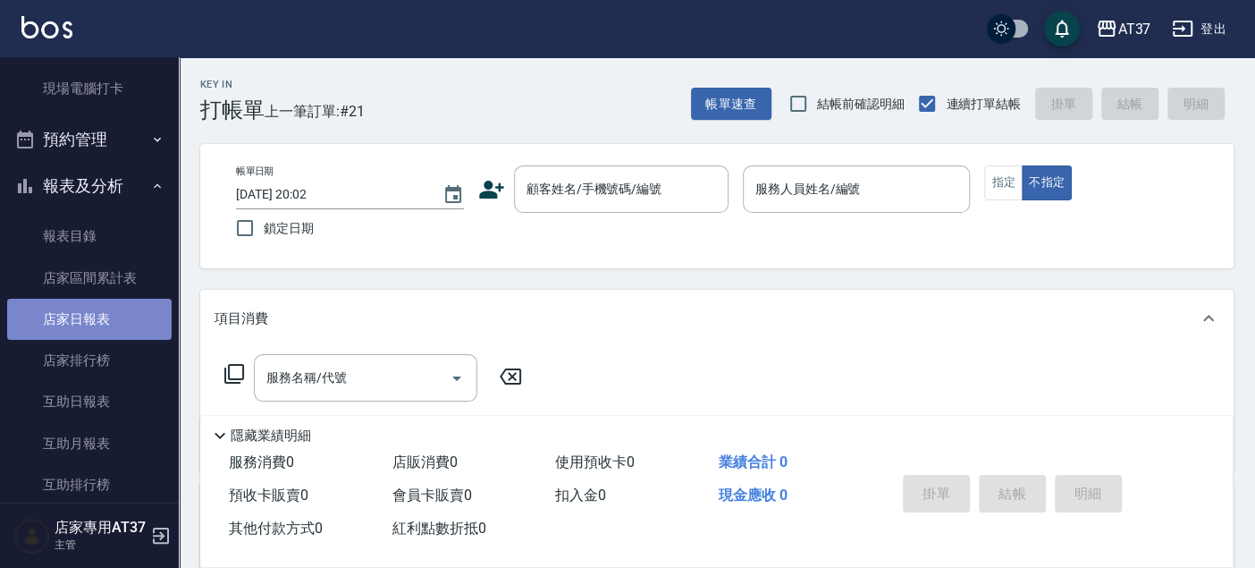
click at [102, 321] on link "店家日報表" at bounding box center [89, 319] width 165 height 41
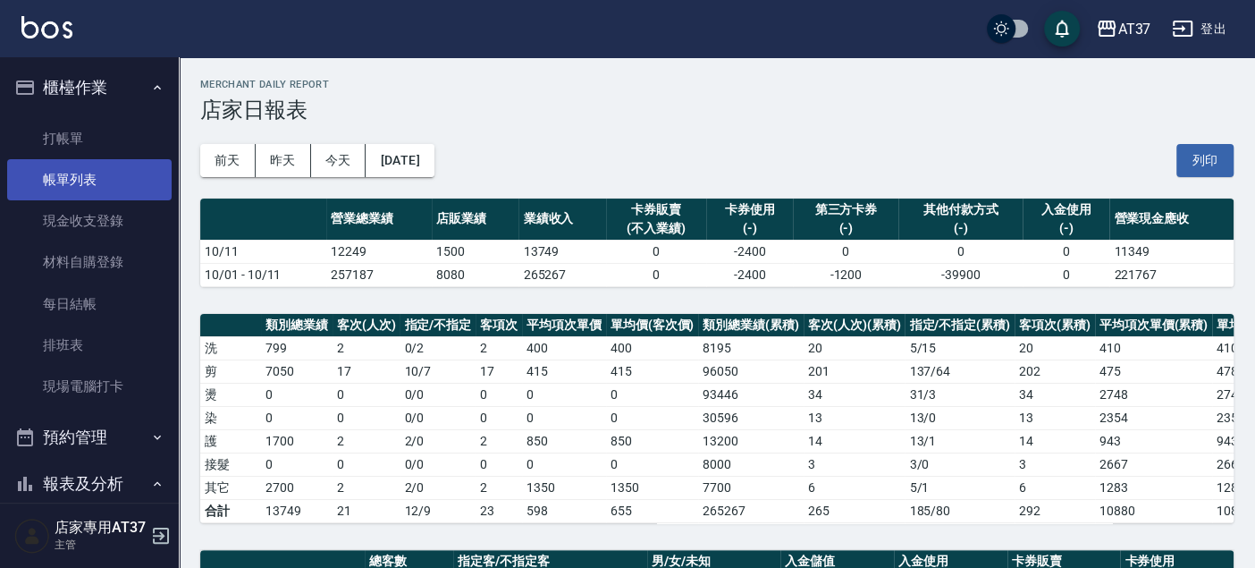
drag, startPoint x: 126, startPoint y: 159, endPoint x: 62, endPoint y: 178, distance: 67.1
click at [126, 159] on link "帳單列表" at bounding box center [89, 179] width 165 height 41
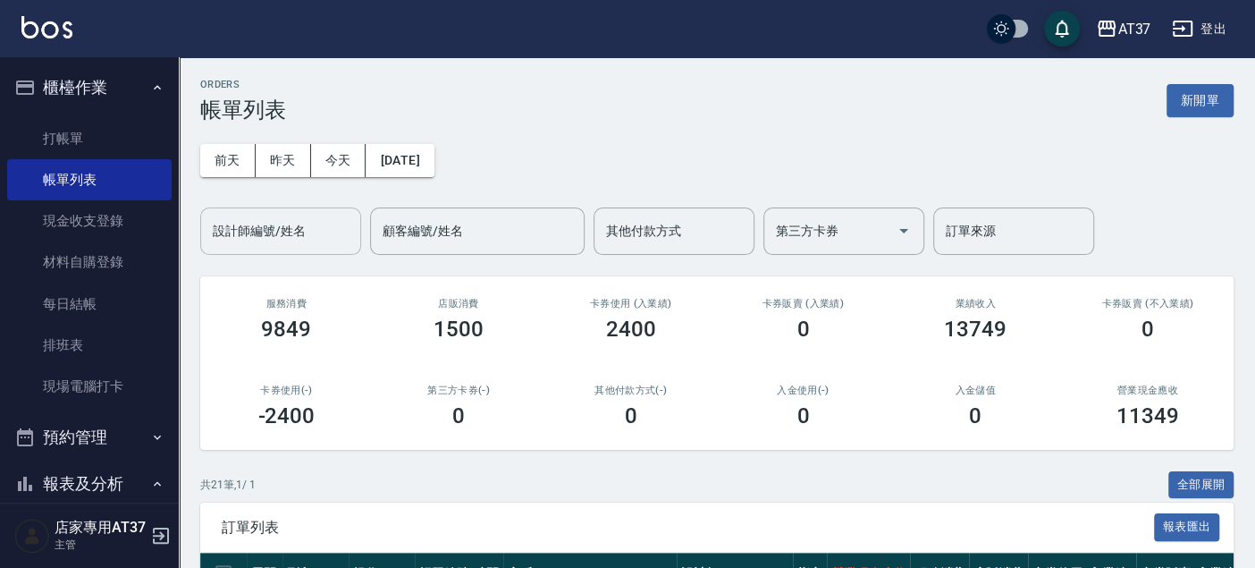
click at [237, 224] on input "設計師編號/姓名" at bounding box center [280, 230] width 145 height 31
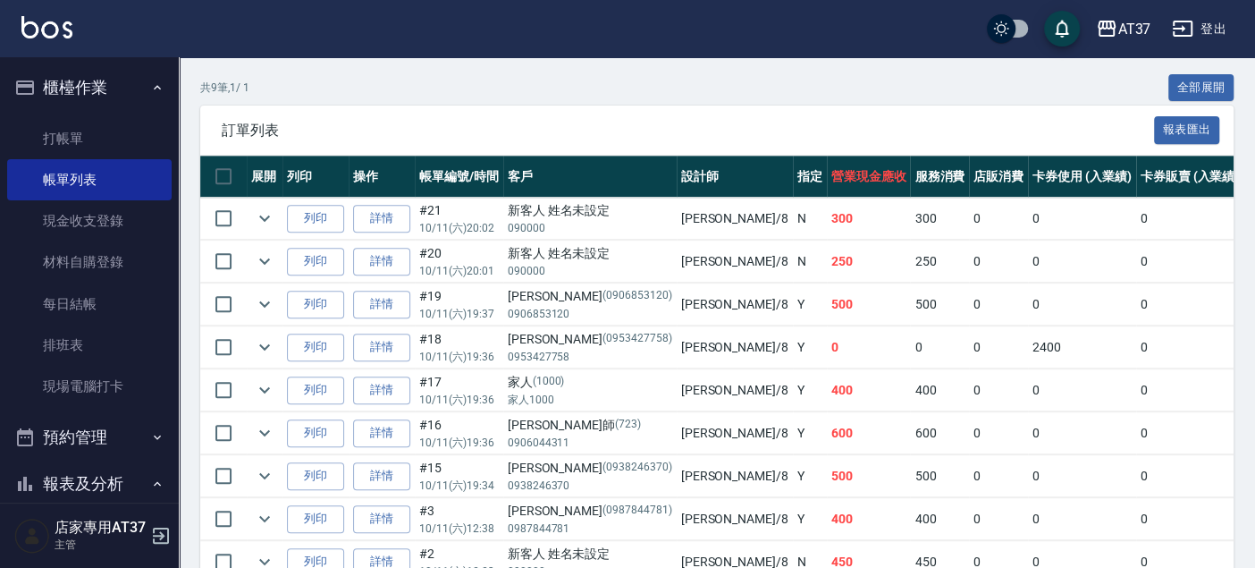
scroll to position [493, 0]
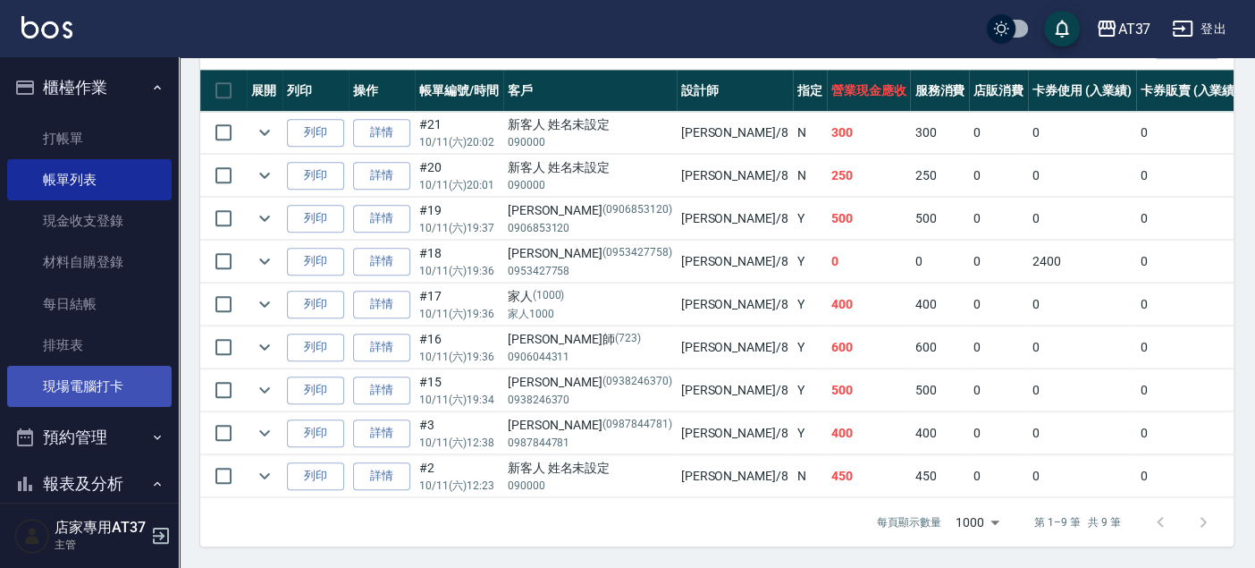
type input "Peggy-8"
click at [73, 380] on link "現場電腦打卡" at bounding box center [89, 386] width 165 height 41
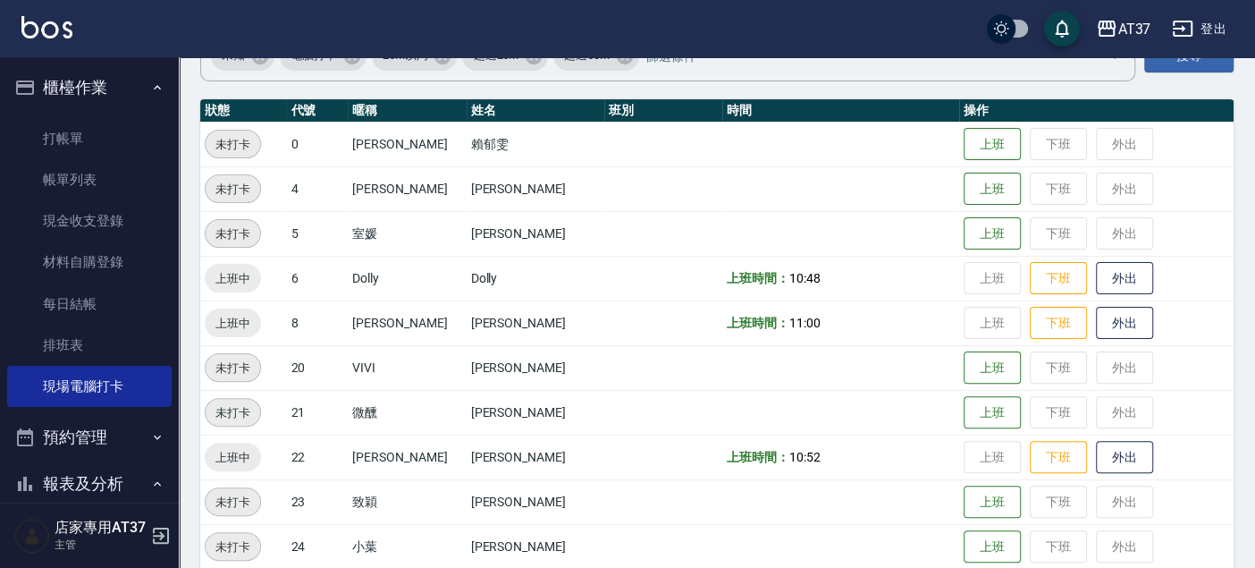
scroll to position [198, 0]
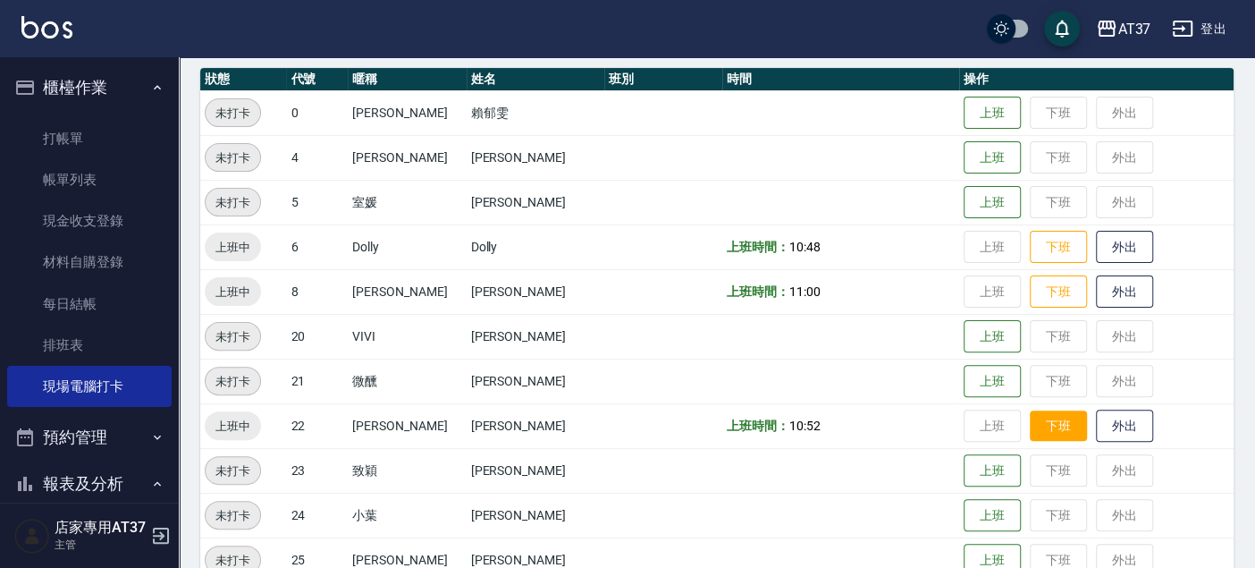
click at [1044, 421] on button "下班" at bounding box center [1058, 425] width 57 height 31
